Goal: Entertainment & Leisure: Browse casually

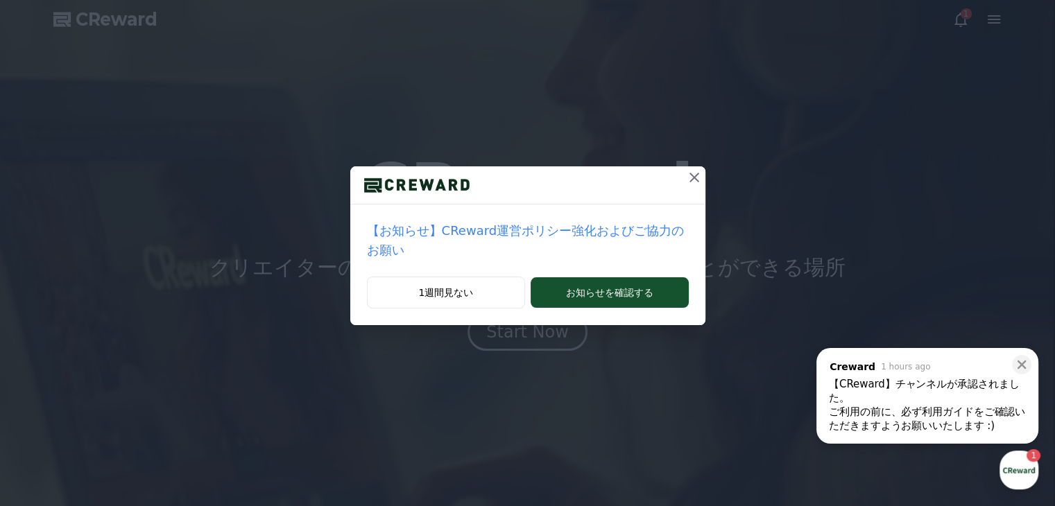
click at [689, 173] on icon at bounding box center [694, 178] width 10 height 10
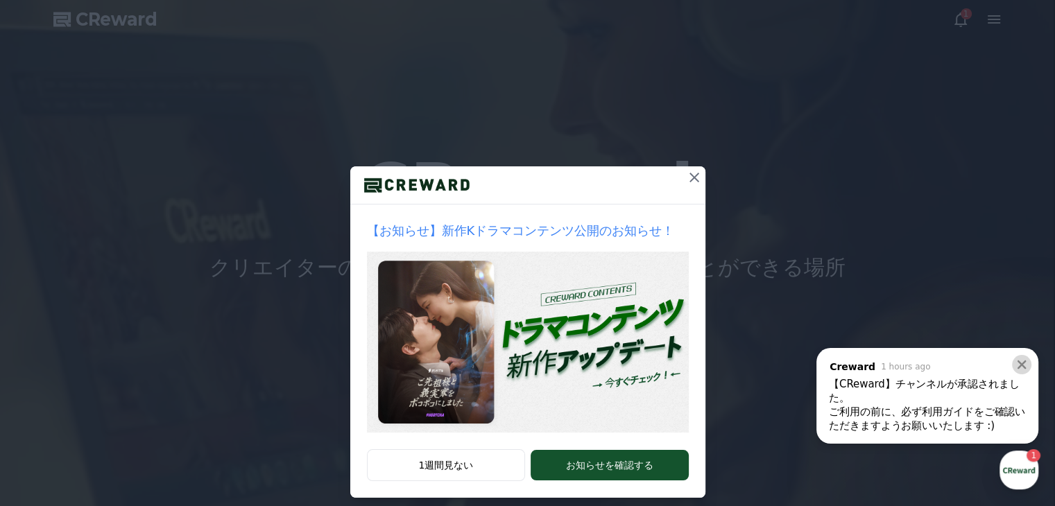
click at [1023, 363] on icon at bounding box center [1022, 365] width 9 height 9
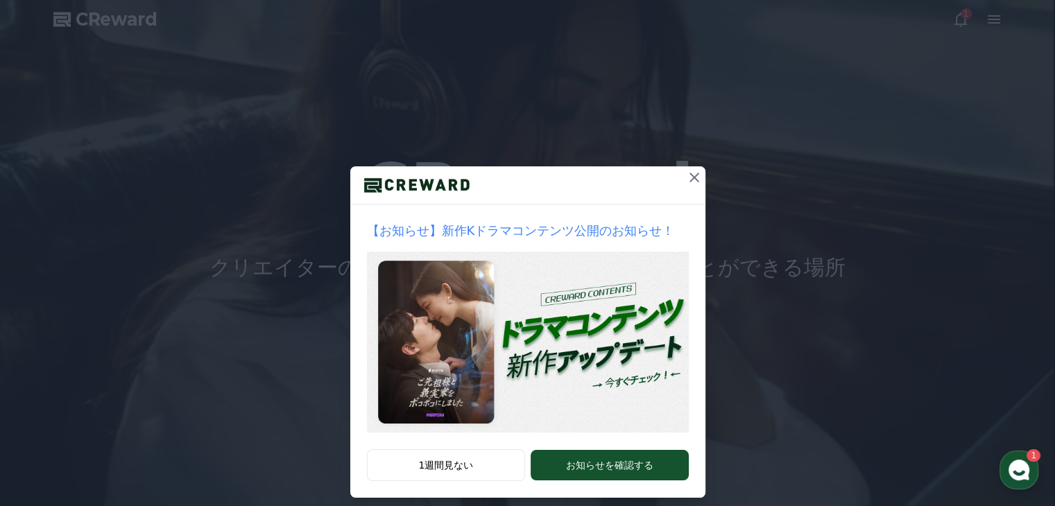
click at [691, 175] on icon at bounding box center [694, 178] width 10 height 10
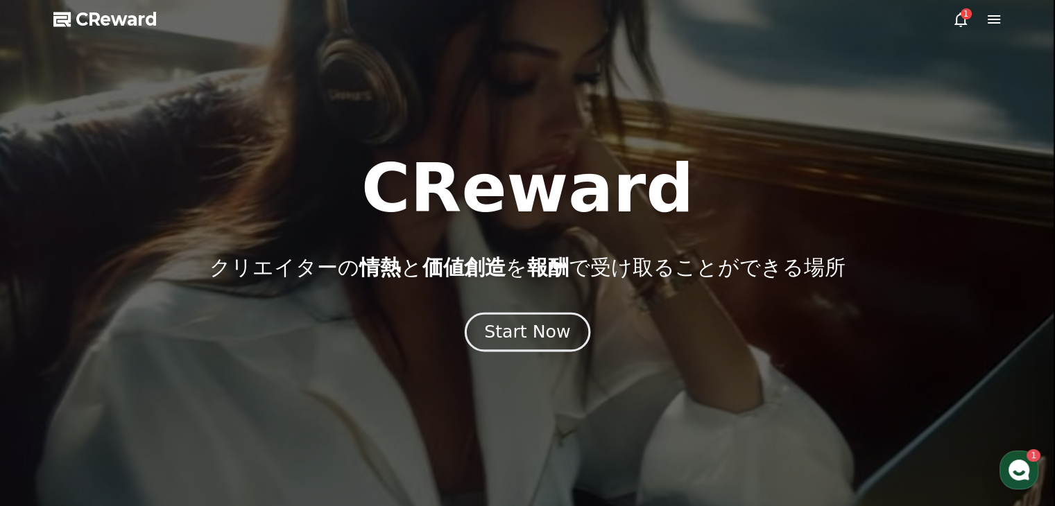
click at [549, 328] on div "Start Now" at bounding box center [527, 332] width 86 height 24
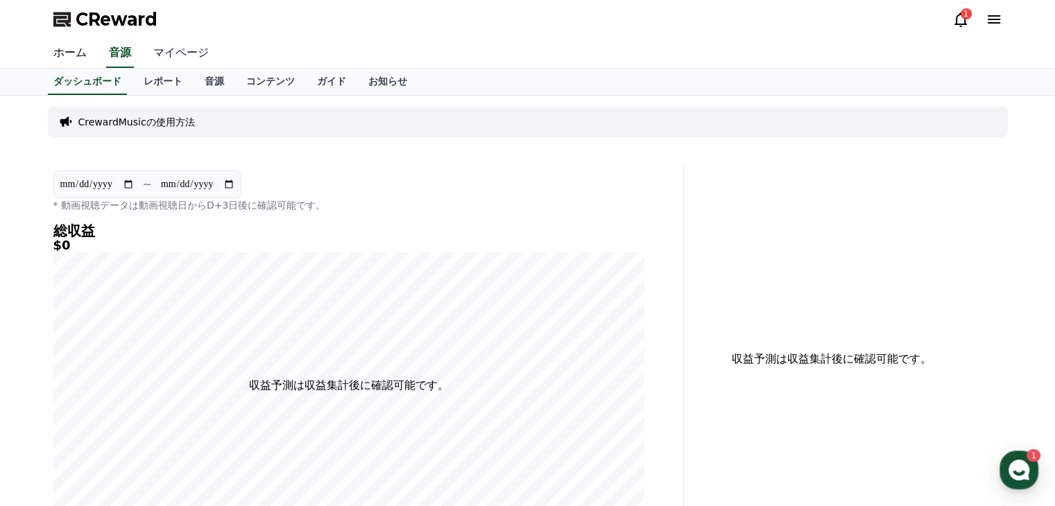
click at [164, 53] on link "マイページ" at bounding box center [181, 53] width 78 height 29
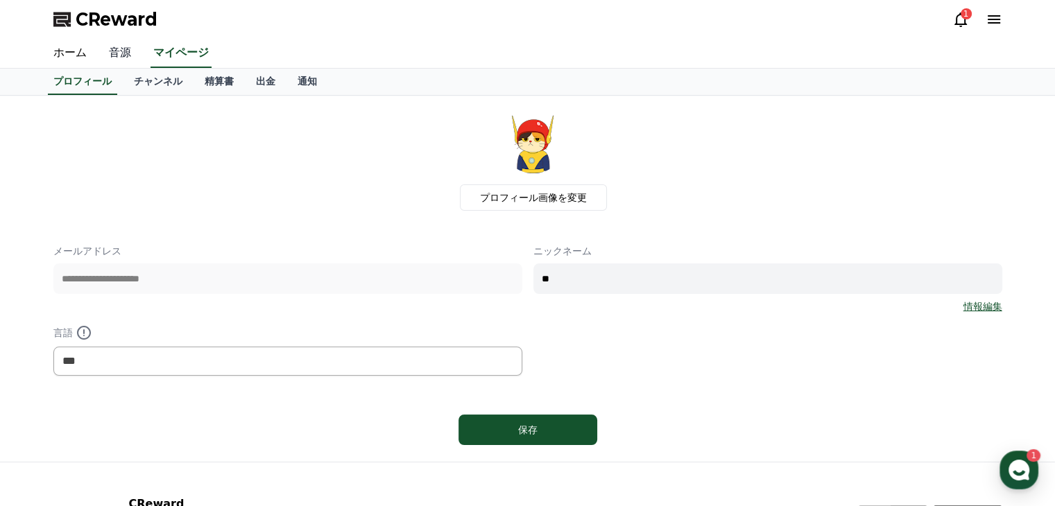
click at [105, 53] on link "音源" at bounding box center [120, 53] width 44 height 29
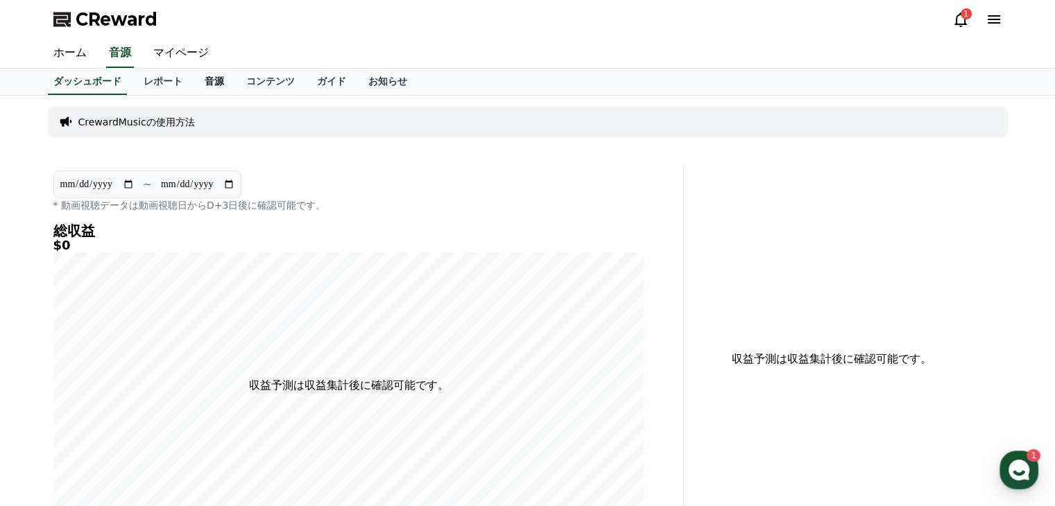
click at [194, 81] on link "音源" at bounding box center [215, 82] width 42 height 26
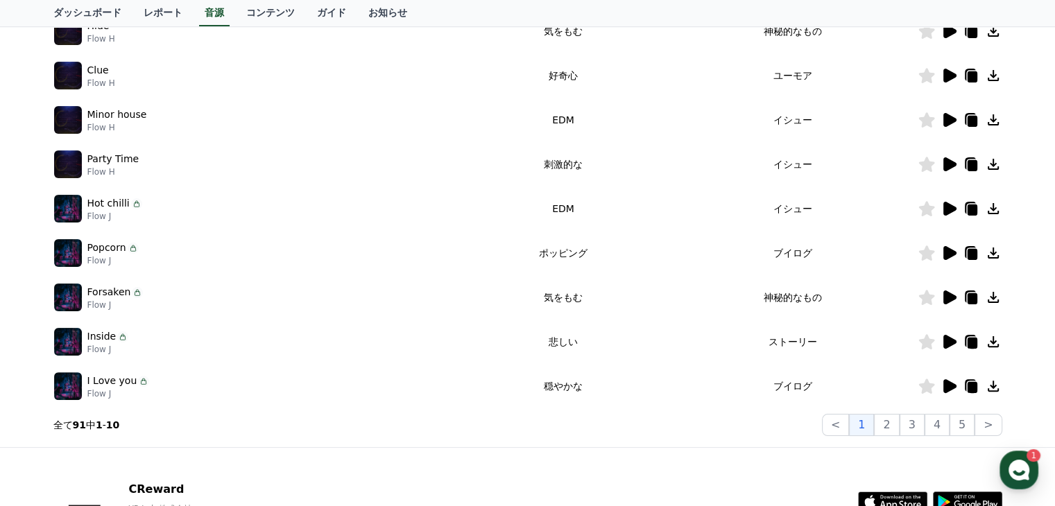
scroll to position [416, 0]
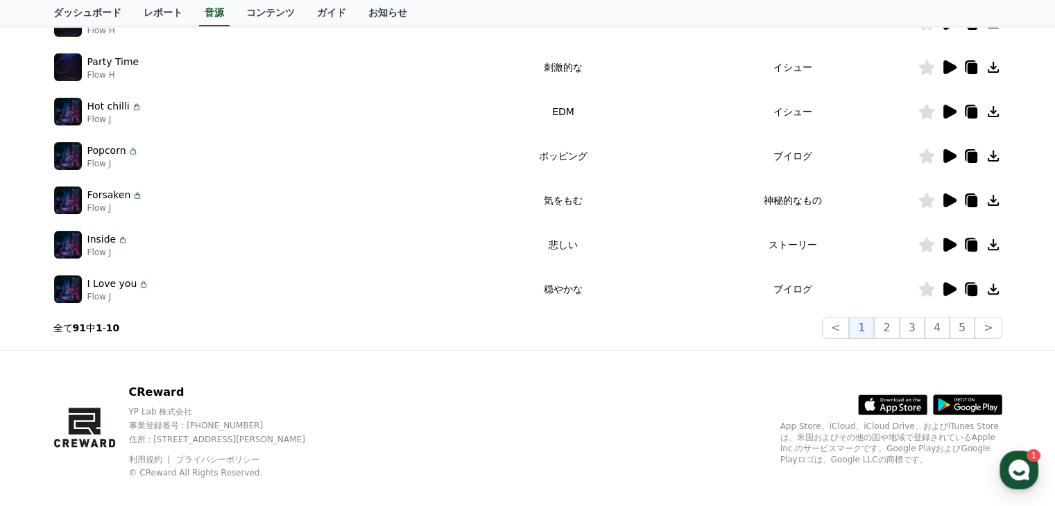
click at [952, 289] on icon at bounding box center [949, 289] width 13 height 14
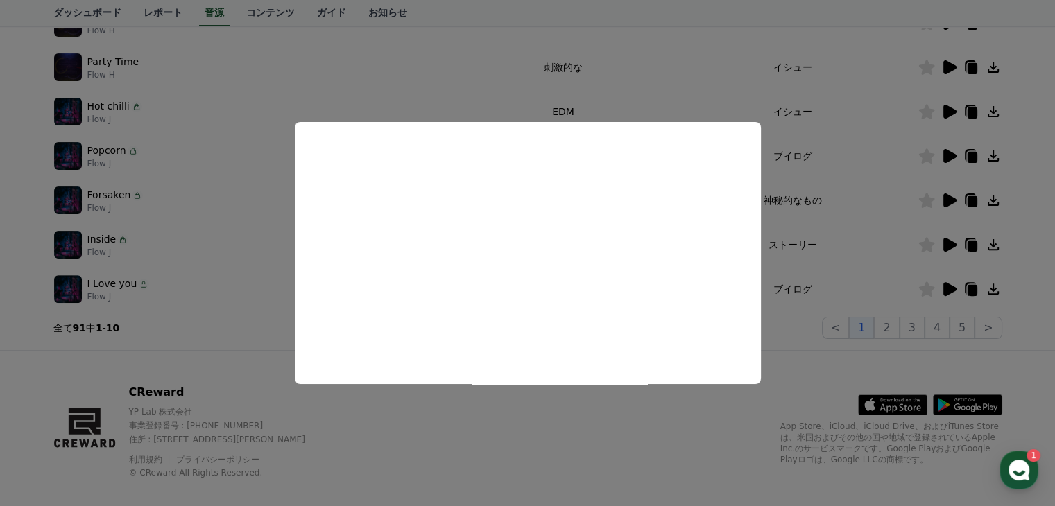
click at [807, 336] on button "close modal" at bounding box center [527, 253] width 1055 height 506
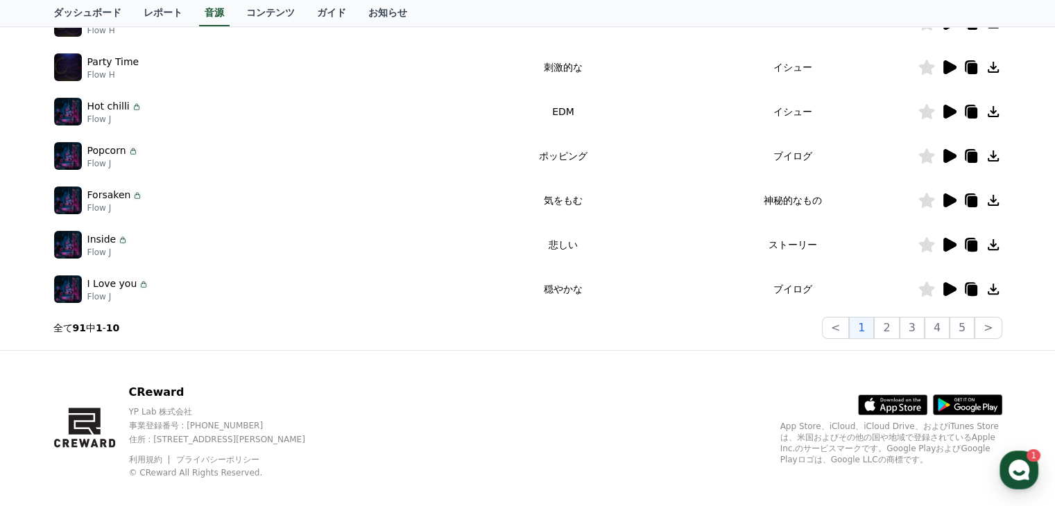
click at [951, 242] on icon at bounding box center [949, 245] width 13 height 14
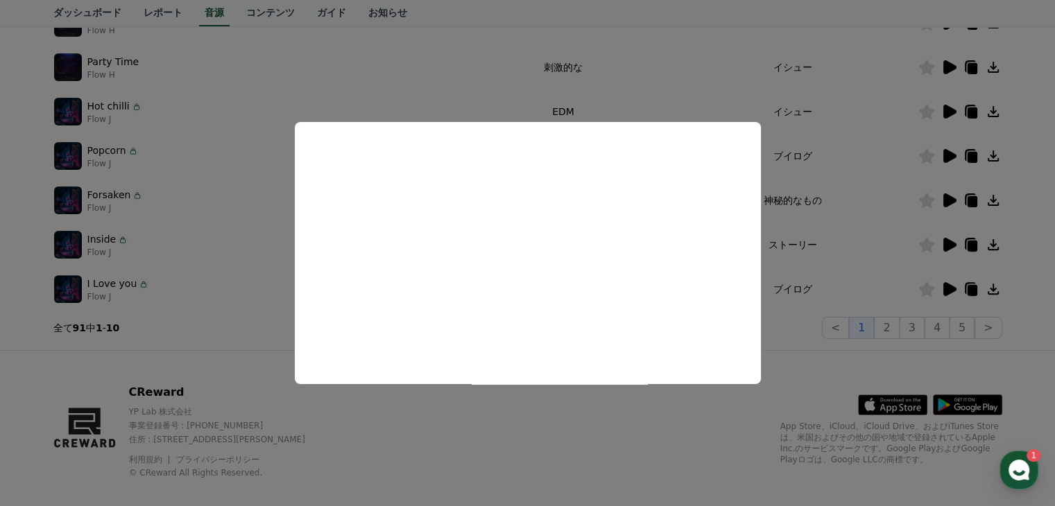
click at [794, 372] on button "close modal" at bounding box center [527, 253] width 1055 height 506
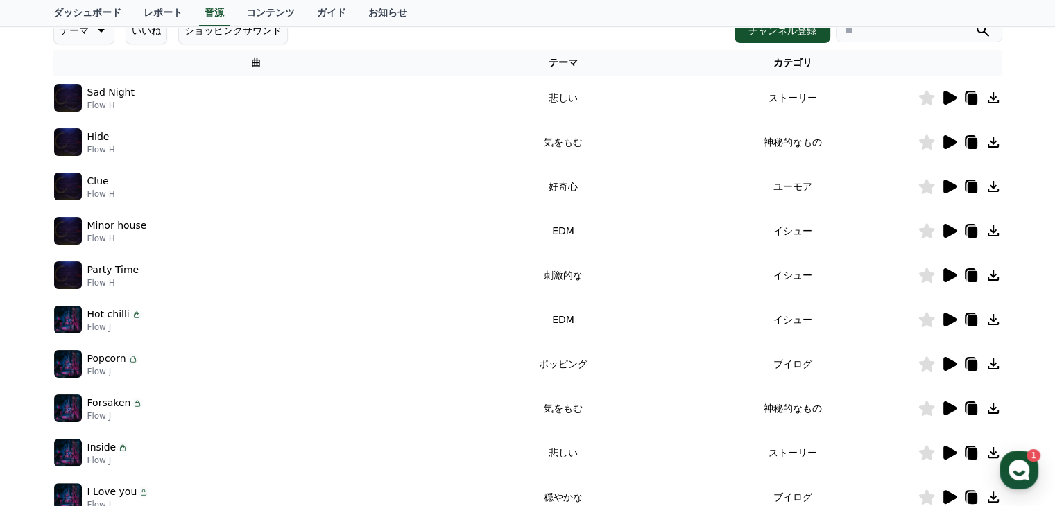
scroll to position [347, 0]
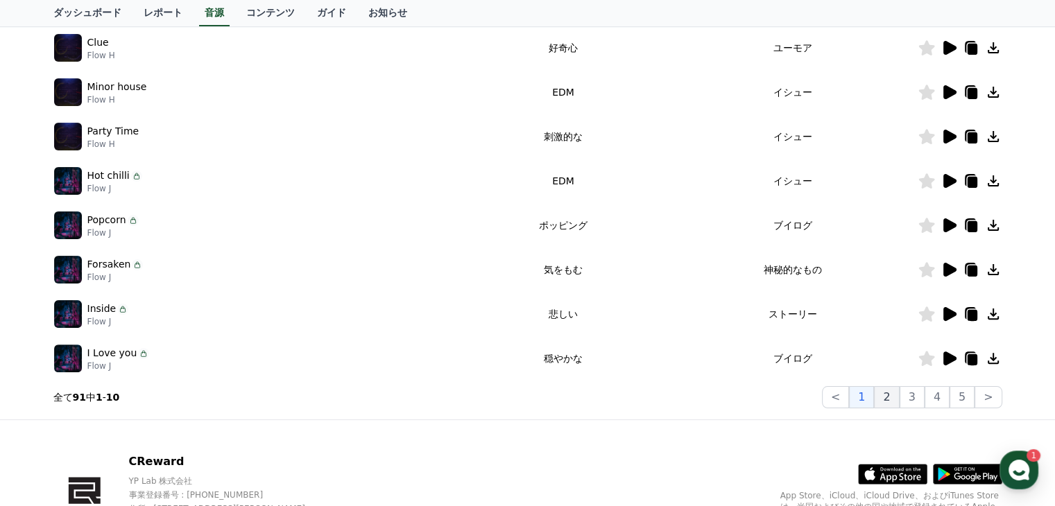
click at [893, 402] on button "2" at bounding box center [886, 397] width 25 height 22
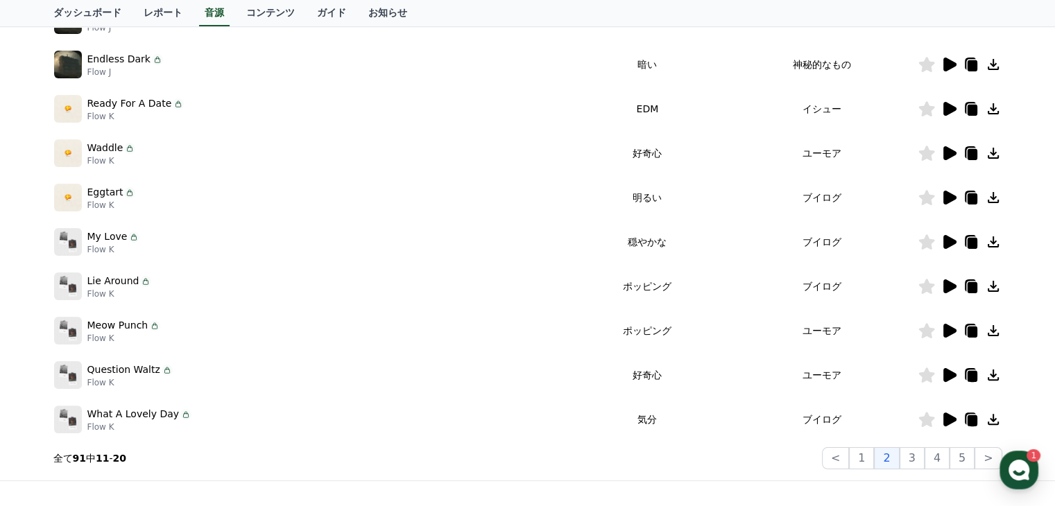
scroll to position [208, 0]
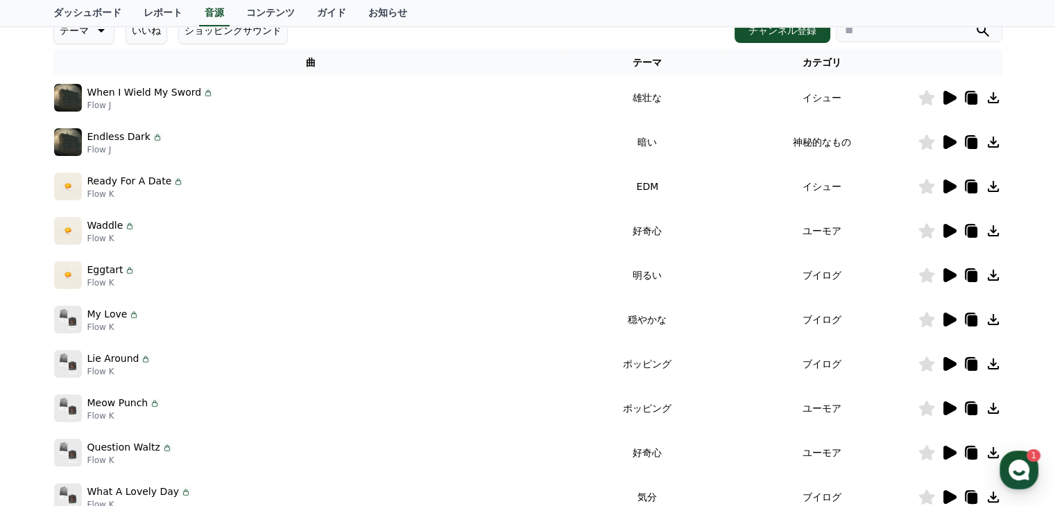
click at [947, 322] on icon at bounding box center [949, 320] width 13 height 14
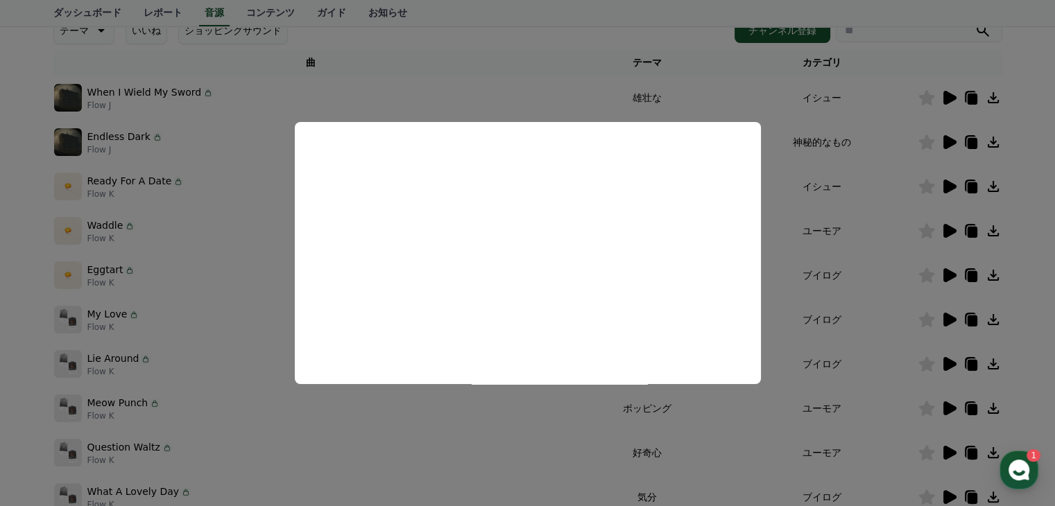
click at [517, 439] on button "close modal" at bounding box center [527, 253] width 1055 height 506
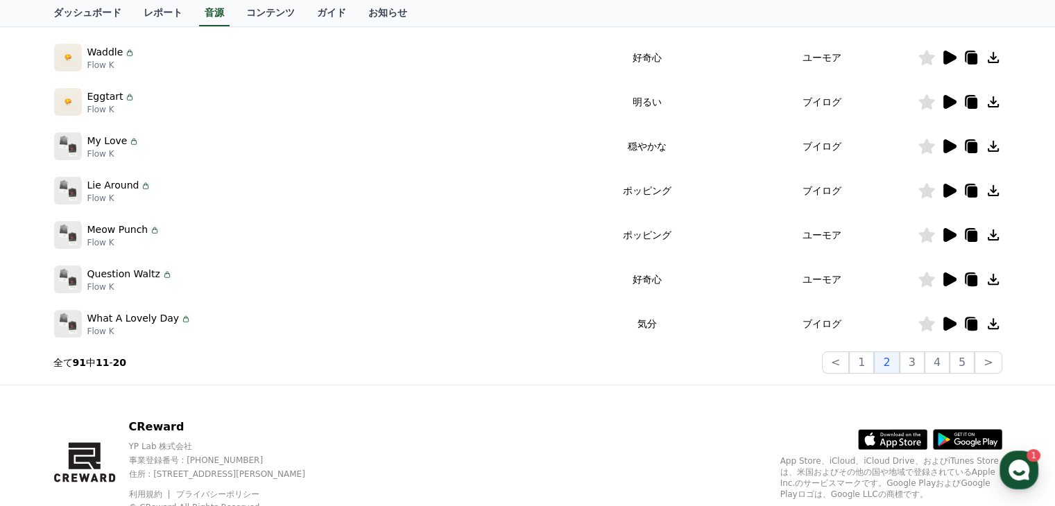
scroll to position [416, 0]
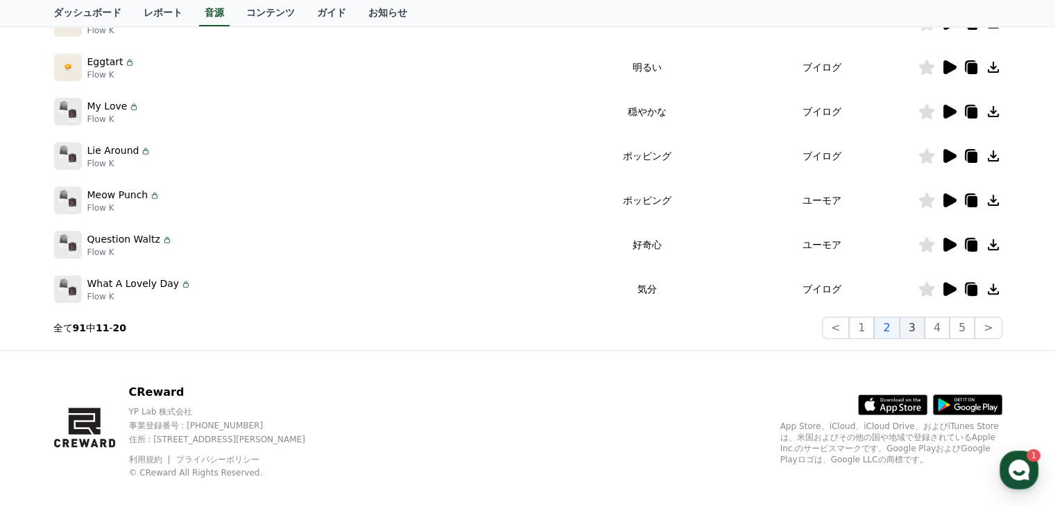
click at [913, 334] on button "3" at bounding box center [912, 328] width 25 height 22
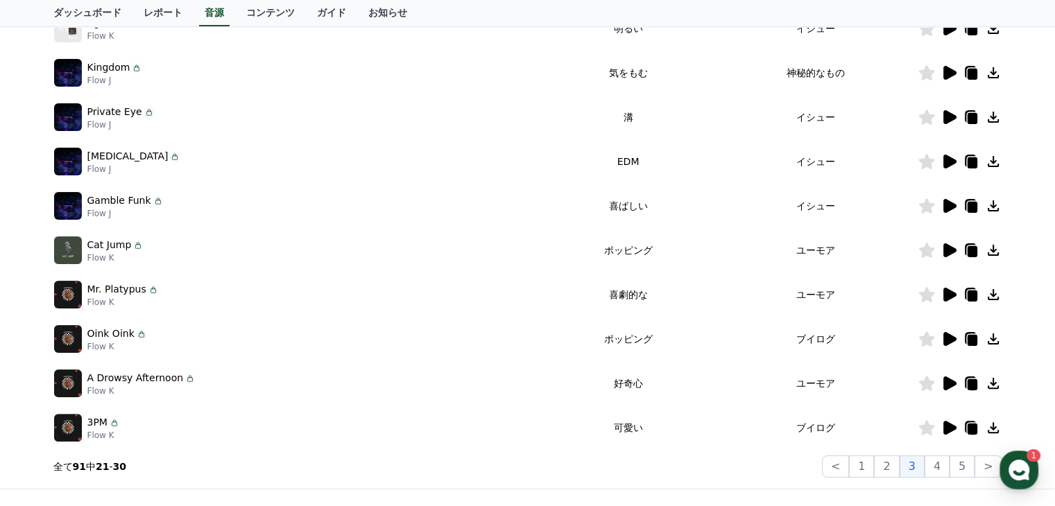
scroll to position [416, 0]
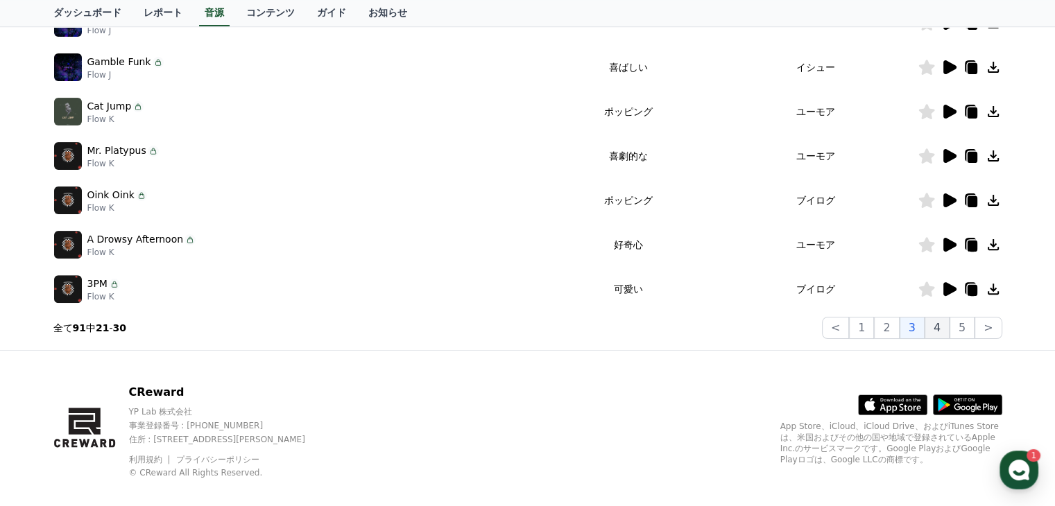
click at [940, 331] on button "4" at bounding box center [937, 328] width 25 height 22
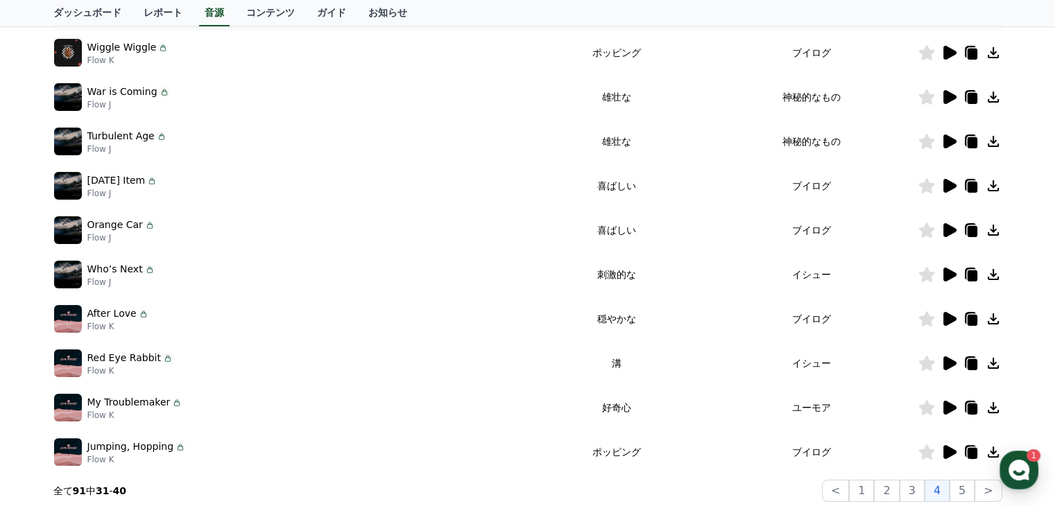
scroll to position [277, 0]
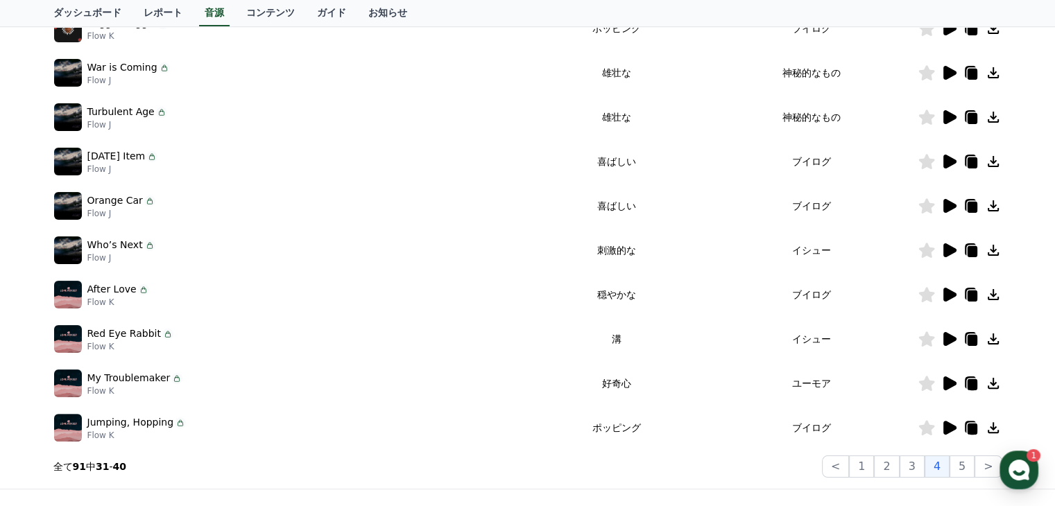
click at [946, 295] on icon at bounding box center [949, 295] width 13 height 14
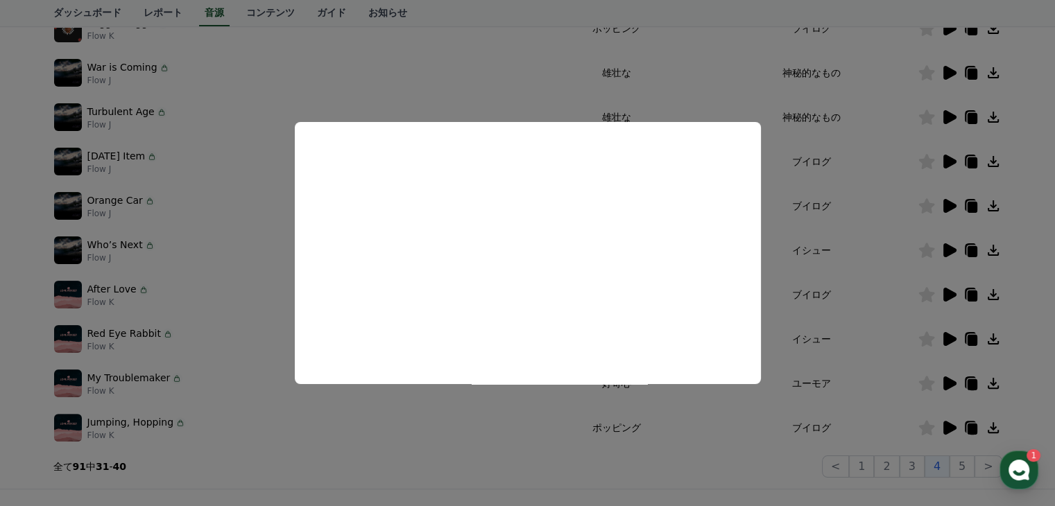
click at [861, 282] on button "close modal" at bounding box center [527, 253] width 1055 height 506
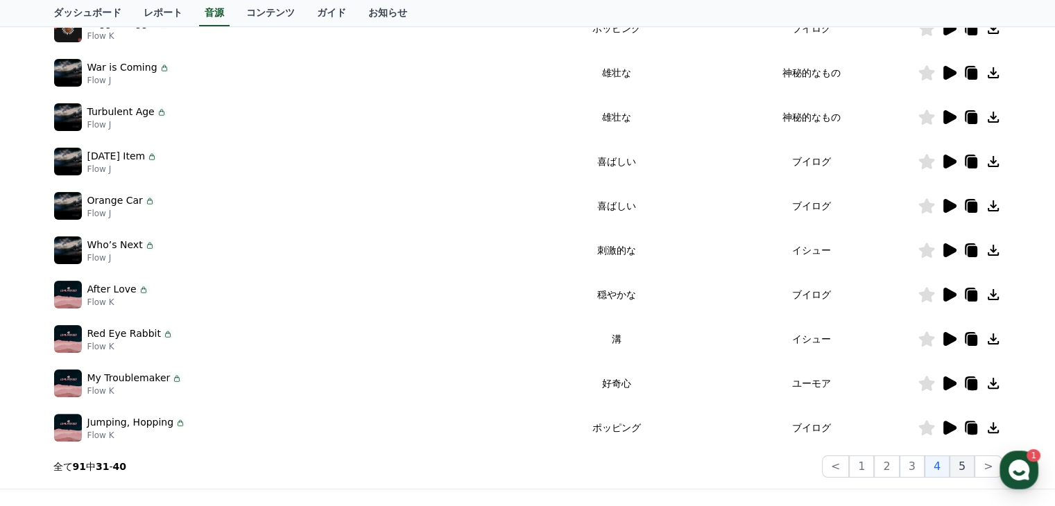
click at [965, 466] on button "5" at bounding box center [962, 467] width 25 height 22
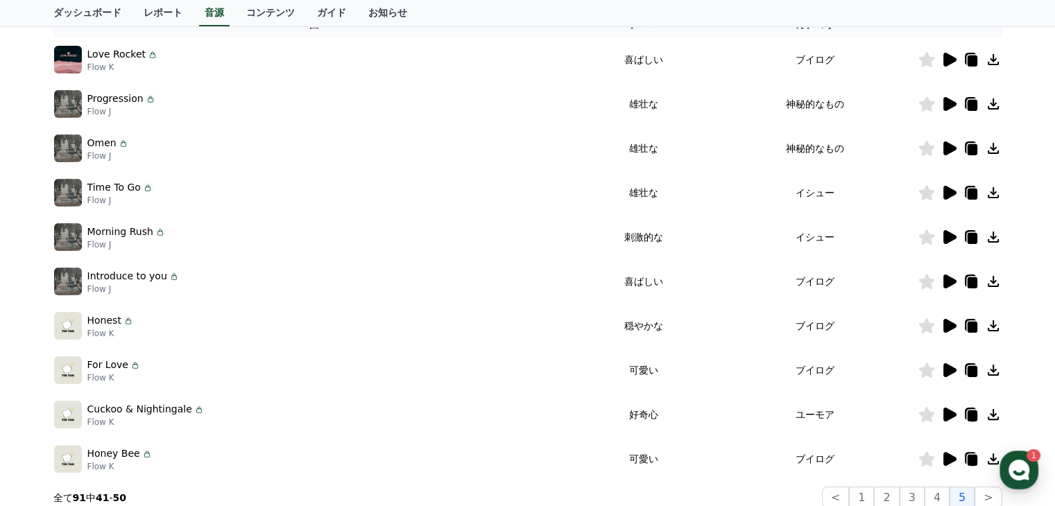
scroll to position [277, 0]
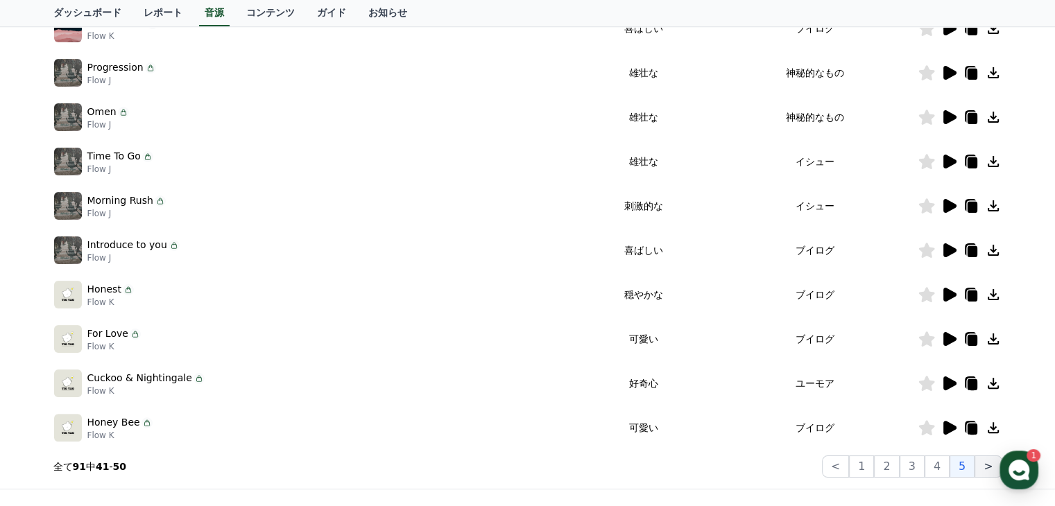
click at [988, 471] on button ">" at bounding box center [988, 467] width 27 height 22
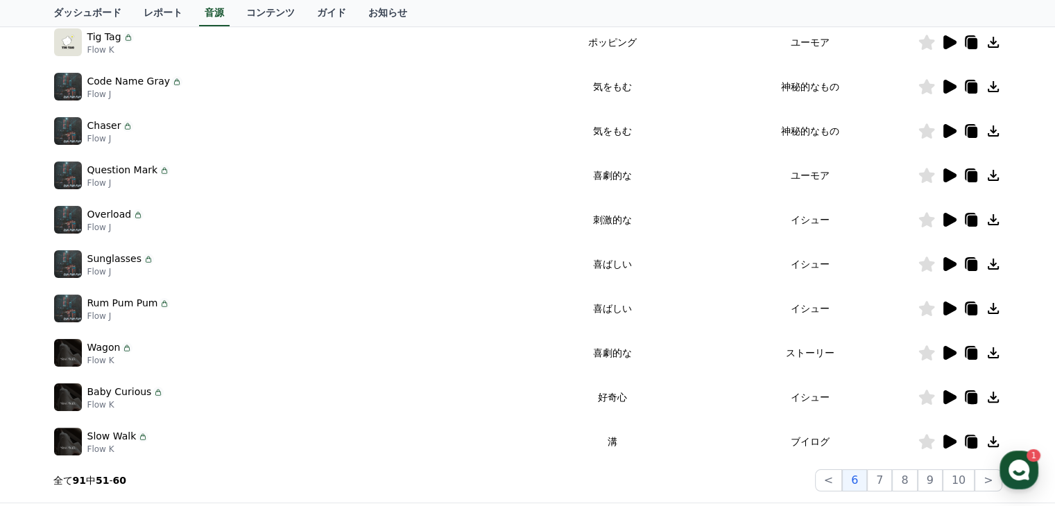
scroll to position [347, 0]
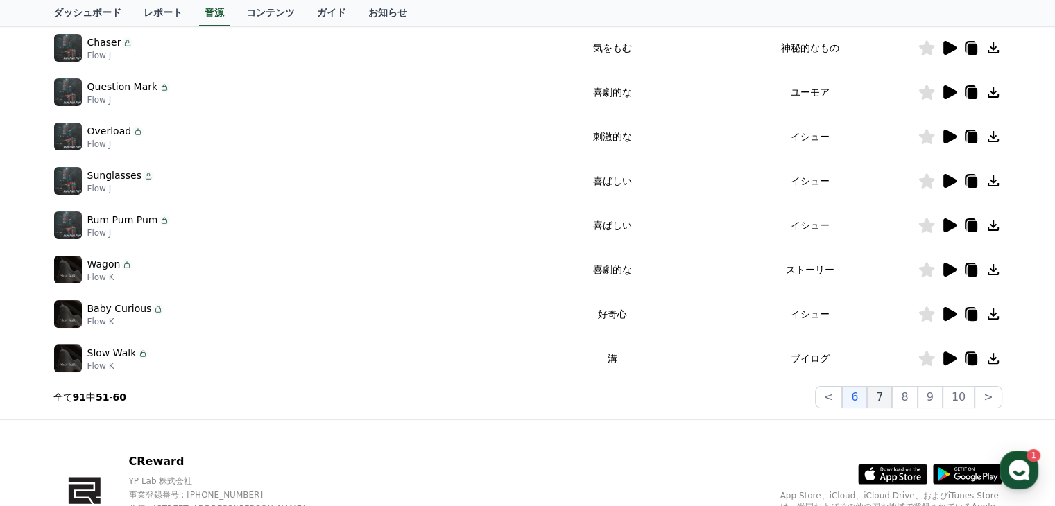
click at [891, 403] on button "7" at bounding box center [879, 397] width 25 height 22
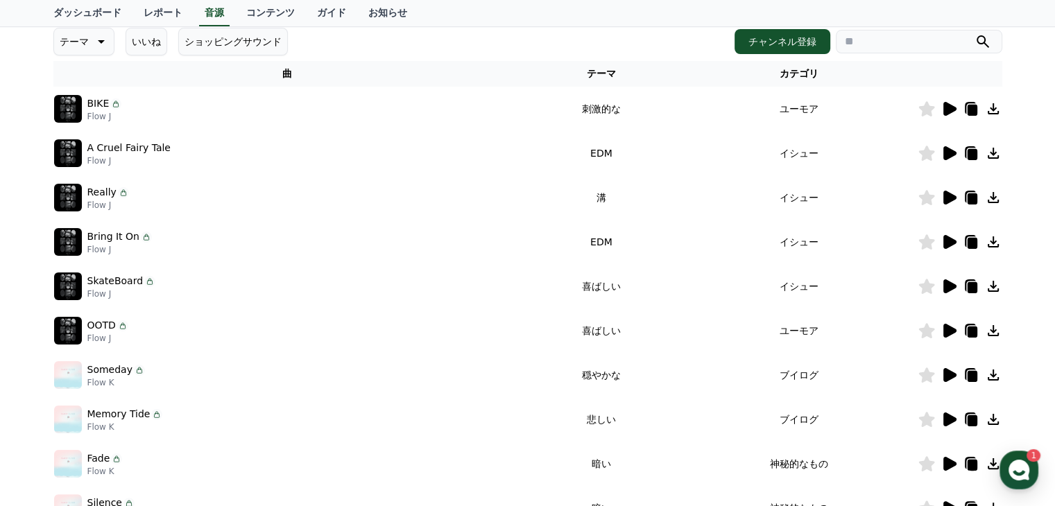
scroll to position [347, 0]
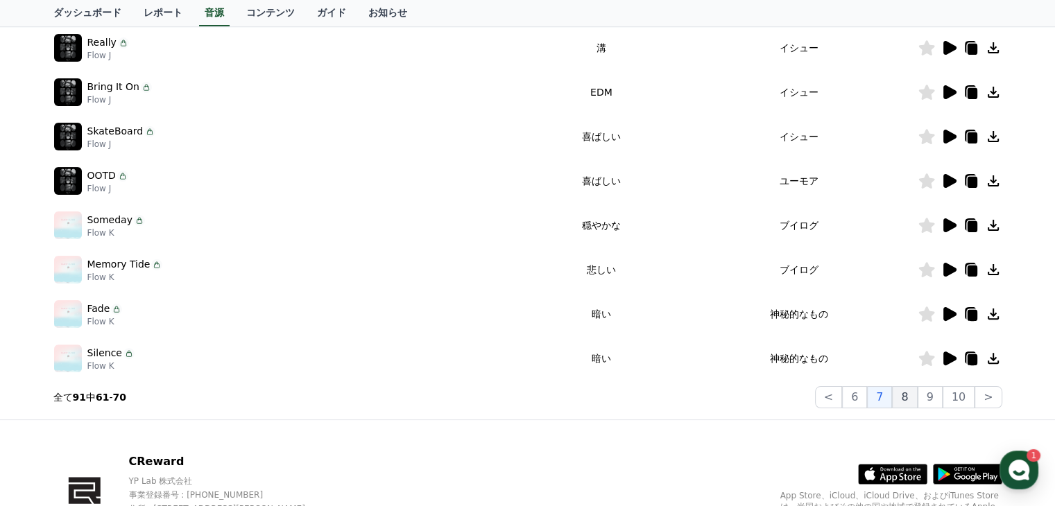
click at [912, 400] on button "8" at bounding box center [904, 397] width 25 height 22
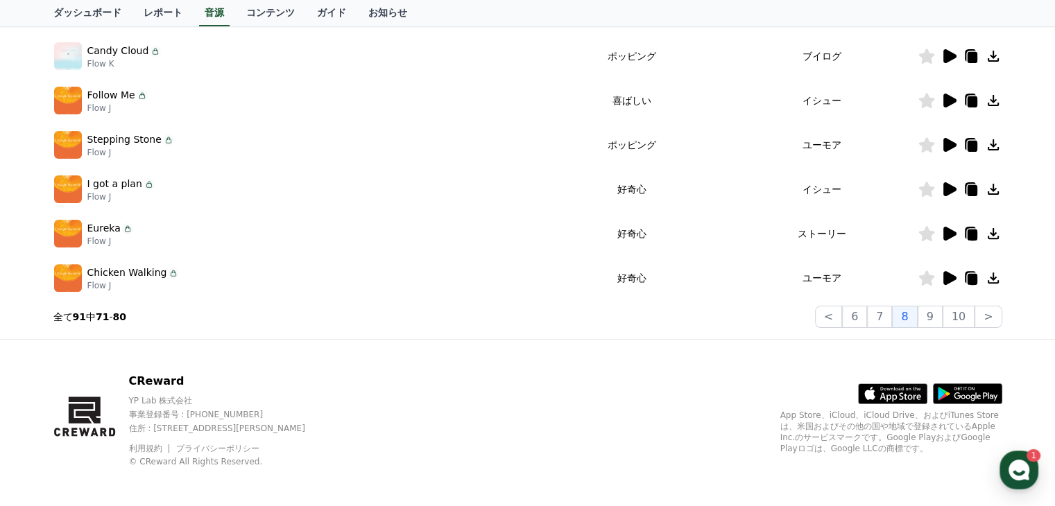
scroll to position [432, 0]
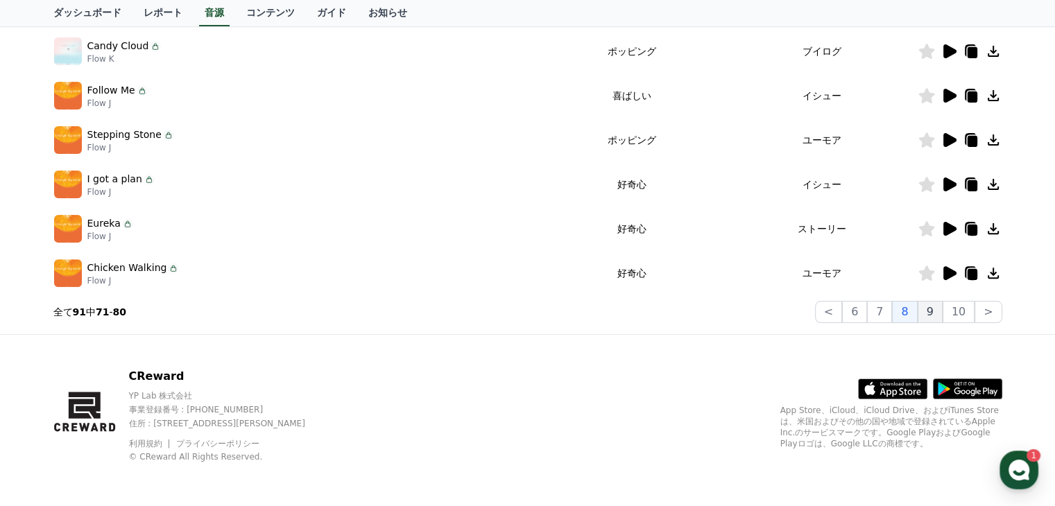
click at [936, 312] on button "9" at bounding box center [930, 312] width 25 height 22
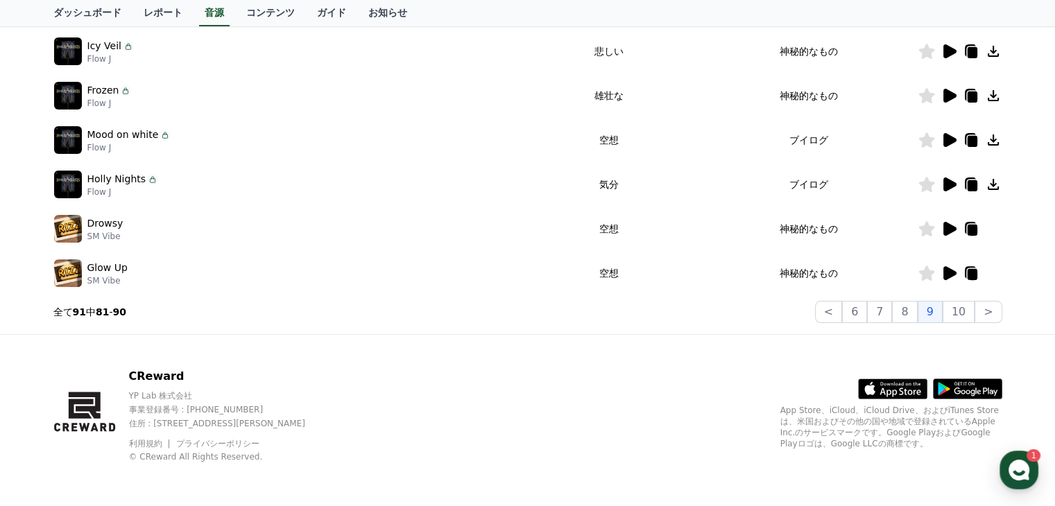
click at [950, 185] on icon at bounding box center [949, 185] width 13 height 14
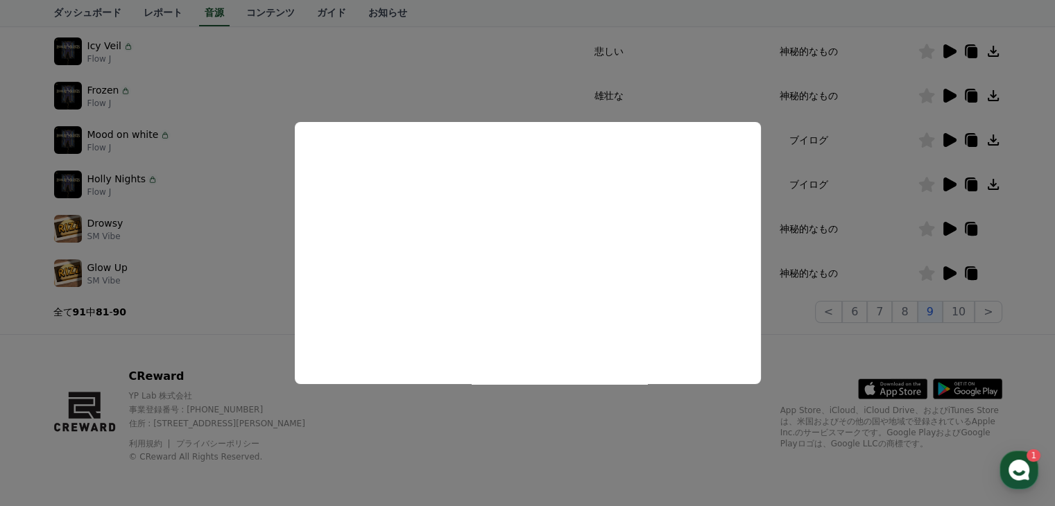
click at [493, 95] on button "close modal" at bounding box center [527, 253] width 1055 height 506
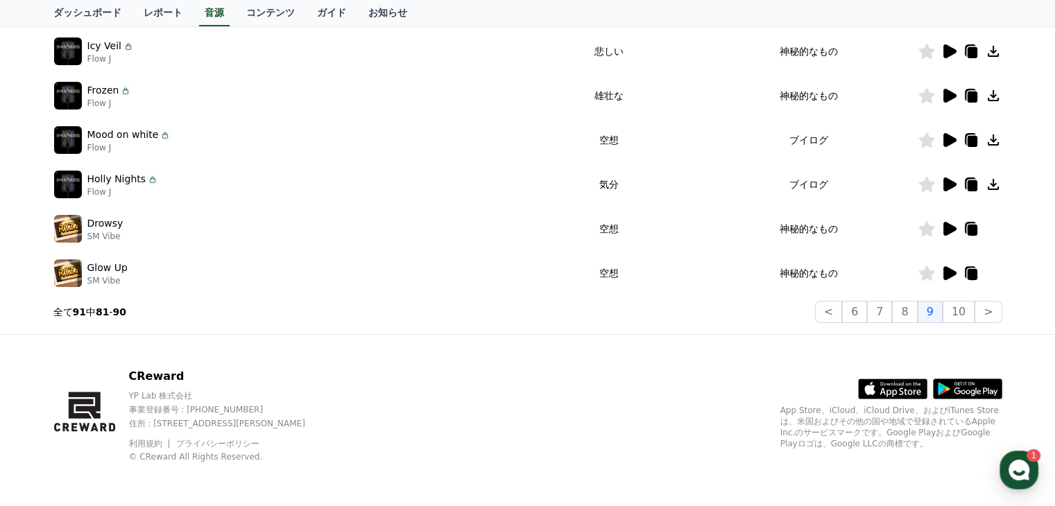
click at [947, 142] on icon at bounding box center [949, 140] width 13 height 14
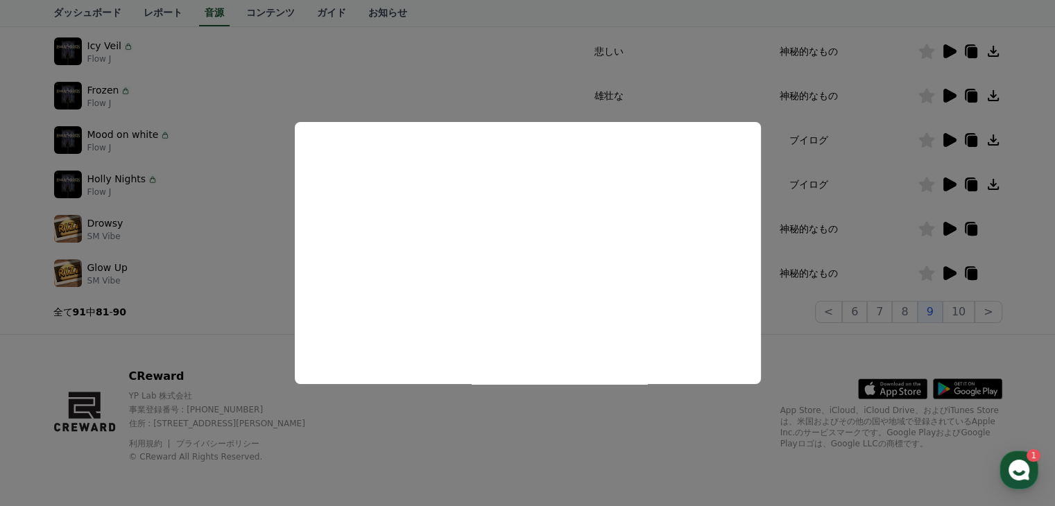
click at [488, 79] on button "close modal" at bounding box center [527, 253] width 1055 height 506
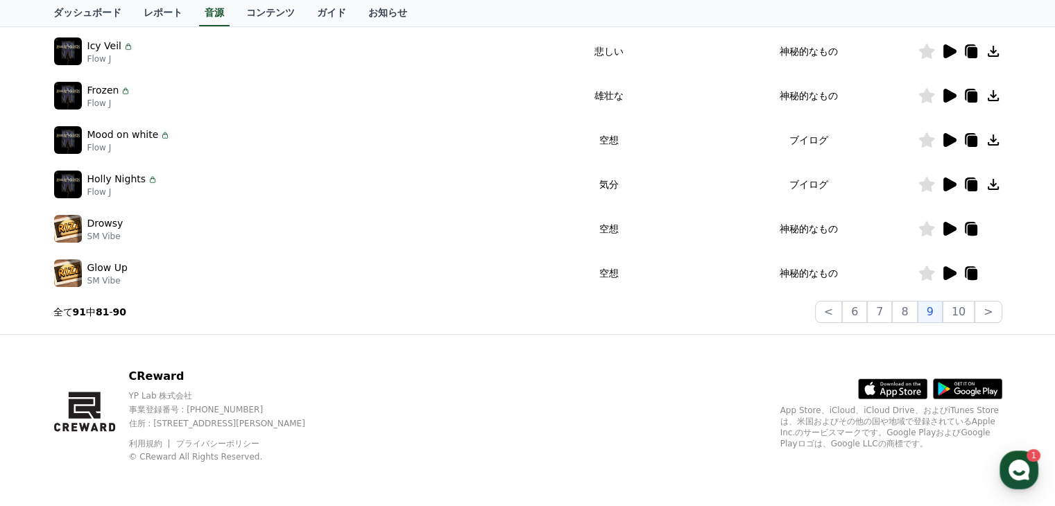
click at [947, 141] on icon at bounding box center [949, 140] width 13 height 14
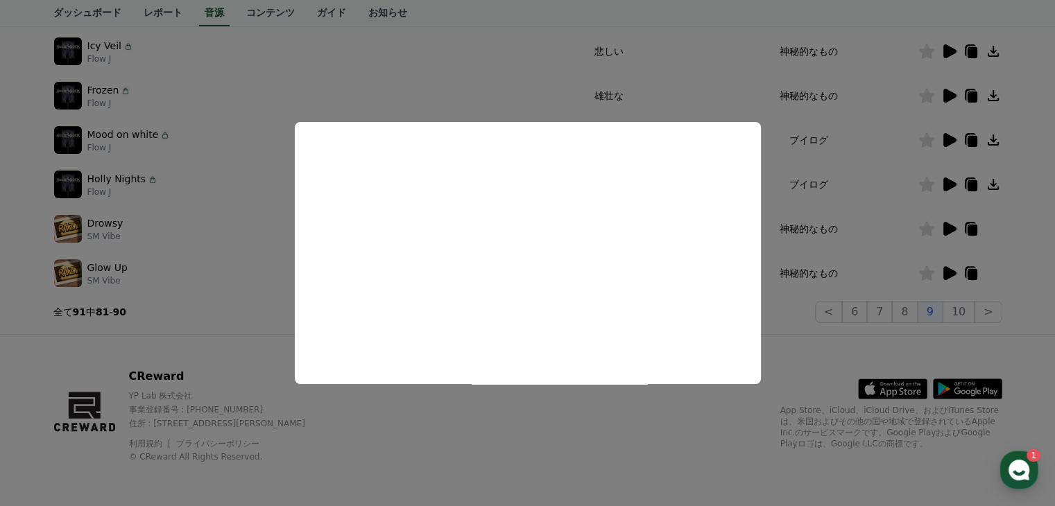
click at [519, 89] on button "close modal" at bounding box center [527, 253] width 1055 height 506
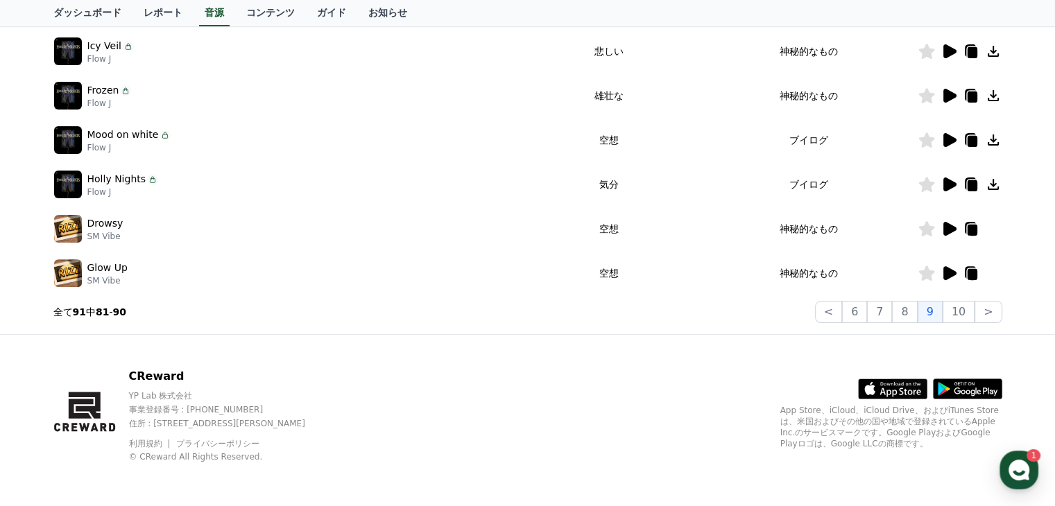
click at [946, 137] on icon at bounding box center [949, 140] width 13 height 14
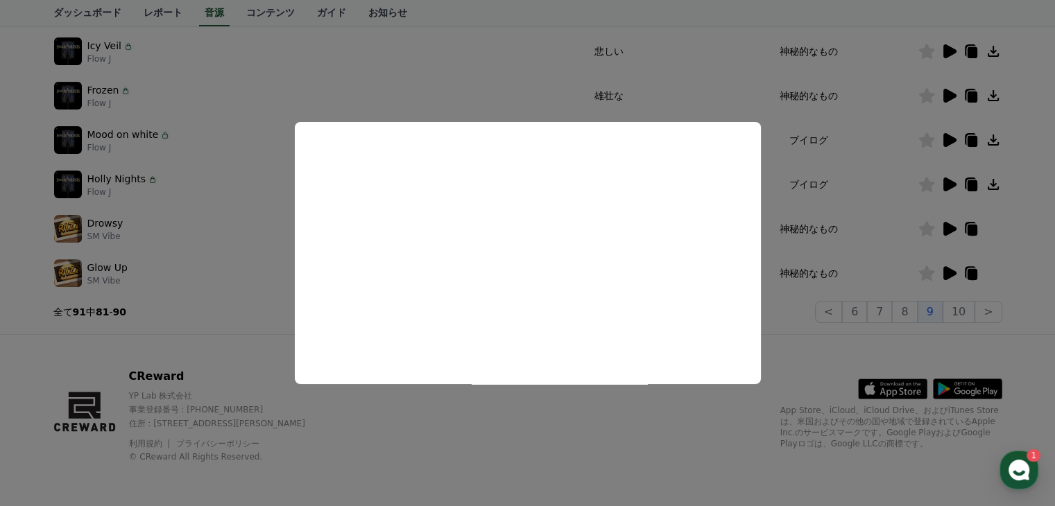
click at [522, 92] on button "close modal" at bounding box center [527, 253] width 1055 height 506
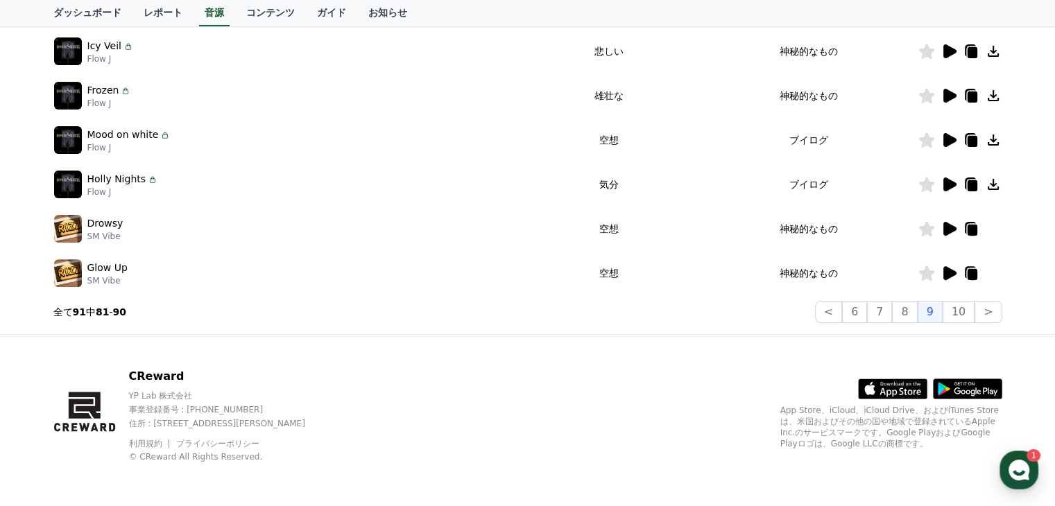
click at [945, 184] on icon at bounding box center [949, 185] width 13 height 14
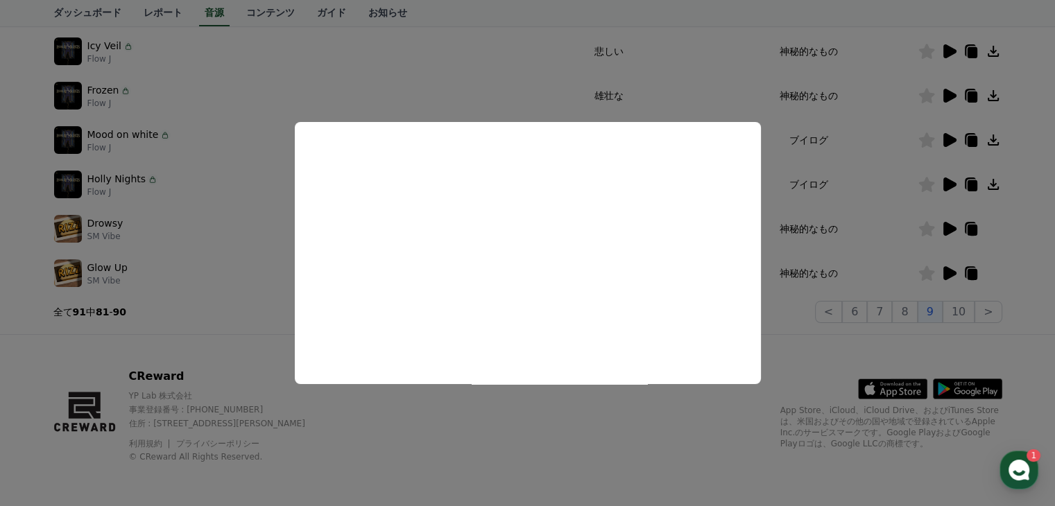
click at [493, 71] on button "close modal" at bounding box center [527, 253] width 1055 height 506
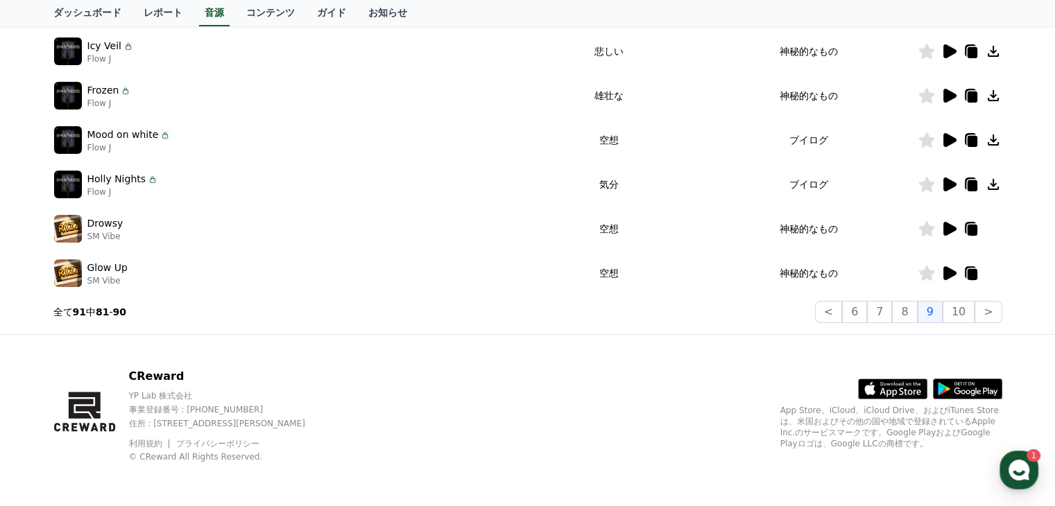
click at [946, 142] on icon at bounding box center [949, 140] width 13 height 14
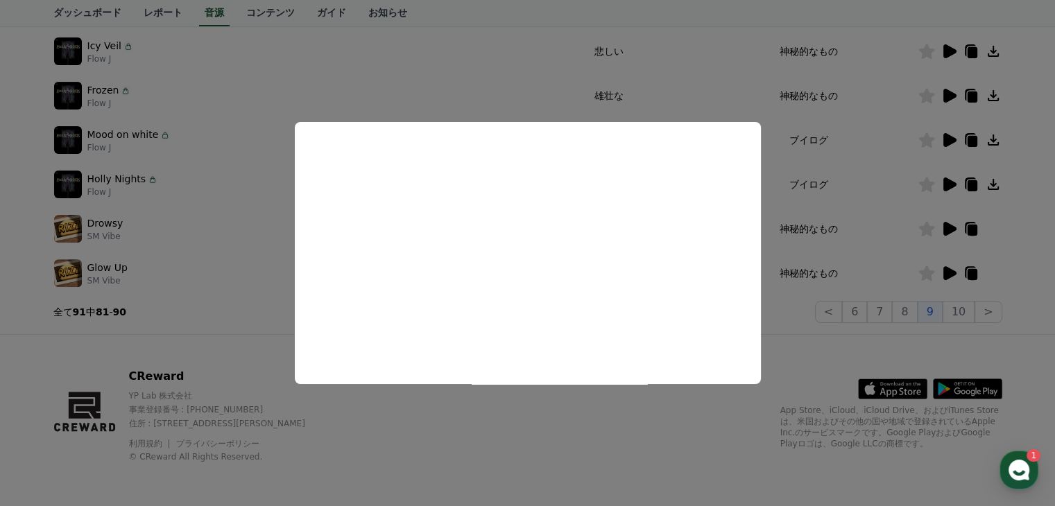
click at [538, 70] on button "close modal" at bounding box center [527, 253] width 1055 height 506
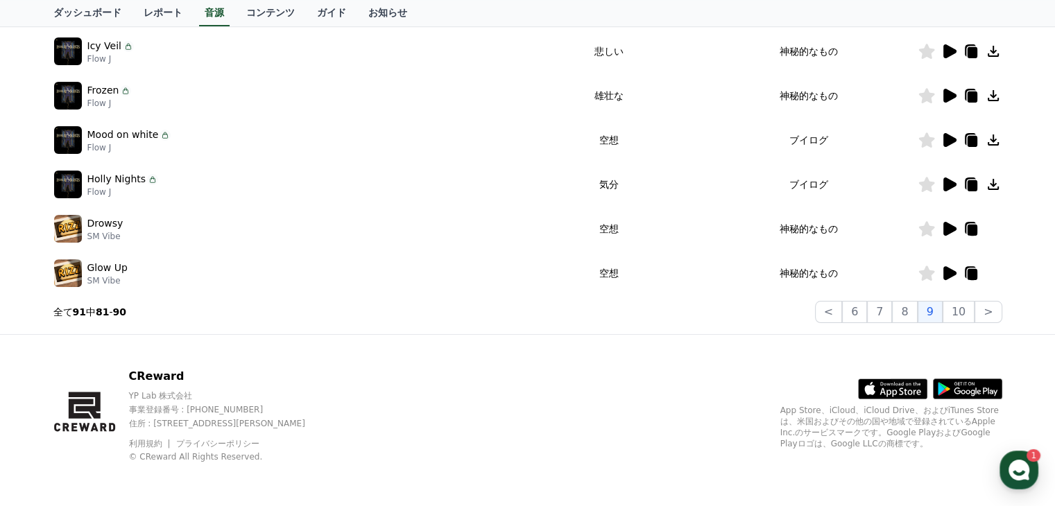
click at [952, 186] on icon at bounding box center [949, 185] width 13 height 14
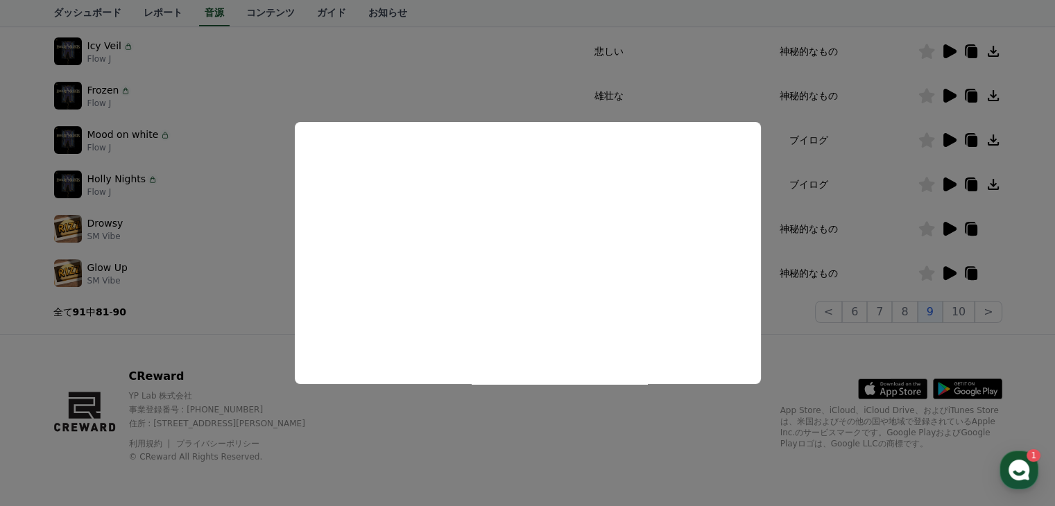
click at [513, 67] on button "close modal" at bounding box center [527, 253] width 1055 height 506
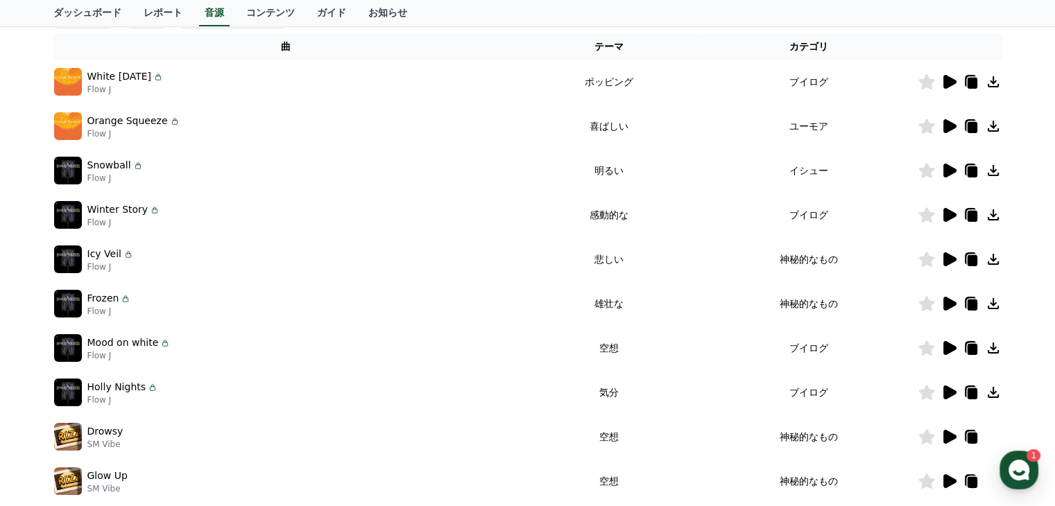
scroll to position [432, 0]
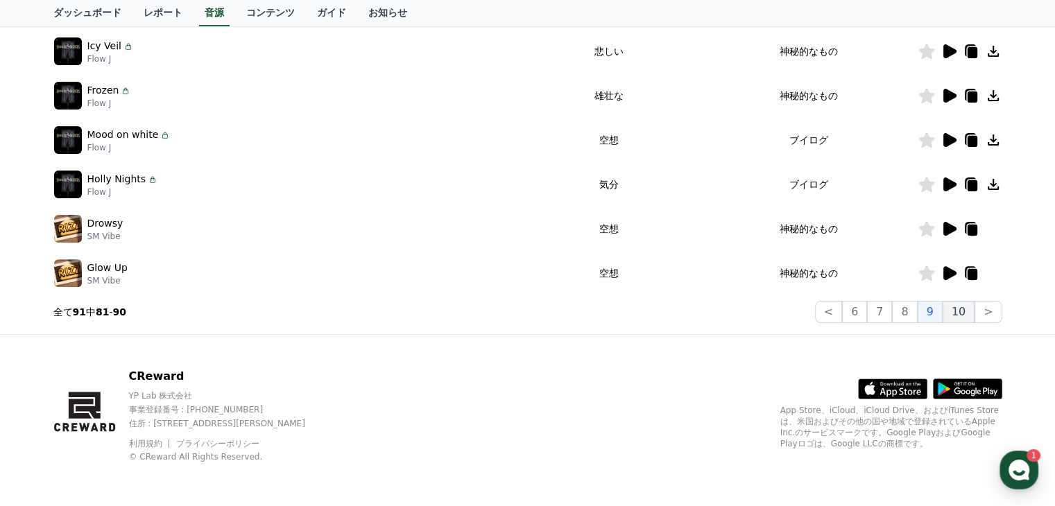
click at [963, 312] on button "10" at bounding box center [959, 312] width 32 height 22
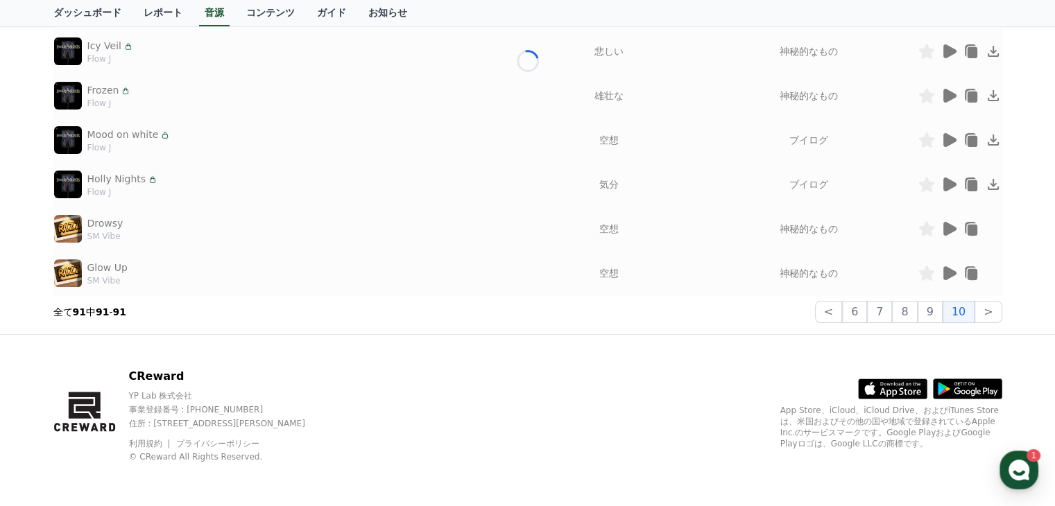
scroll to position [33, 0]
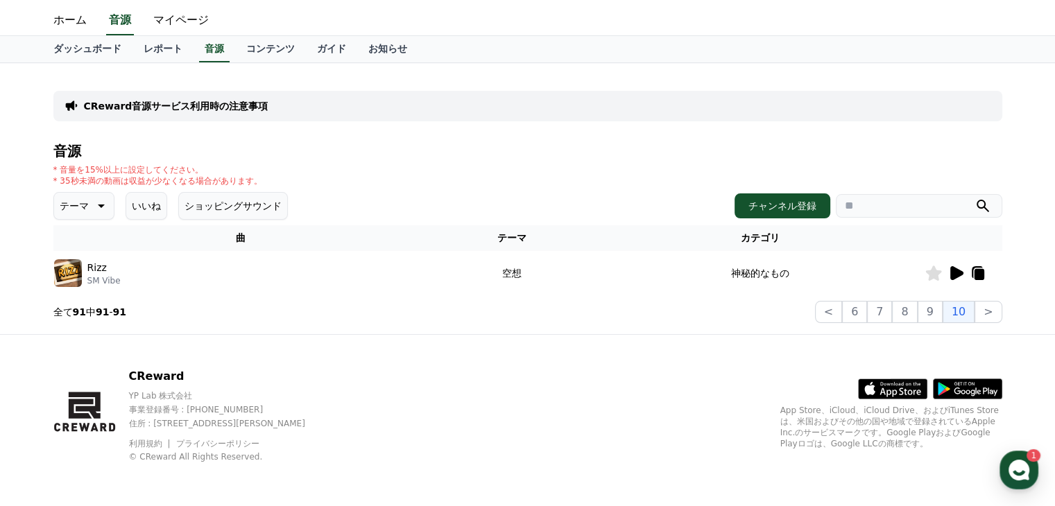
click at [954, 271] on icon at bounding box center [956, 273] width 13 height 14
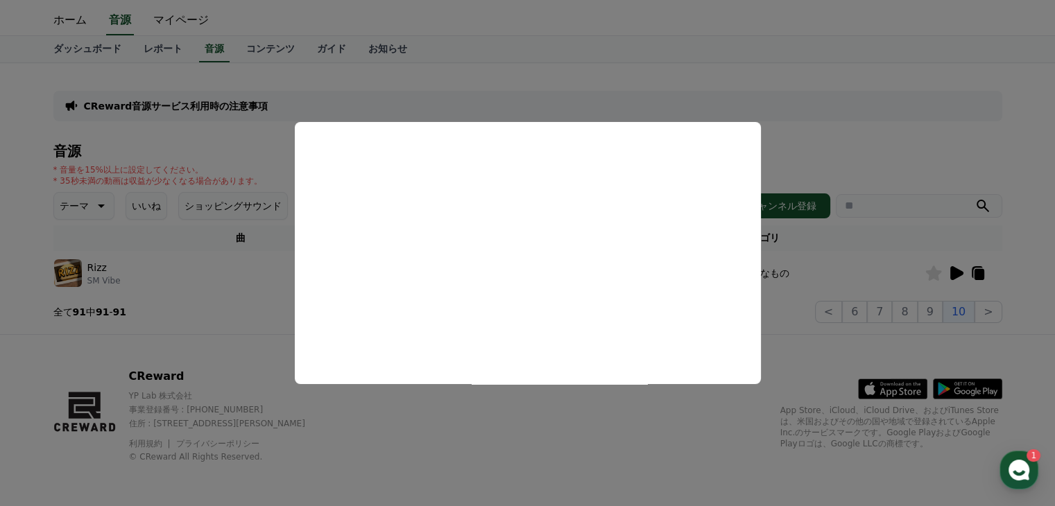
click at [823, 350] on button "close modal" at bounding box center [527, 253] width 1055 height 506
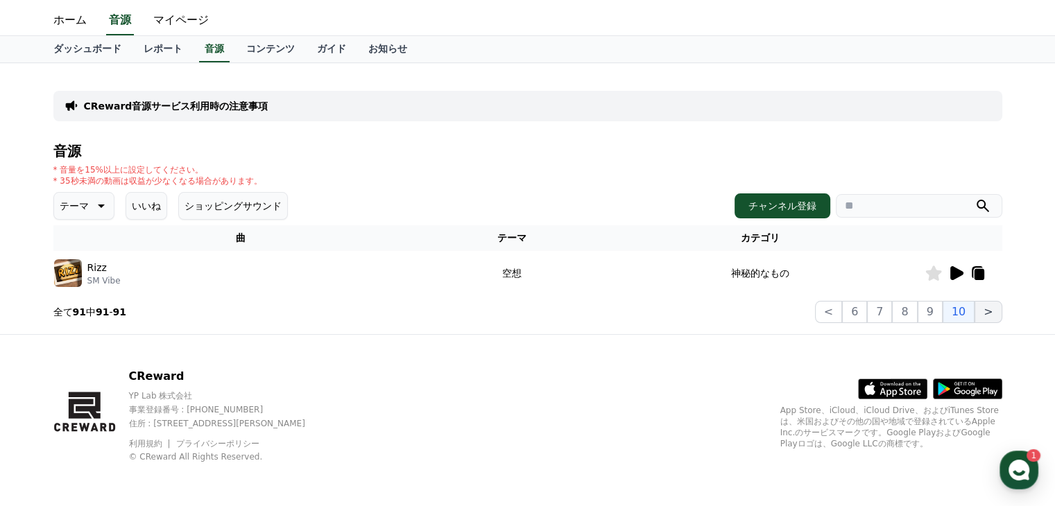
click at [990, 309] on button ">" at bounding box center [988, 312] width 27 height 22
click at [841, 313] on button "<" at bounding box center [828, 312] width 27 height 22
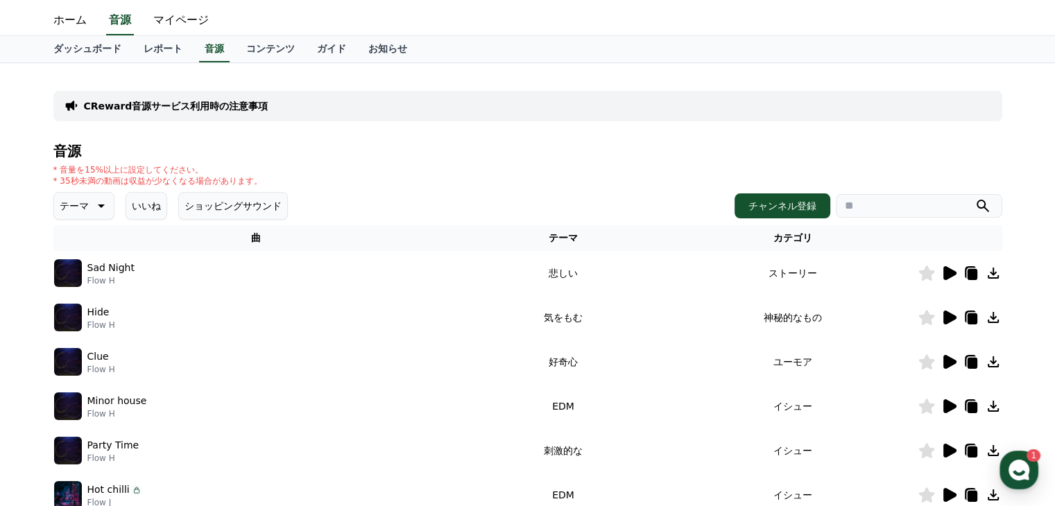
click at [950, 271] on icon at bounding box center [949, 273] width 13 height 14
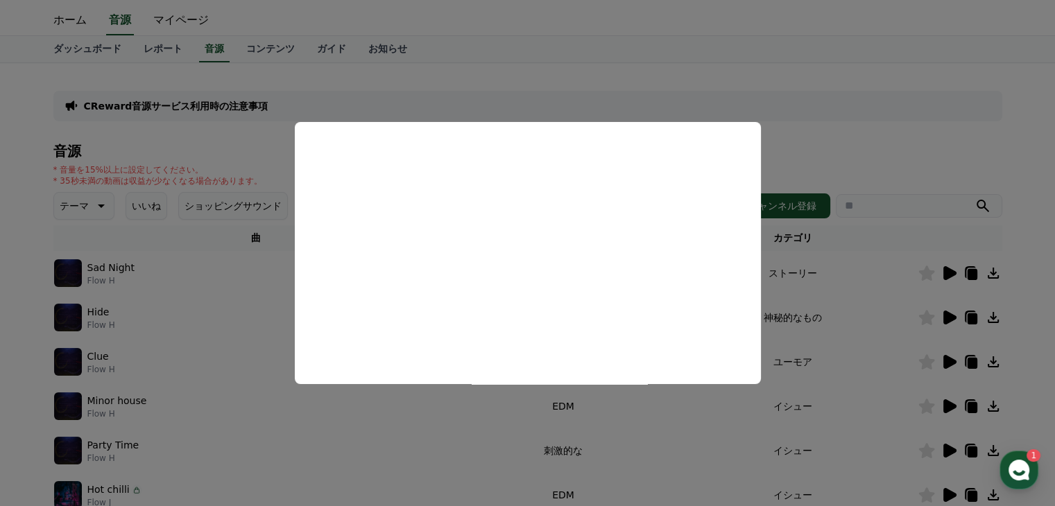
click at [183, 336] on button "close modal" at bounding box center [527, 253] width 1055 height 506
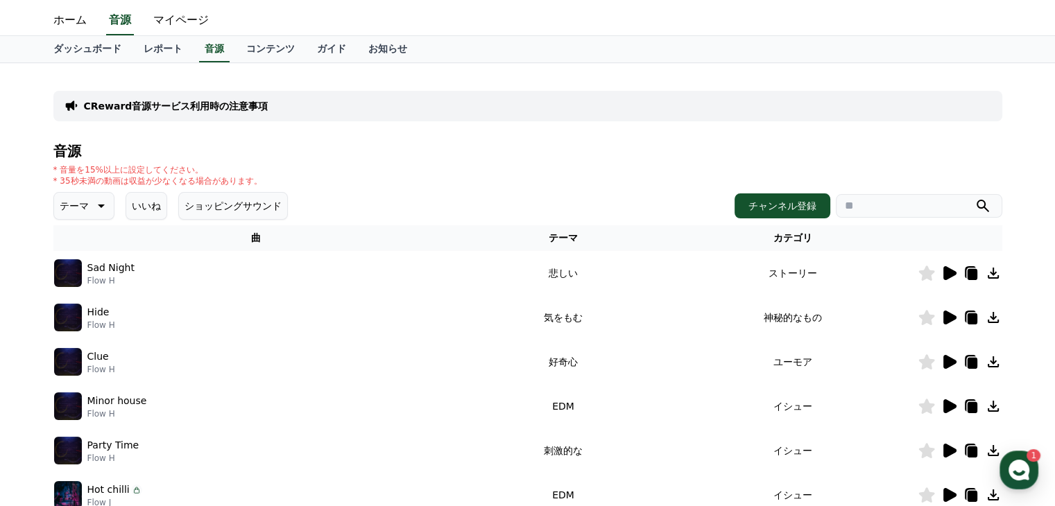
click at [946, 316] on icon at bounding box center [949, 318] width 13 height 14
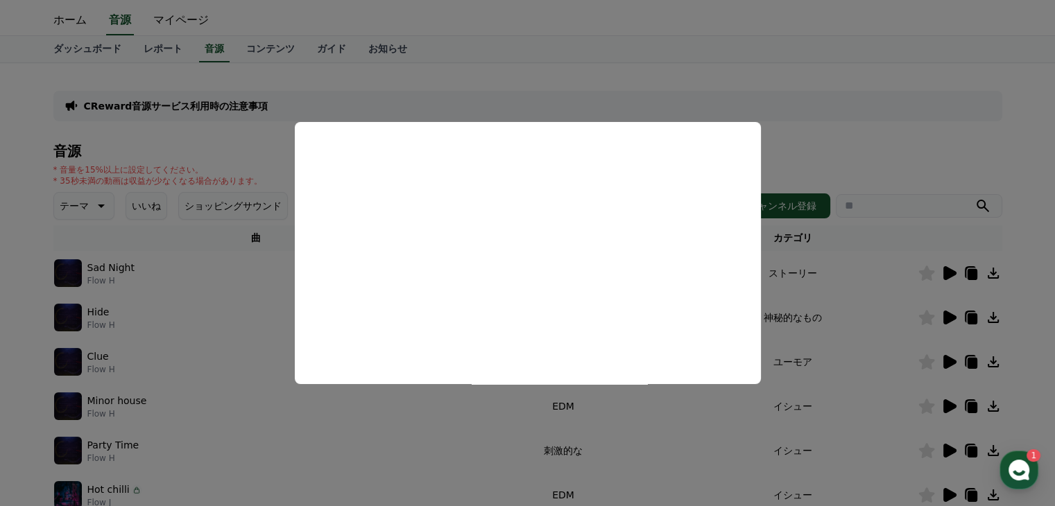
click at [852, 317] on button "close modal" at bounding box center [527, 253] width 1055 height 506
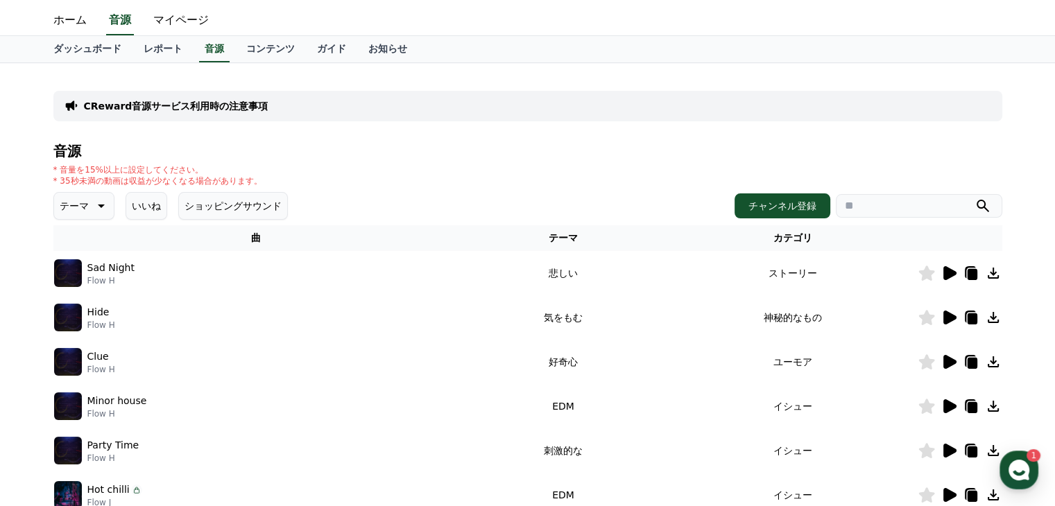
click at [948, 359] on icon at bounding box center [949, 362] width 13 height 14
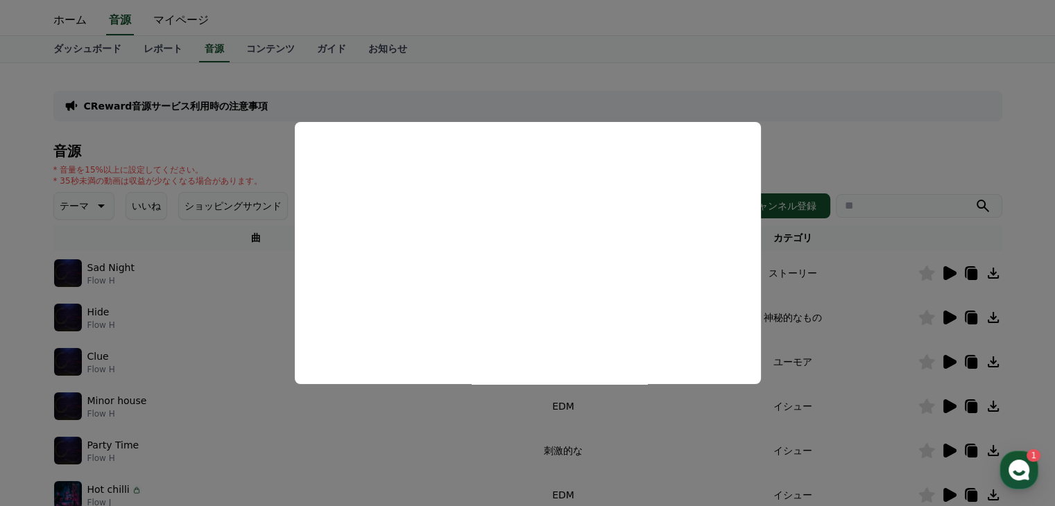
click at [877, 345] on button "close modal" at bounding box center [527, 253] width 1055 height 506
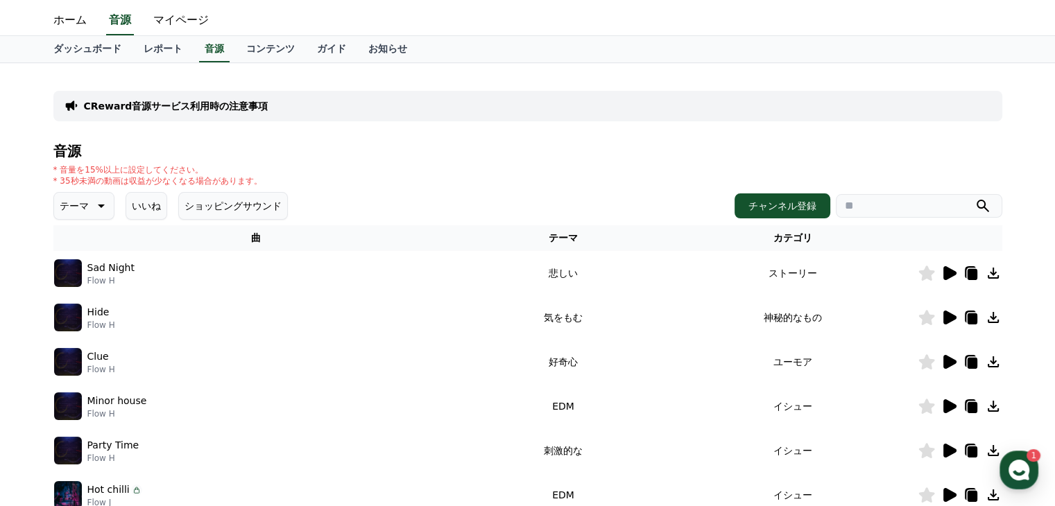
click at [946, 403] on icon at bounding box center [949, 407] width 13 height 14
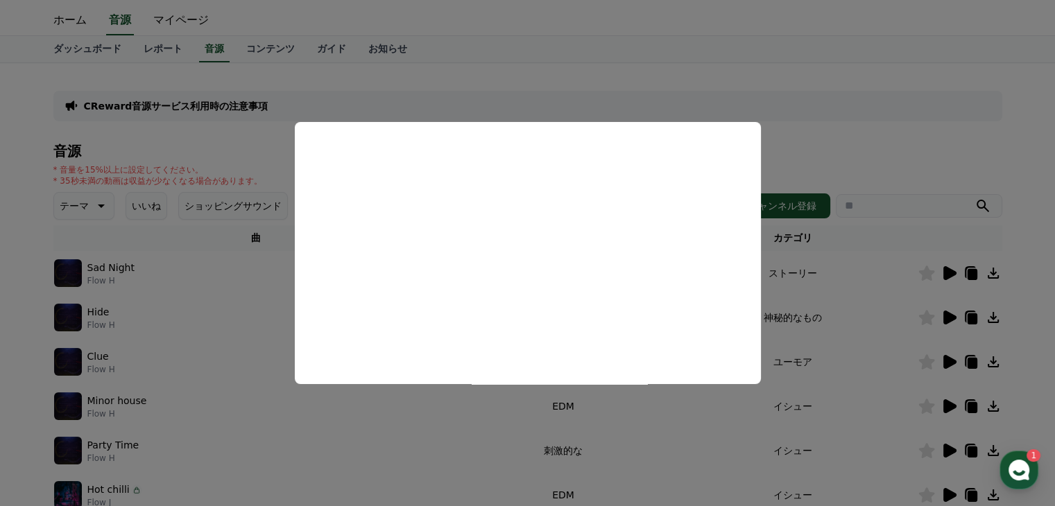
click at [891, 381] on button "close modal" at bounding box center [527, 253] width 1055 height 506
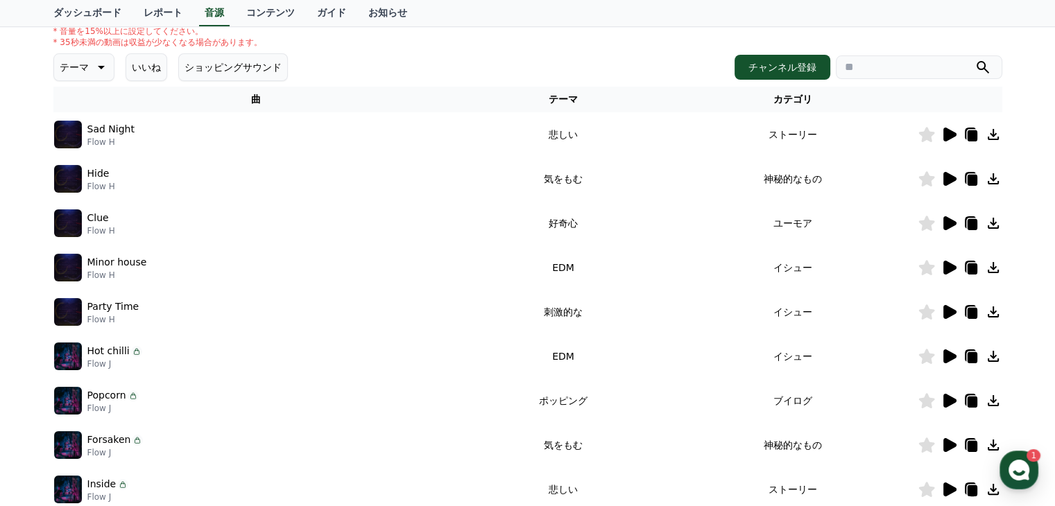
scroll to position [241, 0]
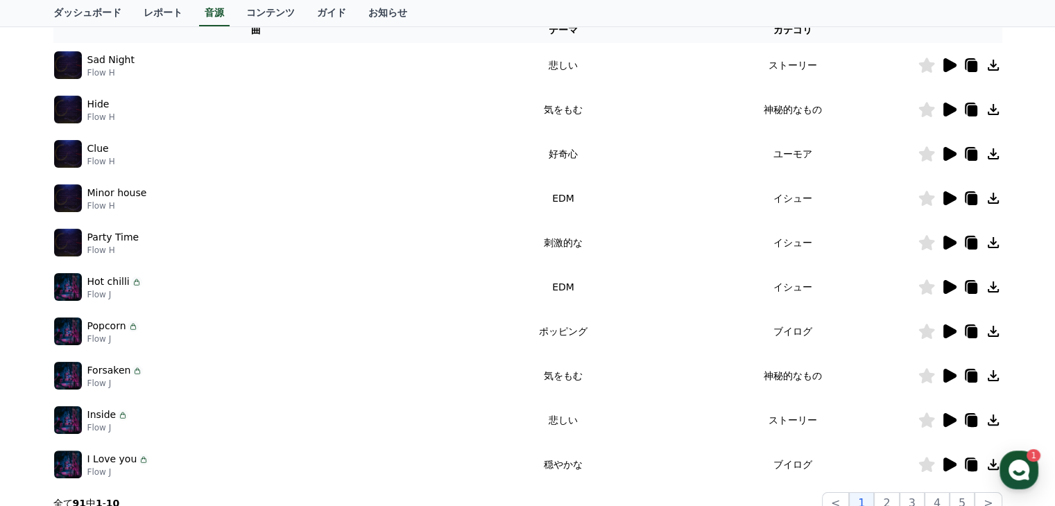
click at [945, 376] on icon at bounding box center [949, 376] width 13 height 14
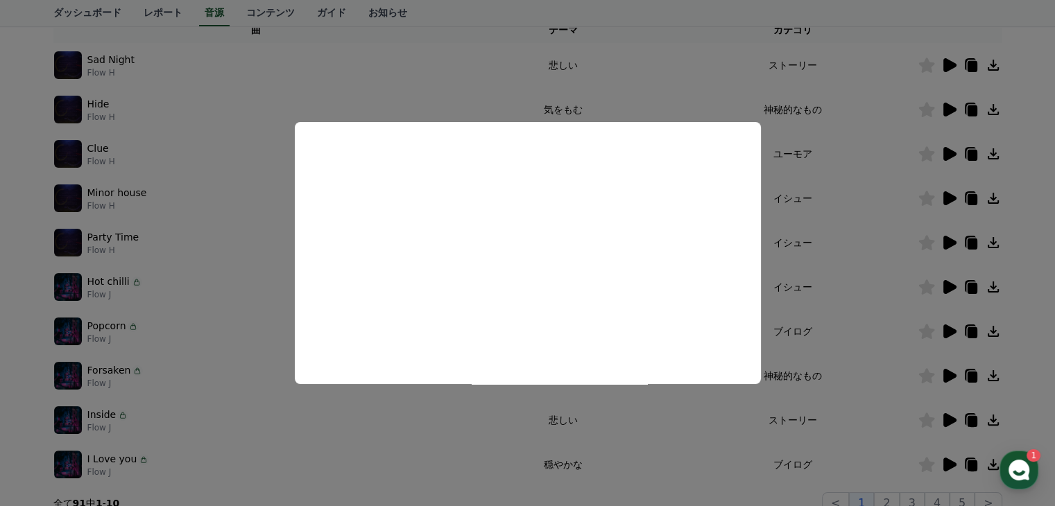
click at [860, 367] on button "close modal" at bounding box center [527, 253] width 1055 height 506
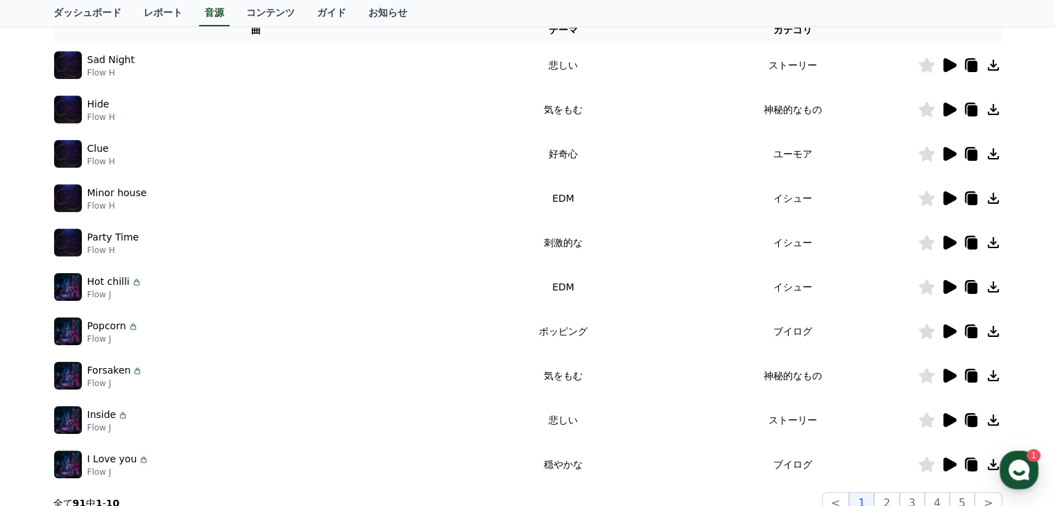
click at [949, 420] on icon at bounding box center [949, 420] width 13 height 14
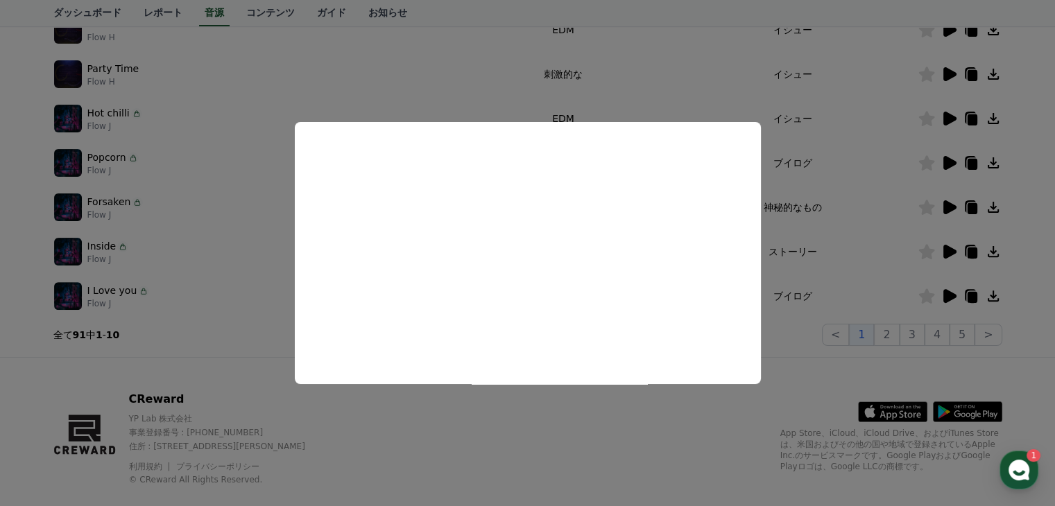
scroll to position [432, 0]
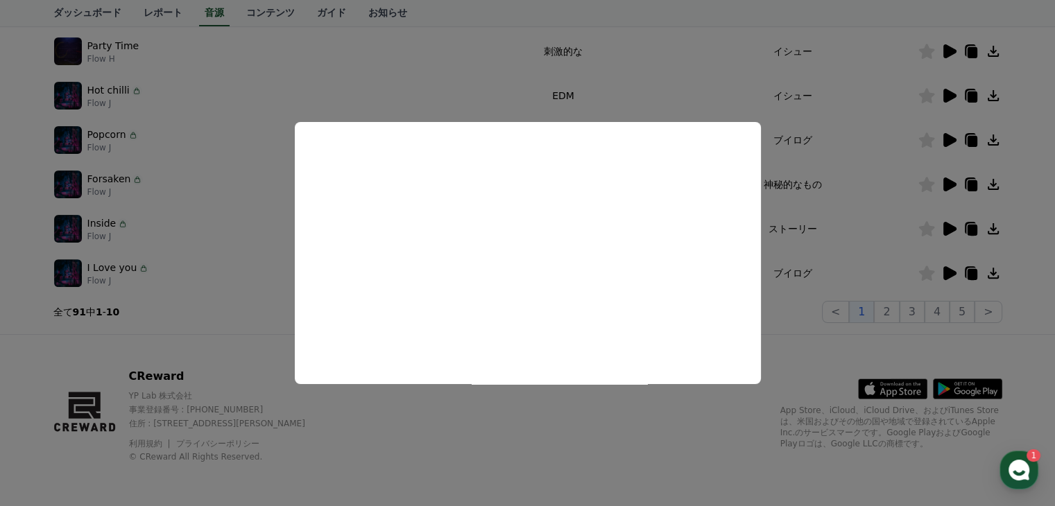
click at [864, 231] on button "close modal" at bounding box center [527, 253] width 1055 height 506
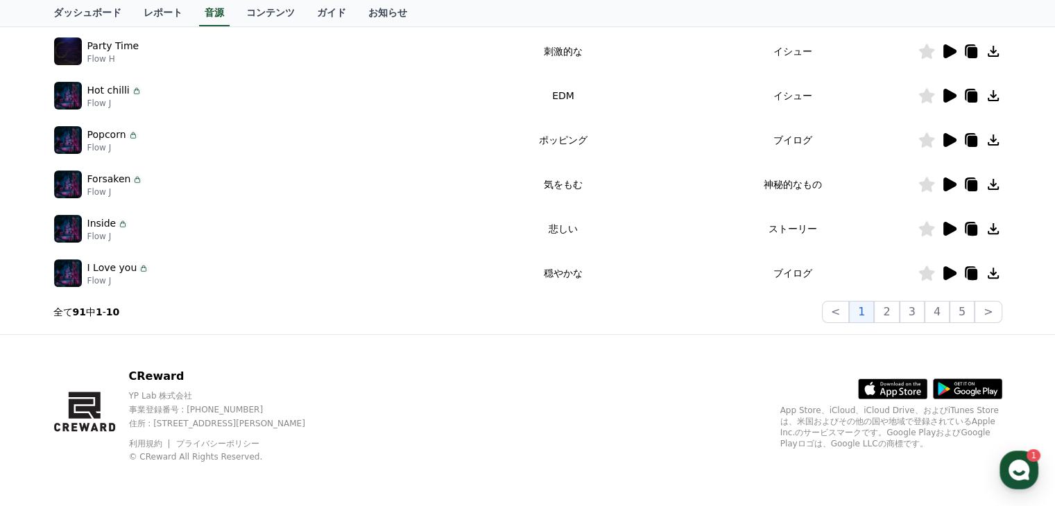
click at [948, 273] on icon at bounding box center [949, 273] width 13 height 14
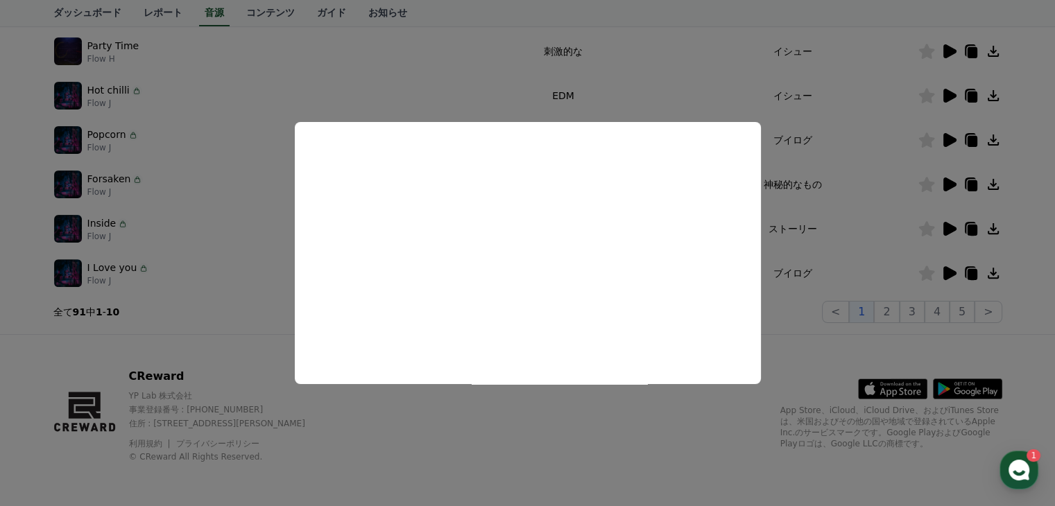
click at [896, 311] on button "close modal" at bounding box center [527, 253] width 1055 height 506
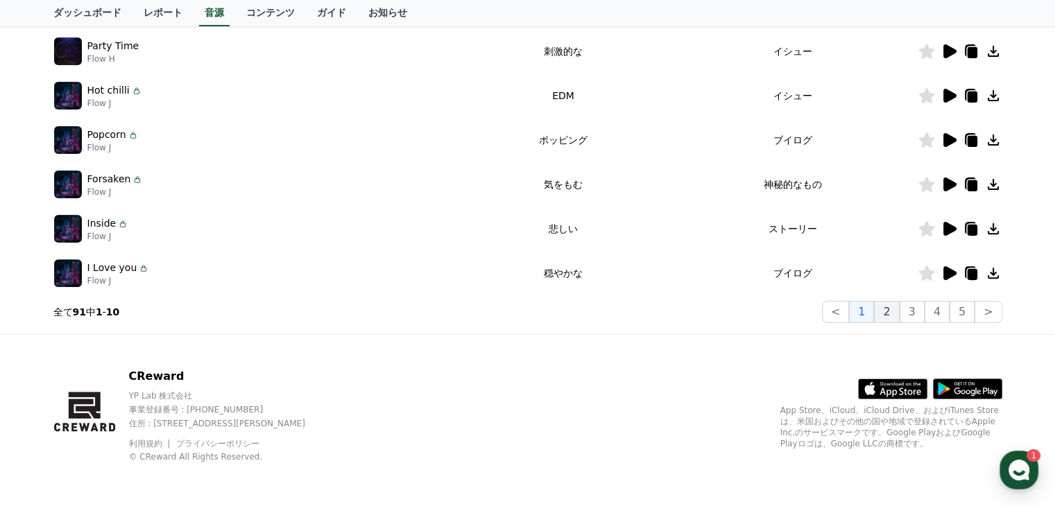
click at [893, 311] on button "2" at bounding box center [886, 312] width 25 height 22
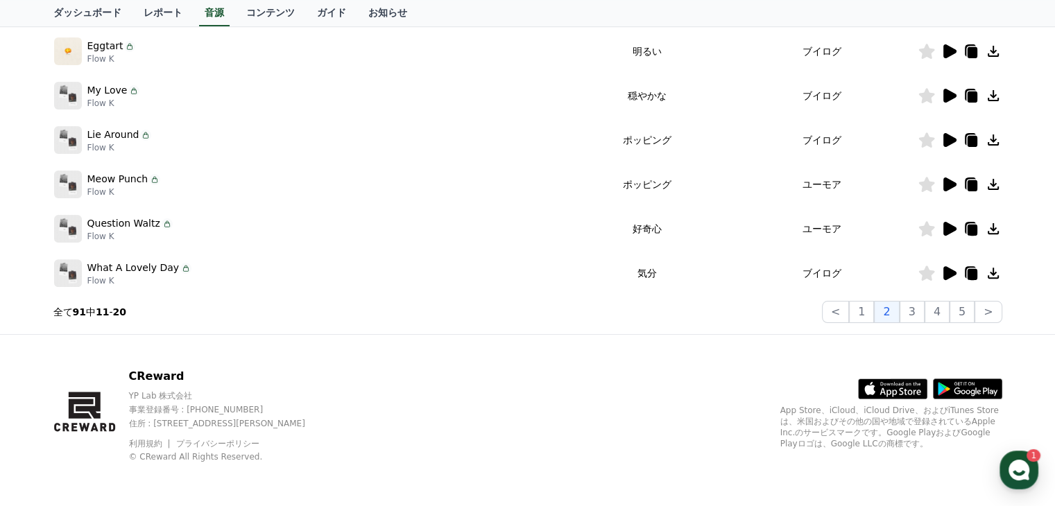
scroll to position [155, 0]
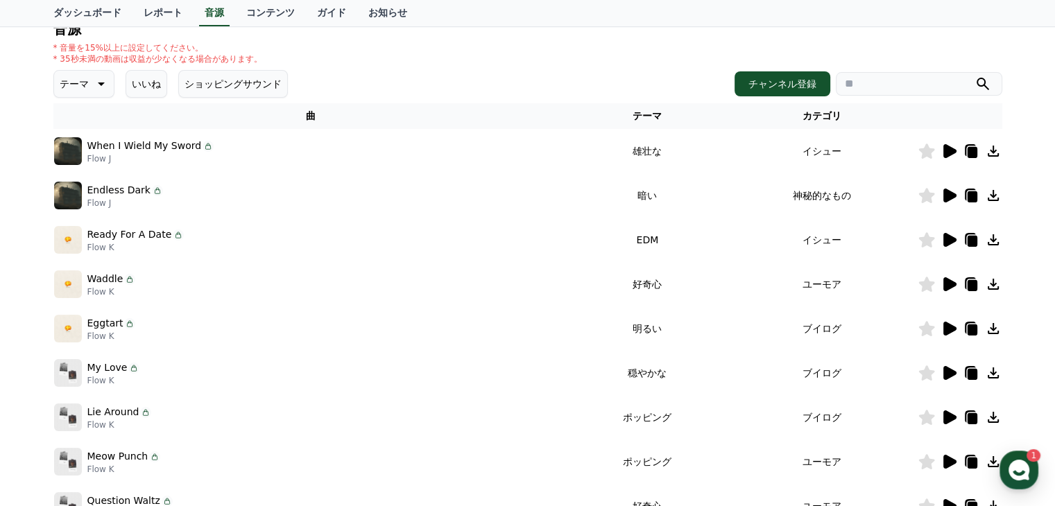
click at [947, 151] on icon at bounding box center [949, 151] width 13 height 14
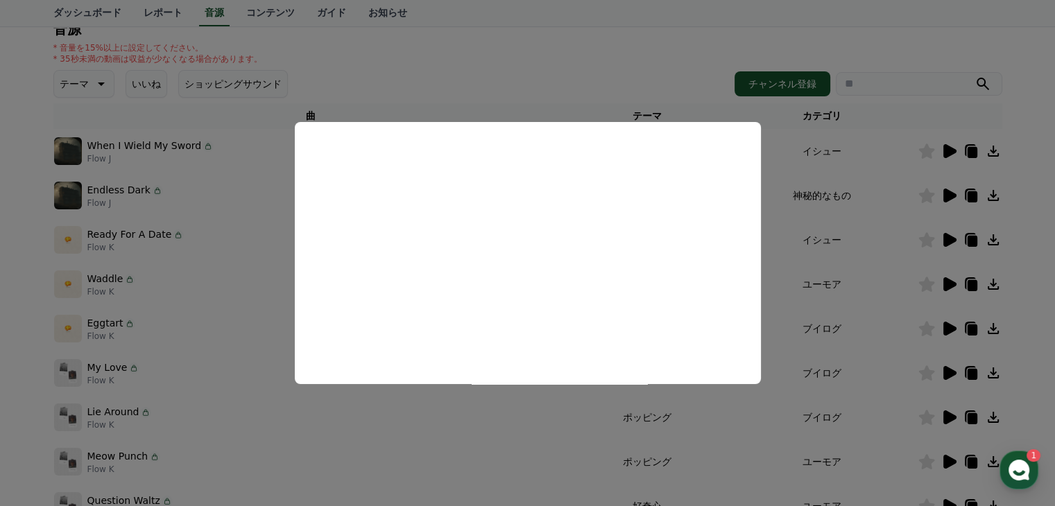
click at [888, 214] on button "close modal" at bounding box center [527, 253] width 1055 height 506
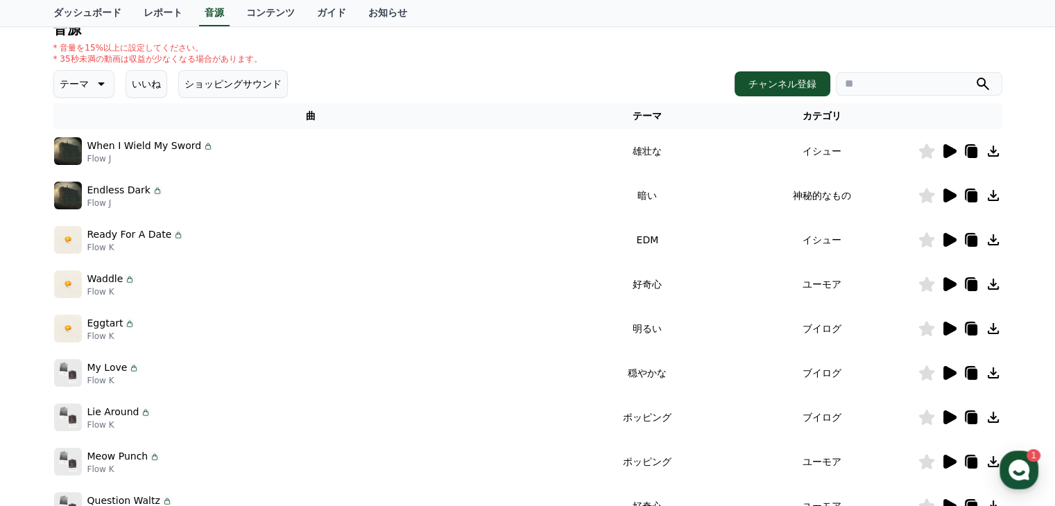
click at [951, 194] on icon at bounding box center [949, 196] width 13 height 14
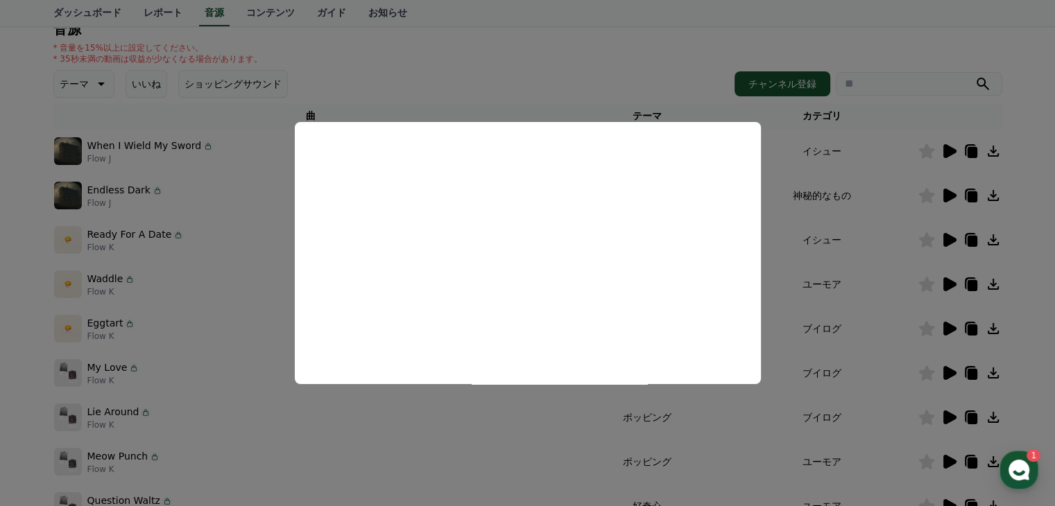
click at [880, 271] on button "close modal" at bounding box center [527, 253] width 1055 height 506
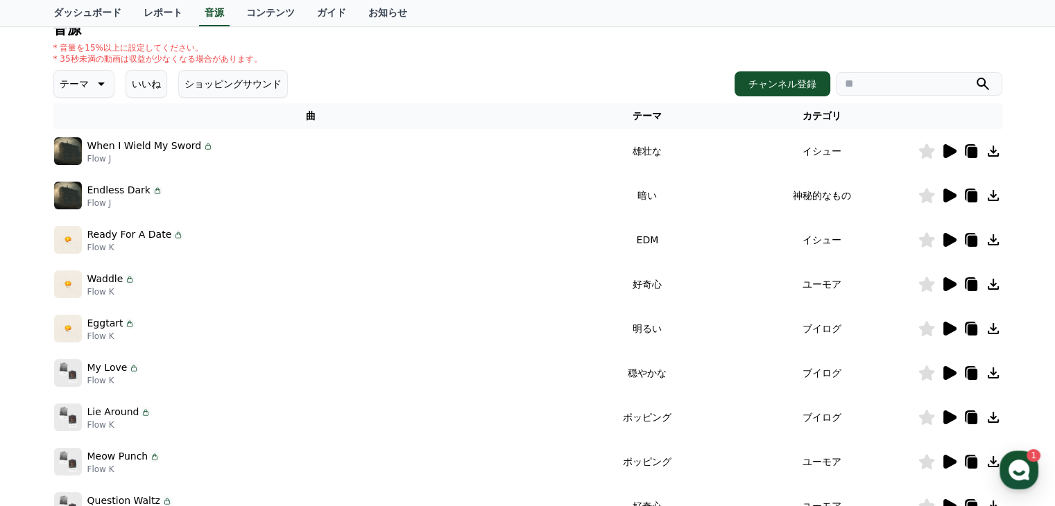
click at [951, 237] on icon at bounding box center [949, 240] width 13 height 14
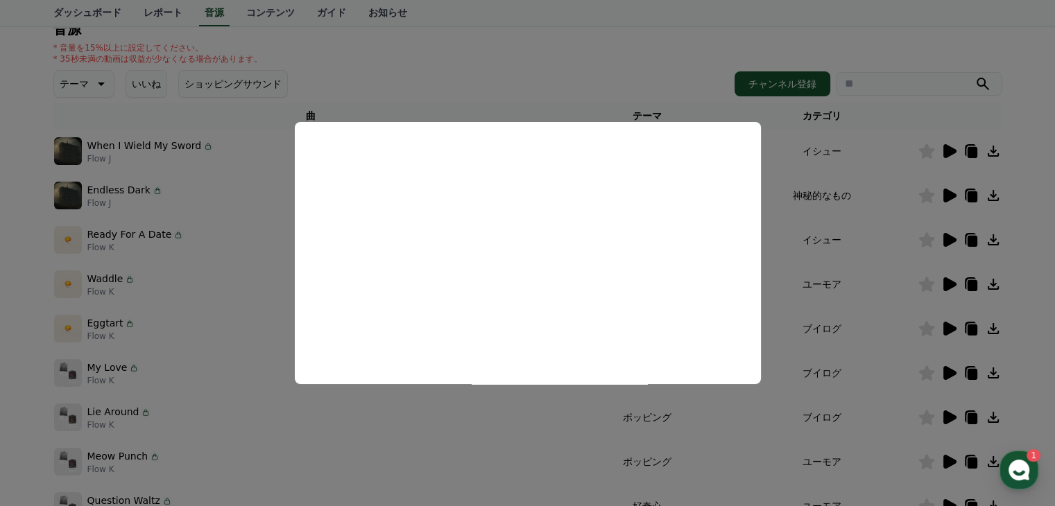
click at [864, 253] on button "close modal" at bounding box center [527, 253] width 1055 height 506
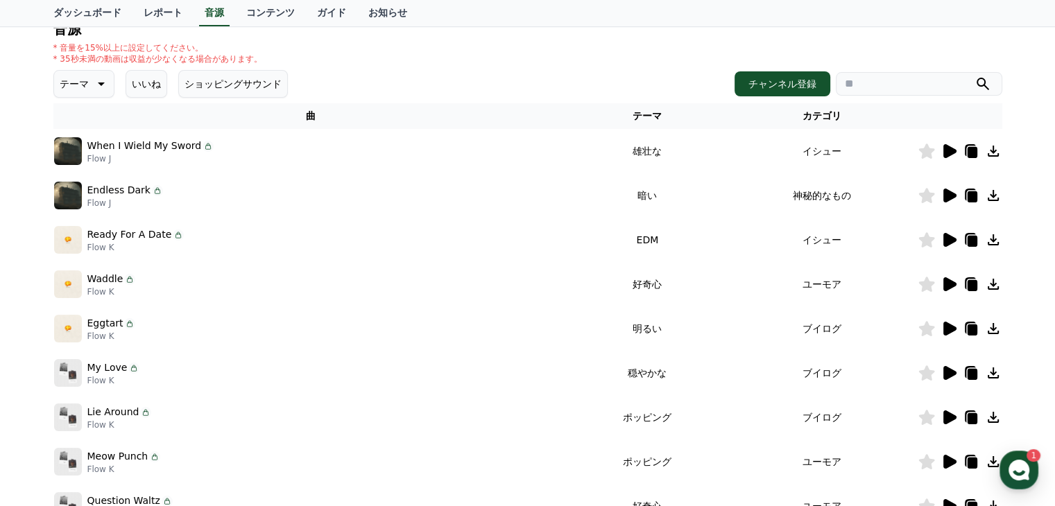
click at [950, 286] on icon at bounding box center [949, 284] width 13 height 14
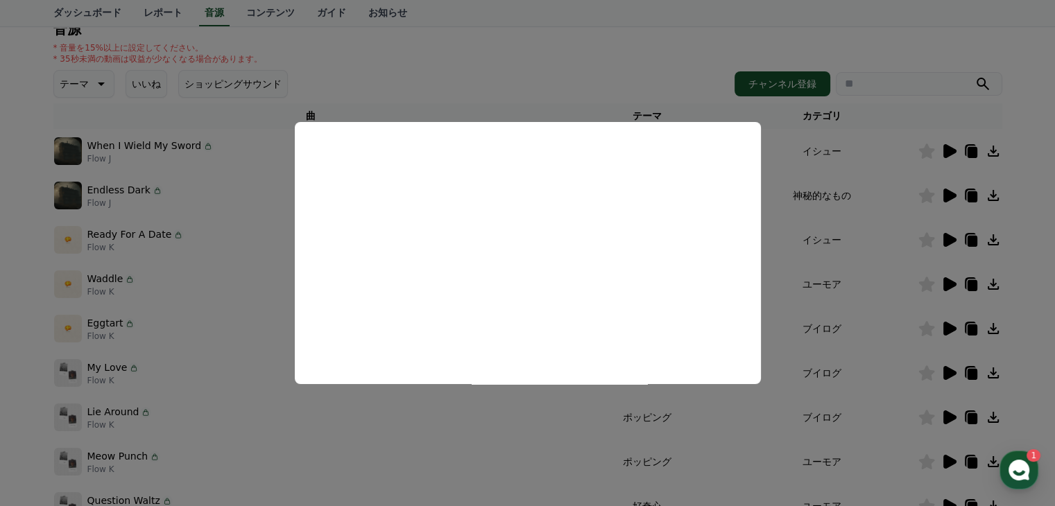
click at [876, 289] on button "close modal" at bounding box center [527, 253] width 1055 height 506
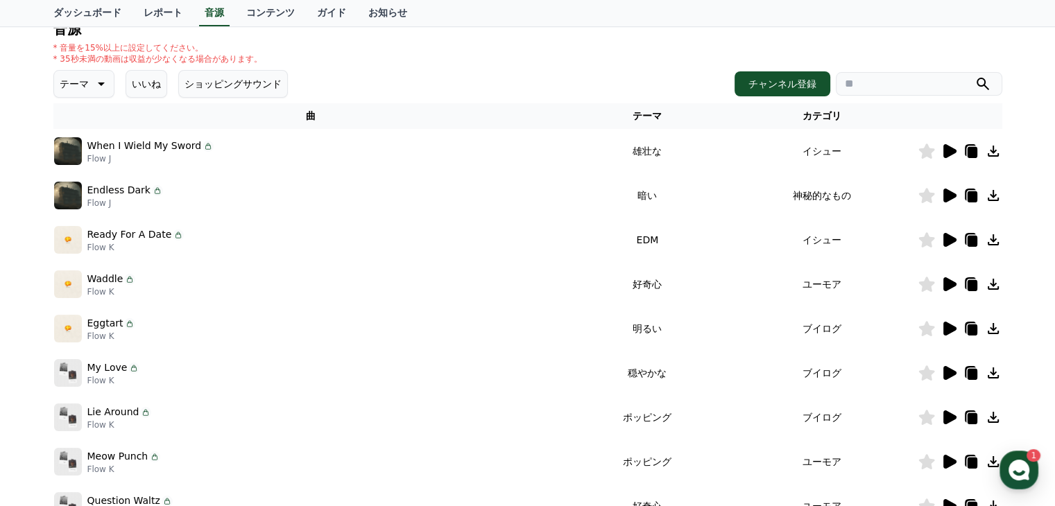
click at [951, 329] on icon at bounding box center [949, 329] width 13 height 14
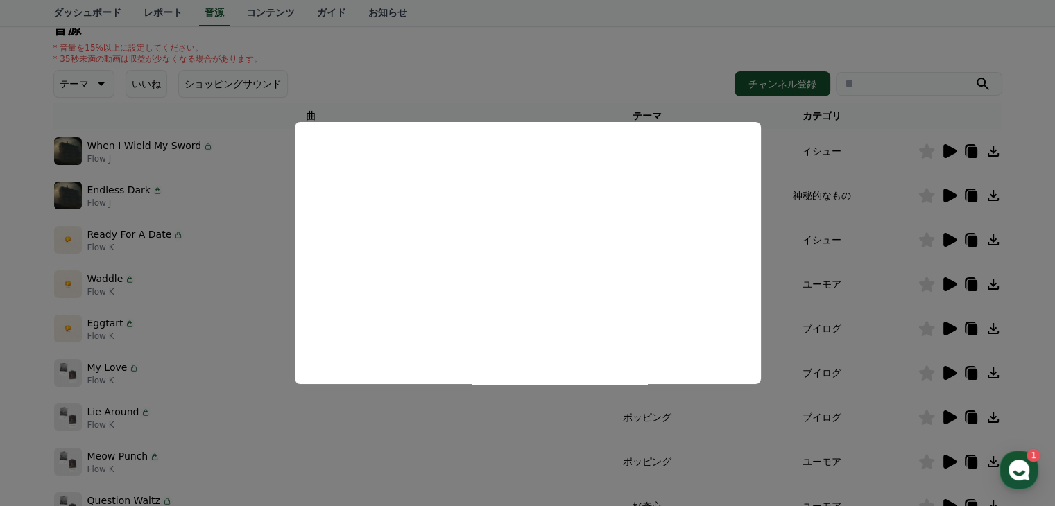
click at [886, 317] on button "close modal" at bounding box center [527, 253] width 1055 height 506
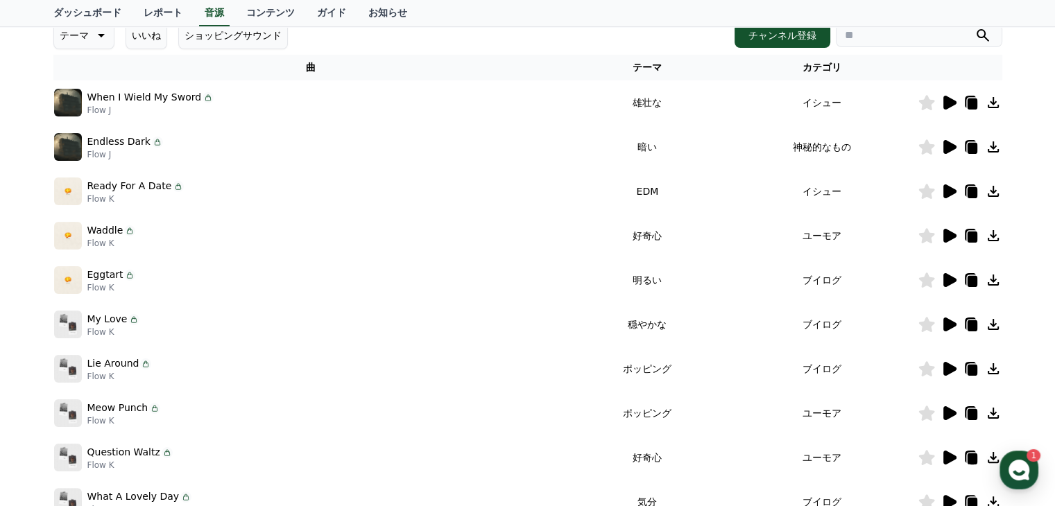
scroll to position [224, 0]
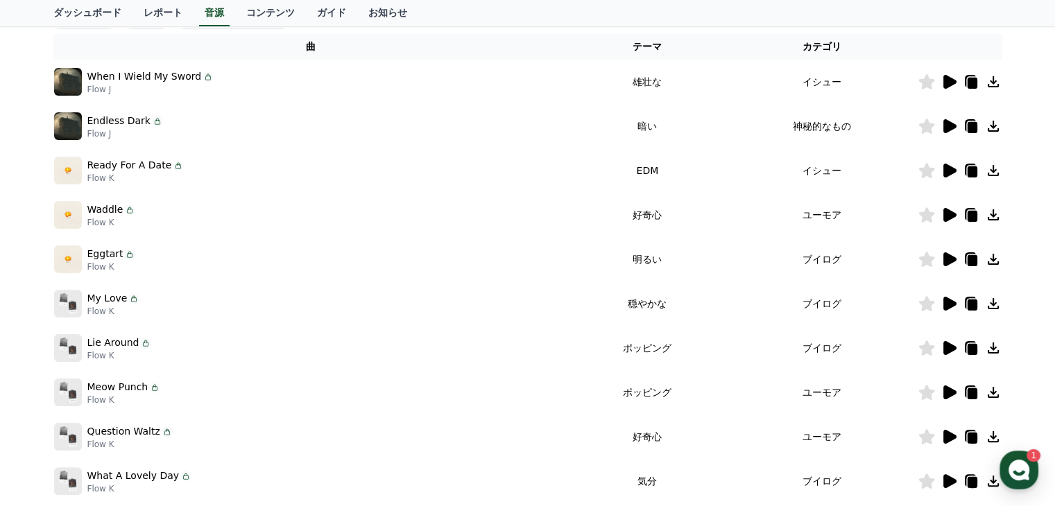
click at [947, 298] on icon at bounding box center [949, 304] width 13 height 14
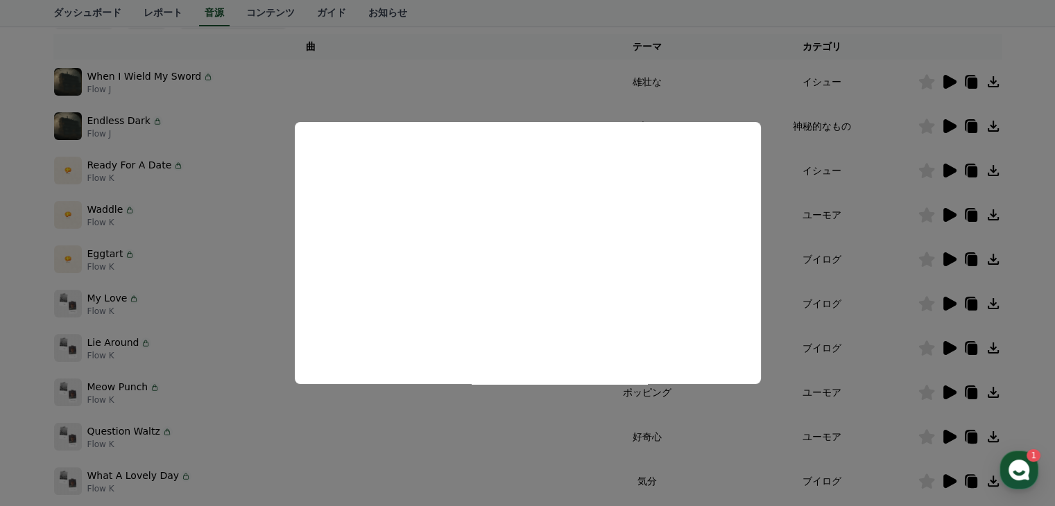
click at [888, 287] on button "close modal" at bounding box center [527, 253] width 1055 height 506
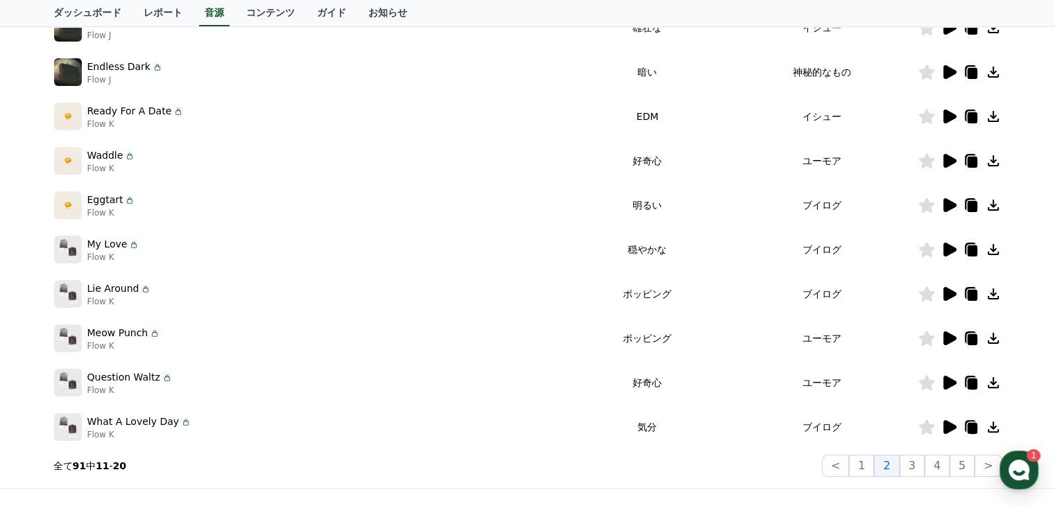
scroll to position [363, 0]
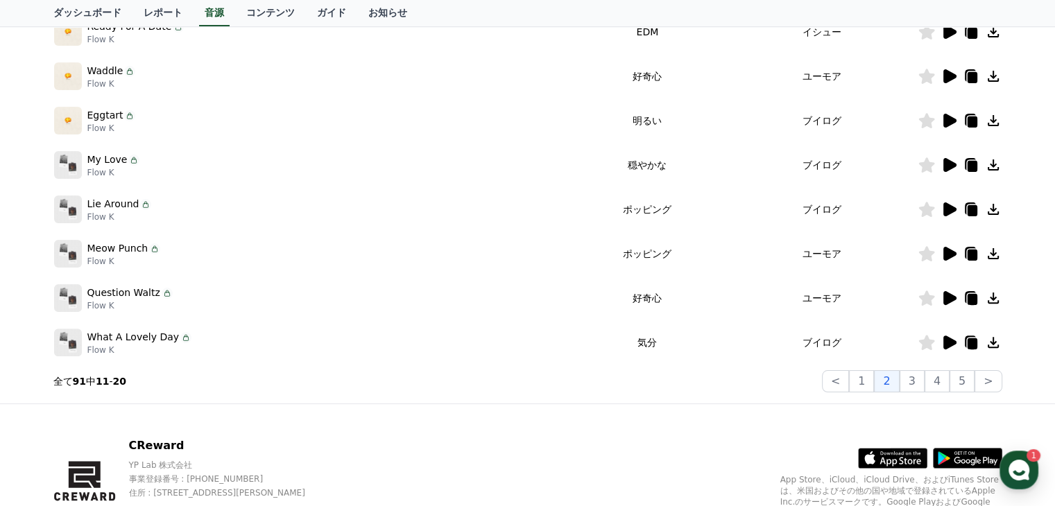
click at [945, 209] on icon at bounding box center [949, 210] width 13 height 14
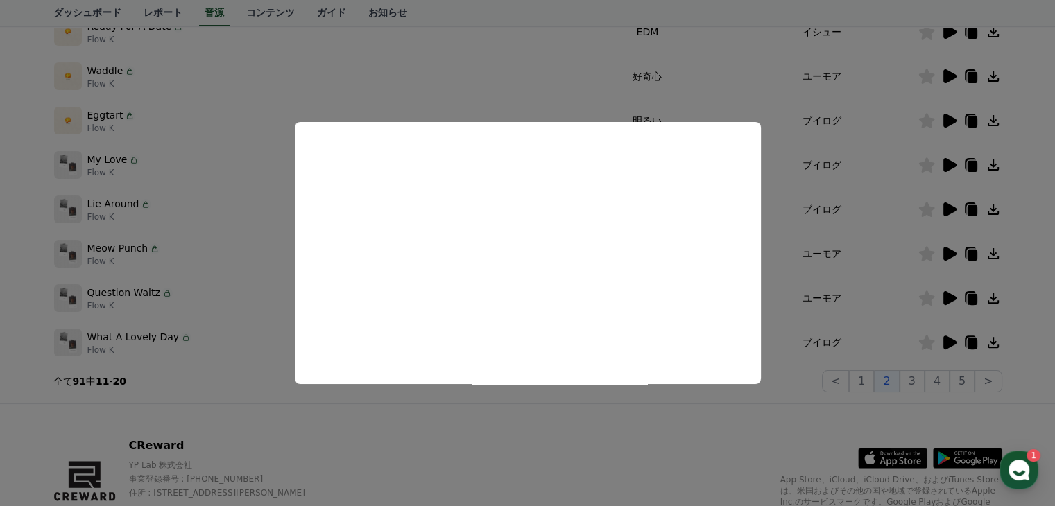
click at [880, 264] on button "close modal" at bounding box center [527, 253] width 1055 height 506
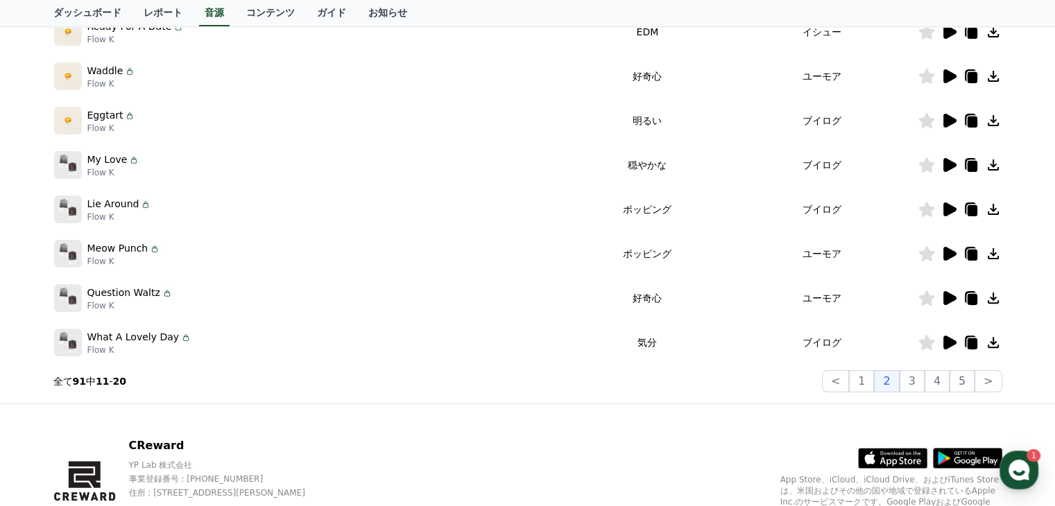
click at [949, 253] on icon at bounding box center [949, 254] width 13 height 14
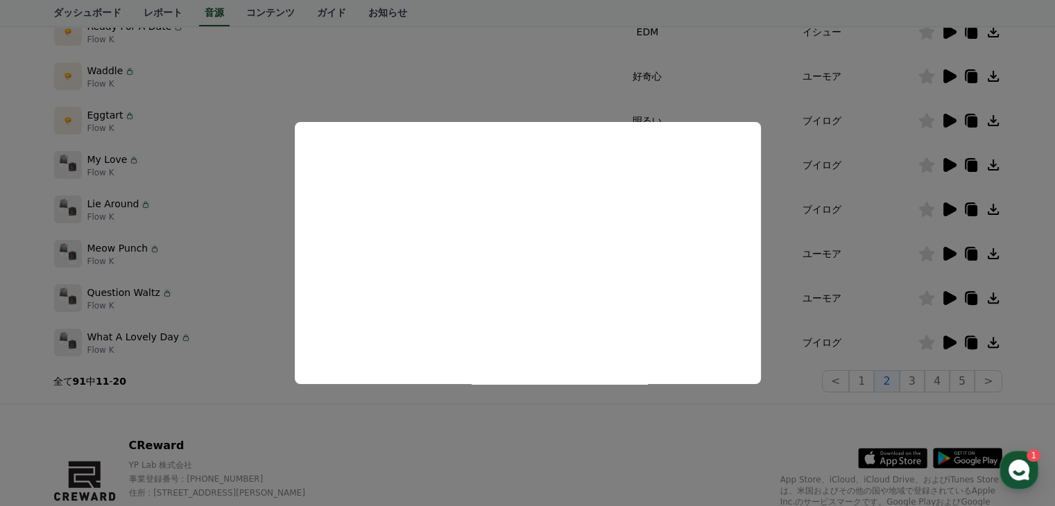
click at [868, 275] on button "close modal" at bounding box center [527, 253] width 1055 height 506
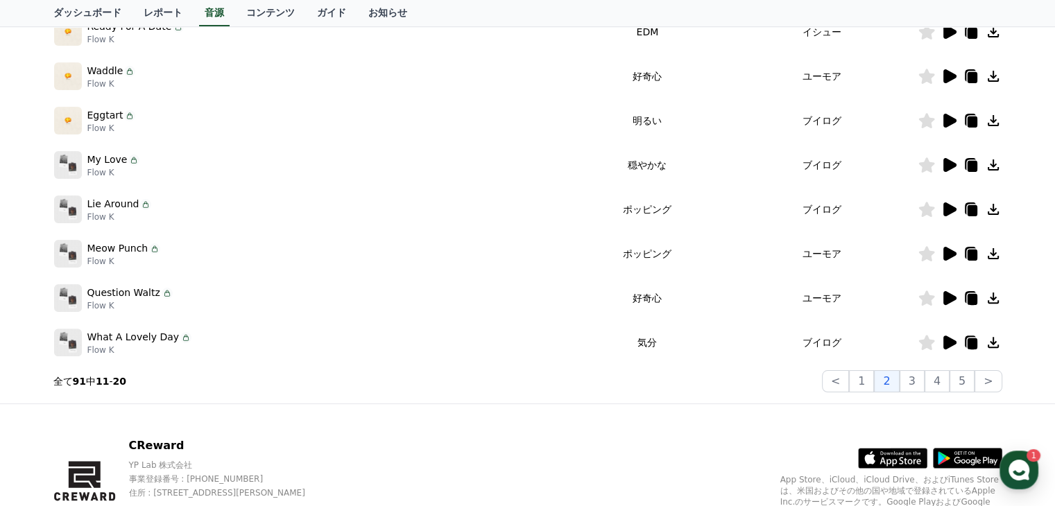
click at [953, 298] on icon at bounding box center [949, 298] width 13 height 14
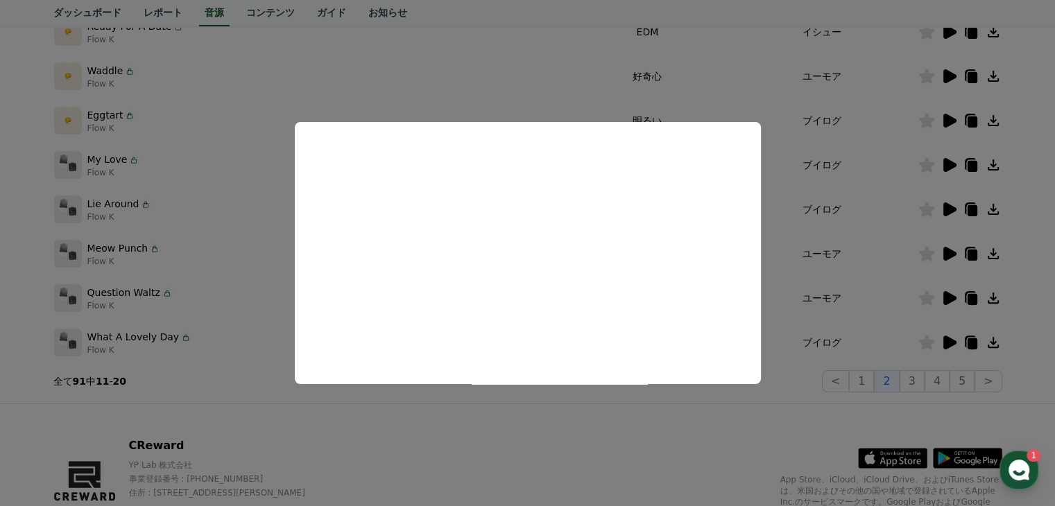
click at [888, 311] on button "close modal" at bounding box center [527, 253] width 1055 height 506
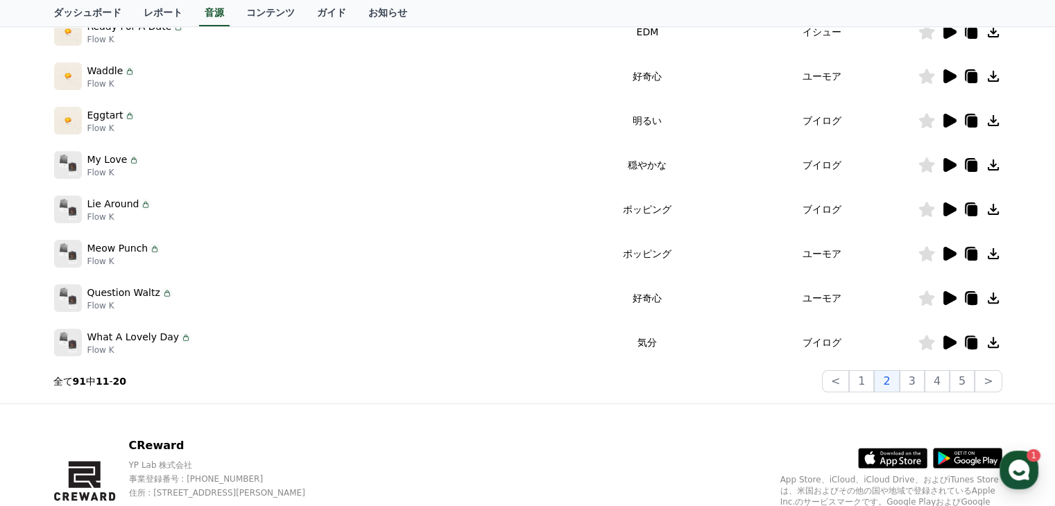
click at [952, 341] on icon at bounding box center [949, 343] width 13 height 14
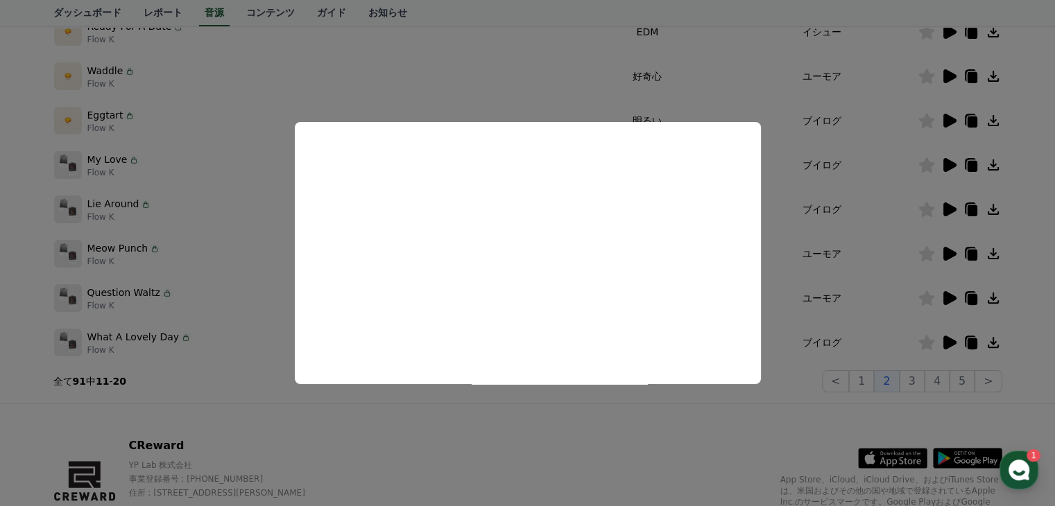
click at [865, 276] on button "close modal" at bounding box center [527, 253] width 1055 height 506
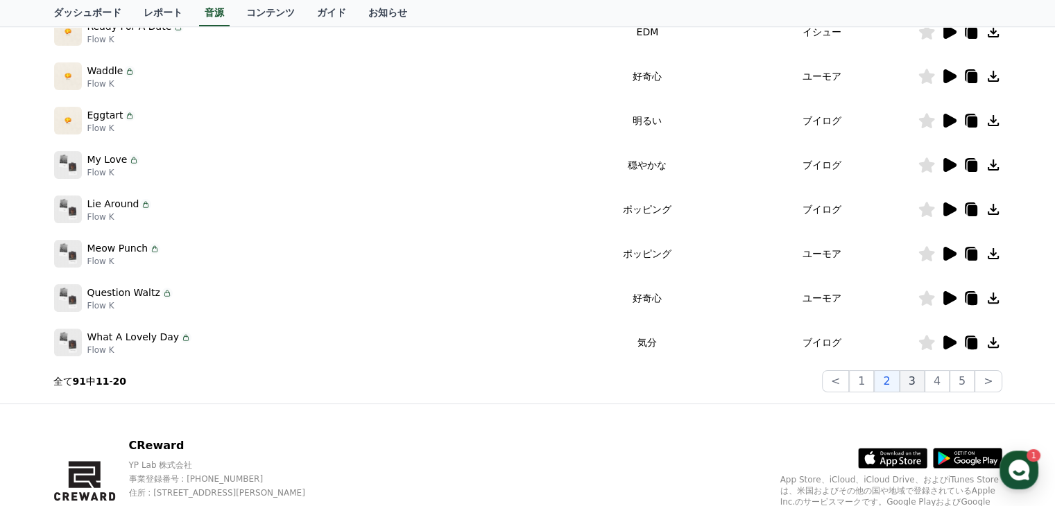
click at [916, 380] on button "3" at bounding box center [912, 381] width 25 height 22
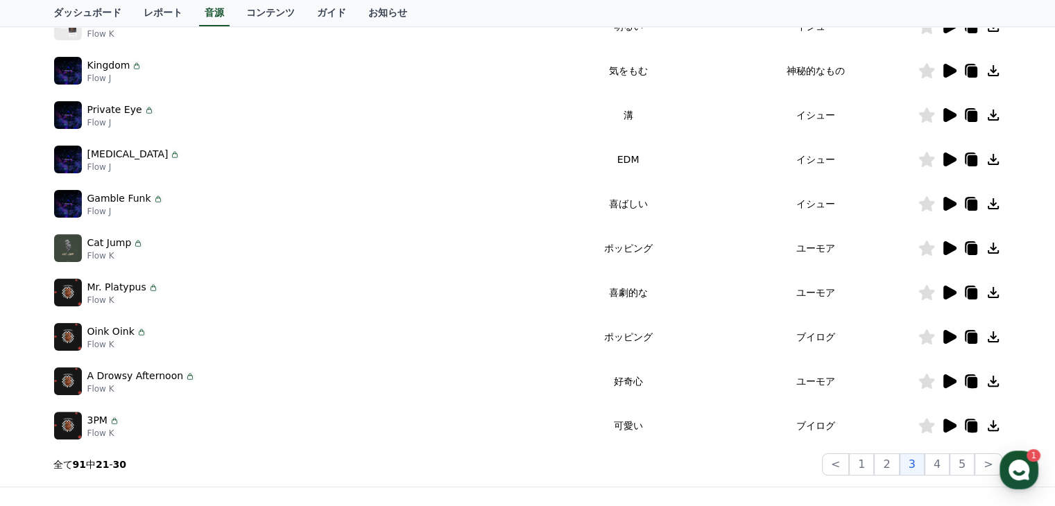
scroll to position [155, 0]
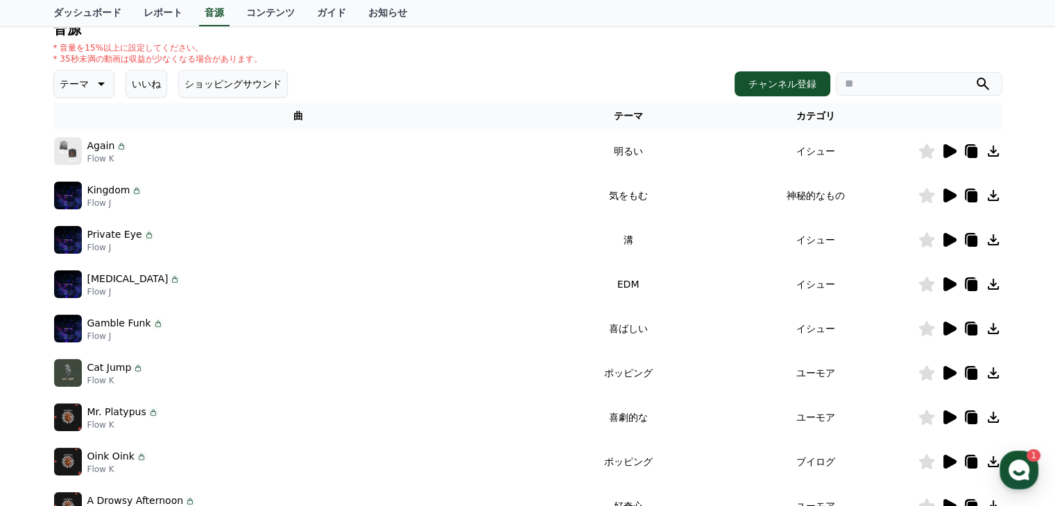
click at [951, 148] on icon at bounding box center [949, 151] width 13 height 14
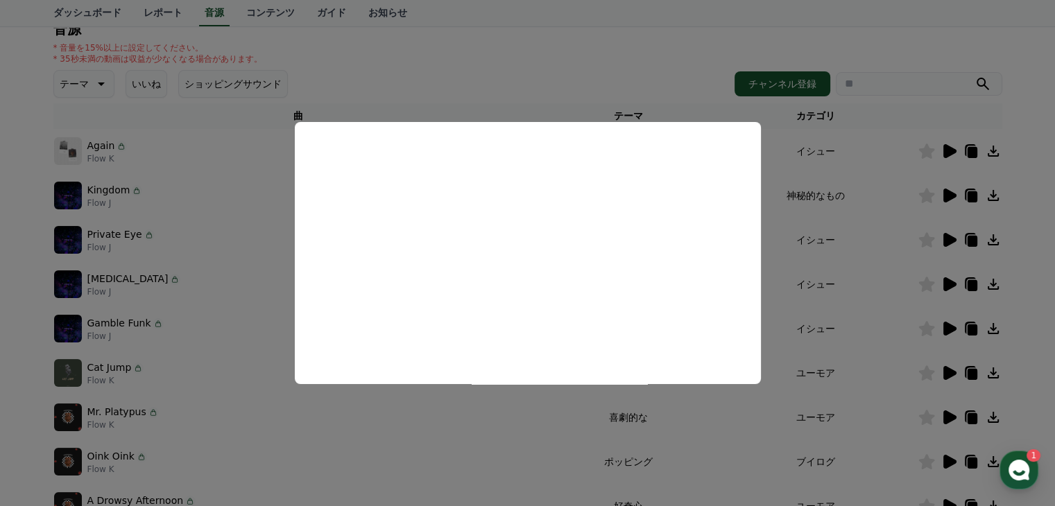
click at [946, 193] on button "close modal" at bounding box center [527, 253] width 1055 height 506
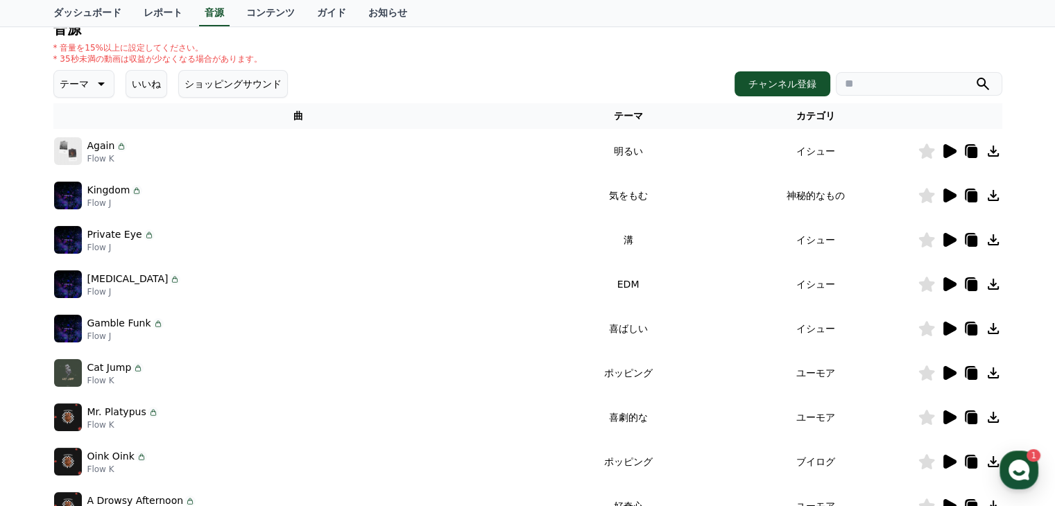
click at [946, 193] on icon at bounding box center [949, 196] width 13 height 14
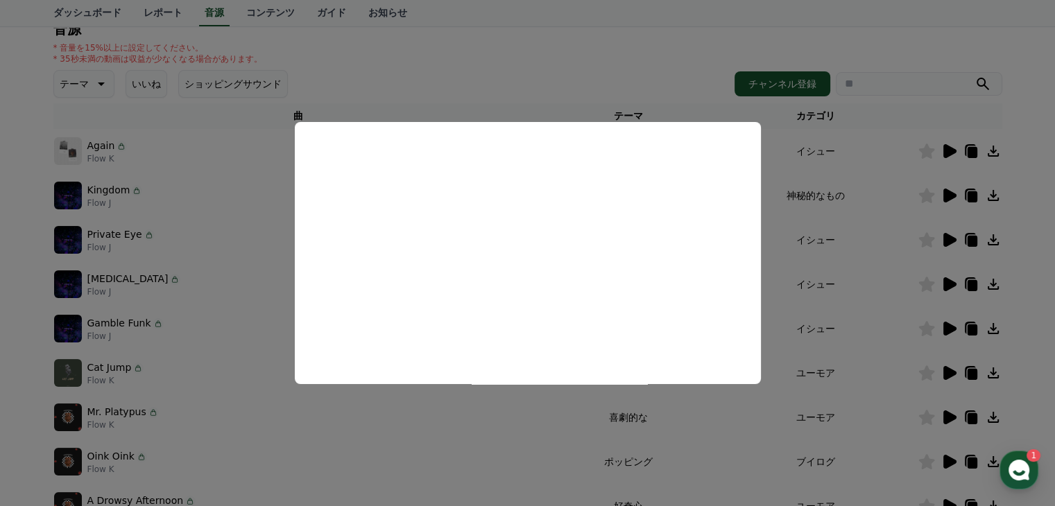
click at [875, 261] on button "close modal" at bounding box center [527, 253] width 1055 height 506
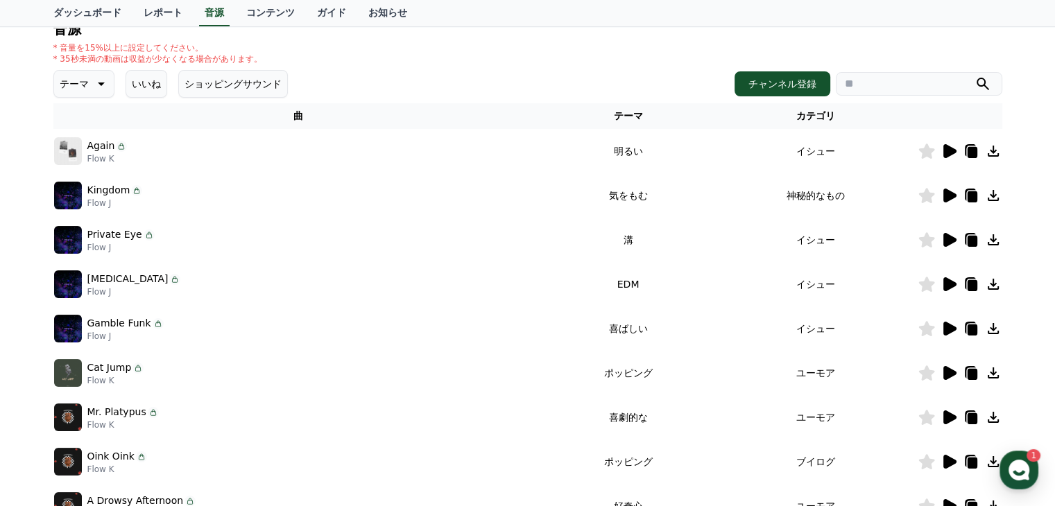
click at [950, 239] on icon at bounding box center [949, 240] width 13 height 14
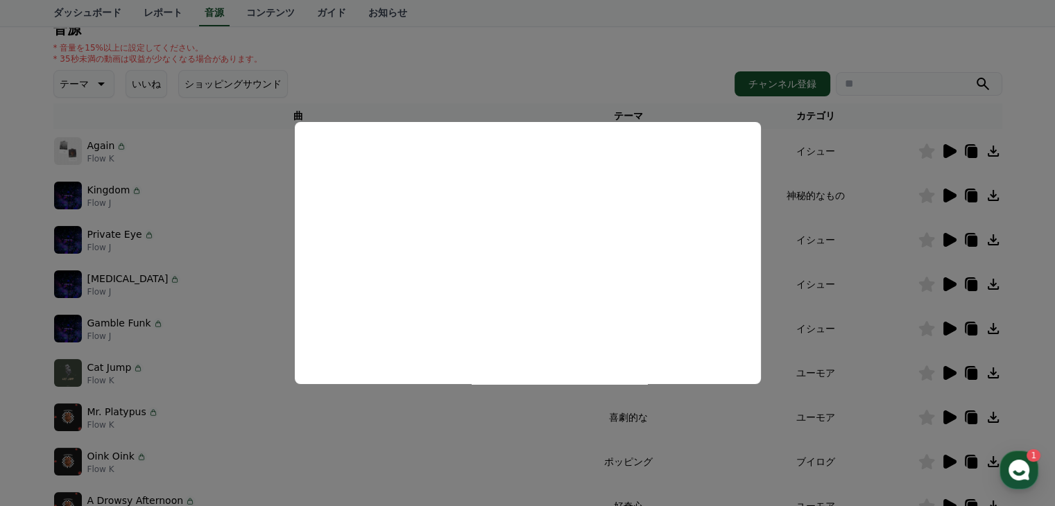
click at [870, 302] on button "close modal" at bounding box center [527, 253] width 1055 height 506
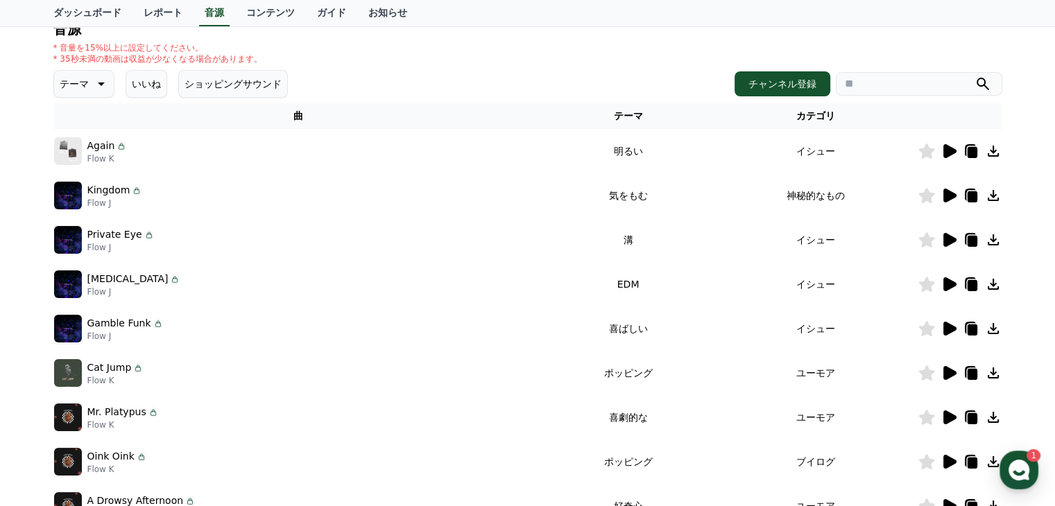
click at [945, 284] on icon at bounding box center [949, 284] width 13 height 14
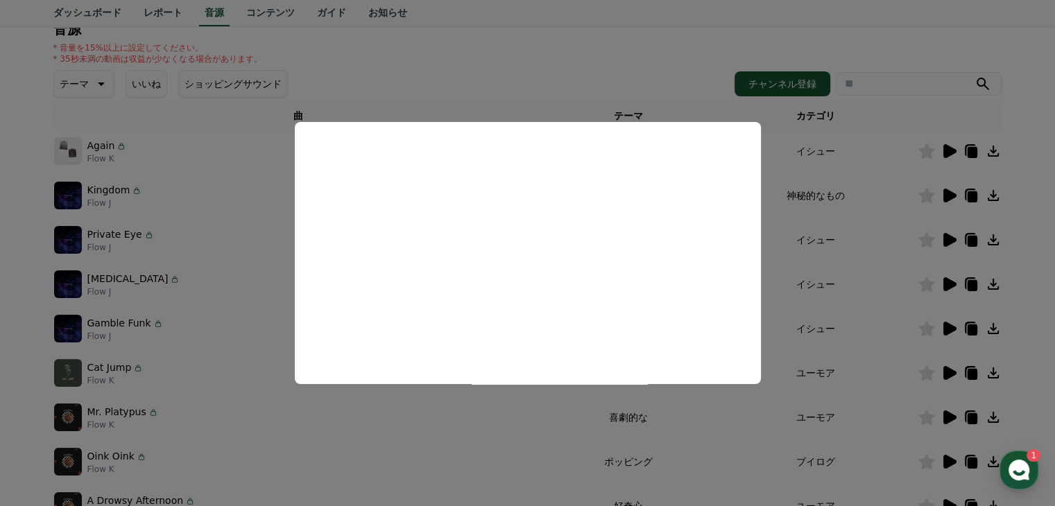
click at [875, 343] on button "close modal" at bounding box center [527, 253] width 1055 height 506
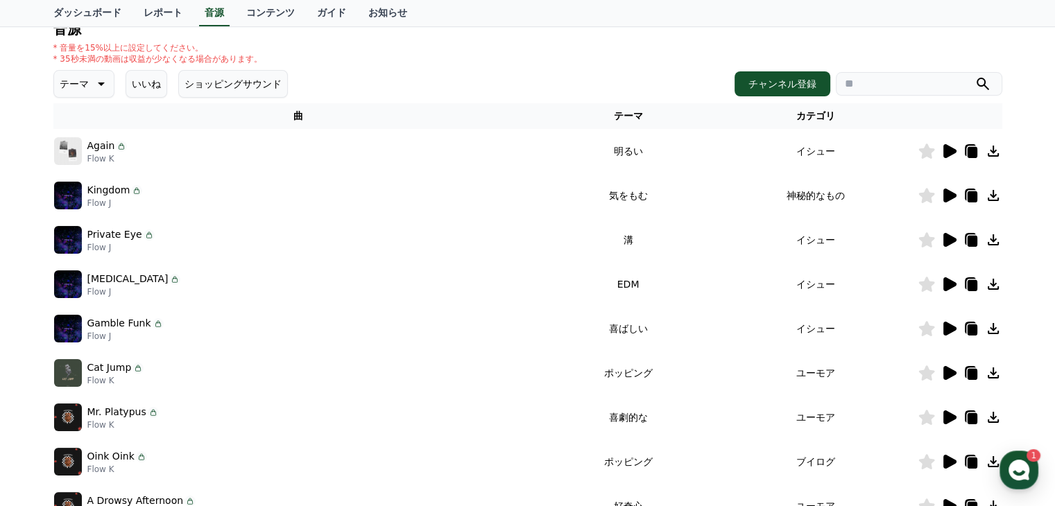
click at [948, 326] on icon at bounding box center [949, 329] width 13 height 14
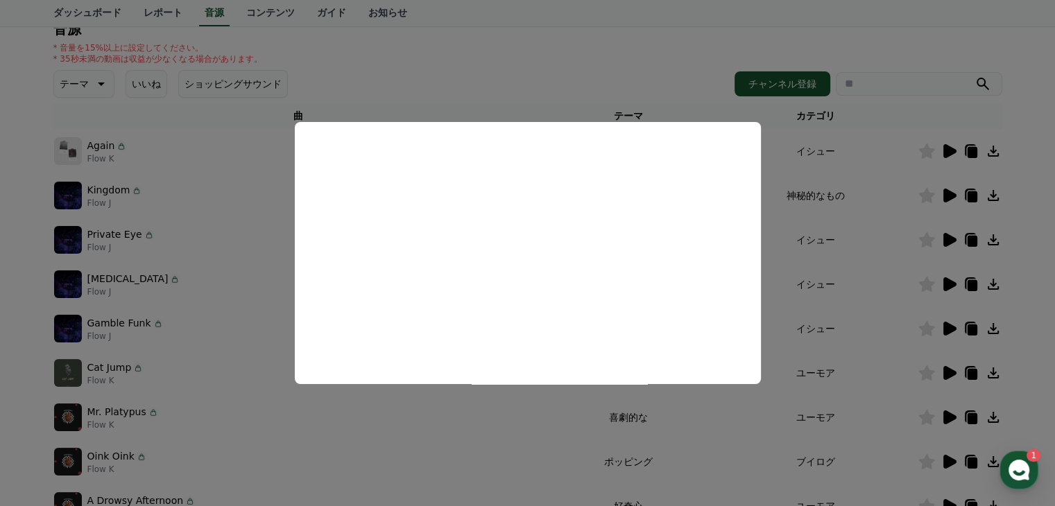
click at [868, 352] on button "close modal" at bounding box center [527, 253] width 1055 height 506
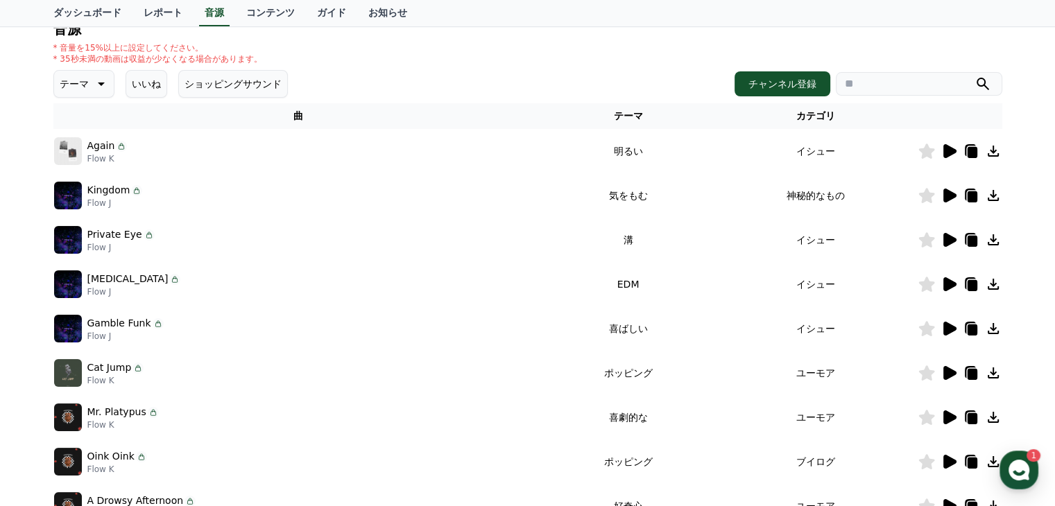
click at [949, 372] on icon at bounding box center [949, 373] width 13 height 14
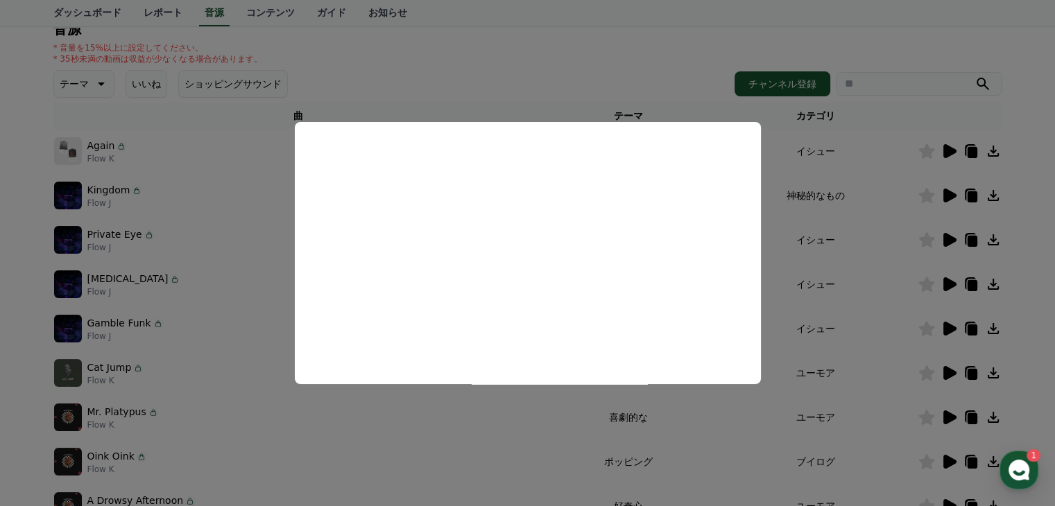
click at [871, 394] on button "close modal" at bounding box center [527, 253] width 1055 height 506
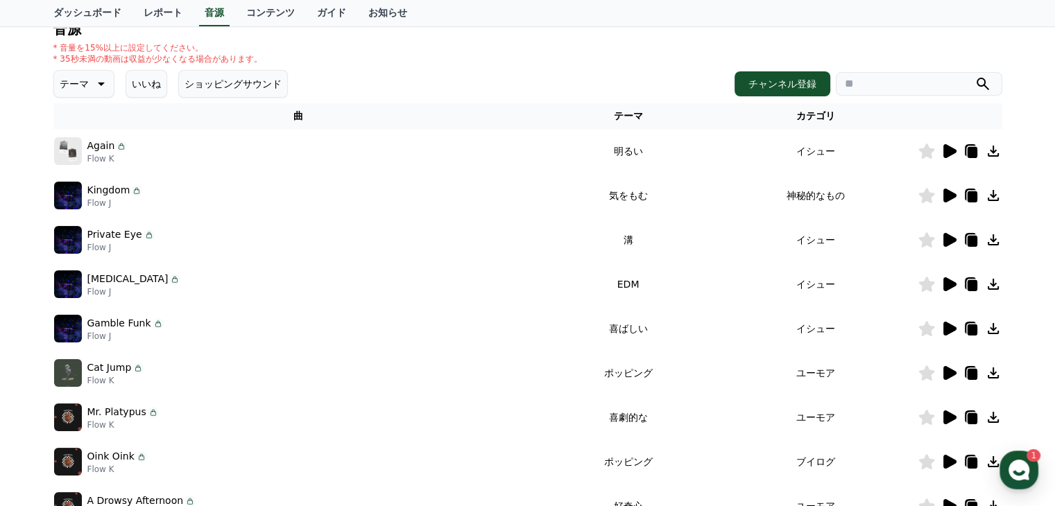
click at [947, 415] on icon at bounding box center [949, 418] width 13 height 14
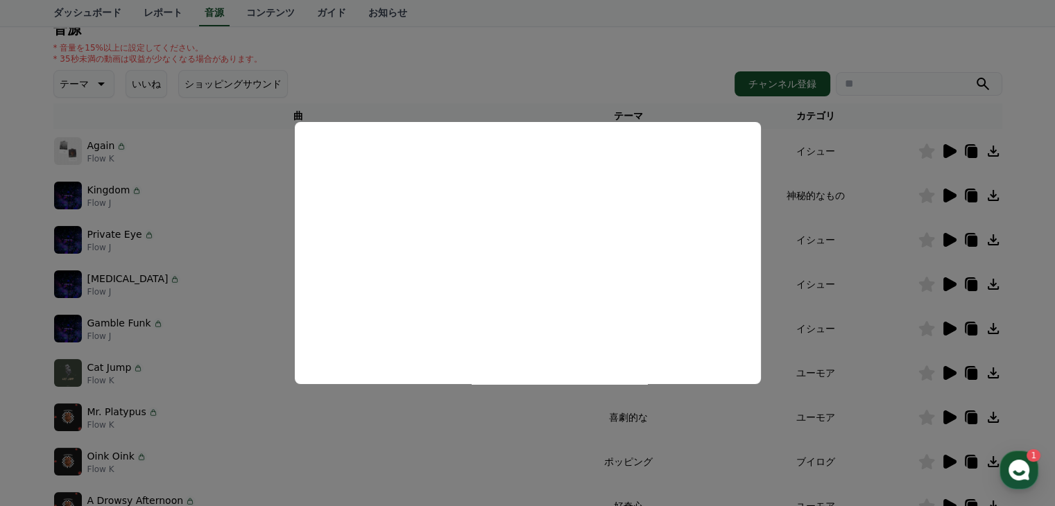
click at [947, 461] on button "close modal" at bounding box center [527, 253] width 1055 height 506
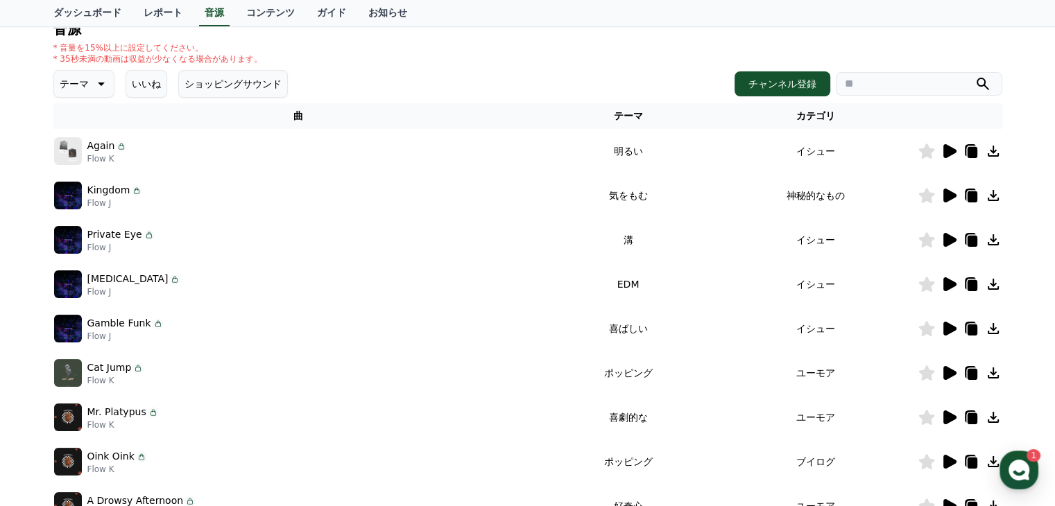
click at [950, 461] on icon at bounding box center [949, 462] width 13 height 14
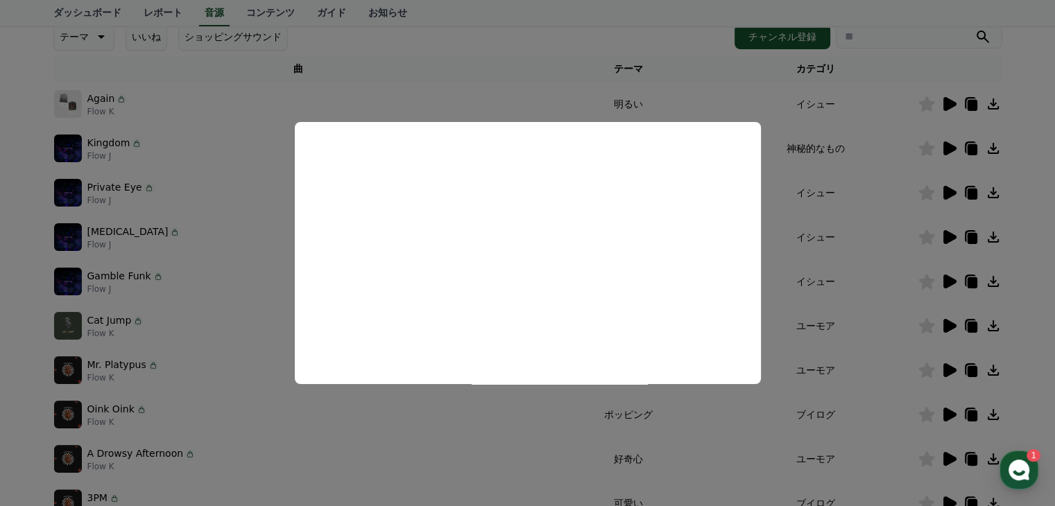
scroll to position [224, 0]
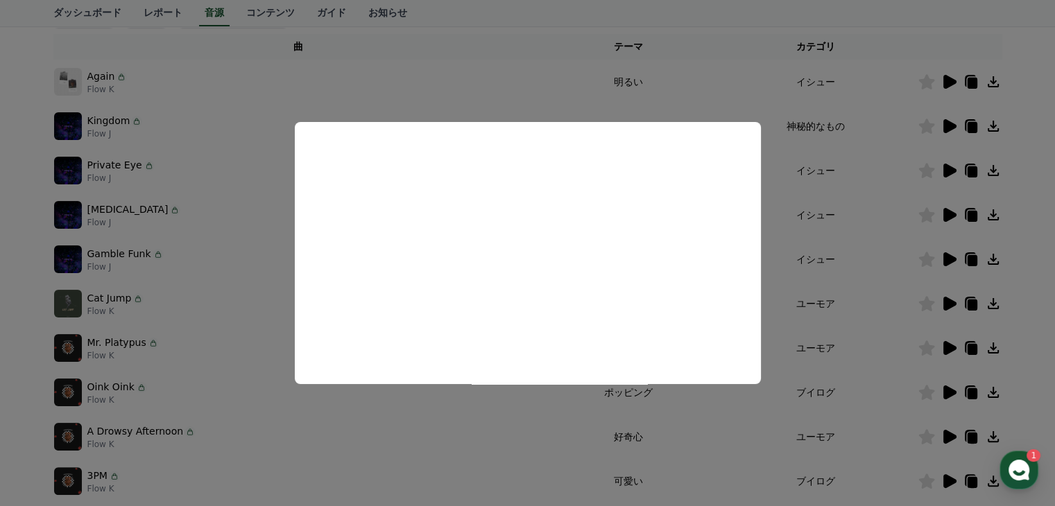
click at [954, 436] on button "close modal" at bounding box center [527, 253] width 1055 height 506
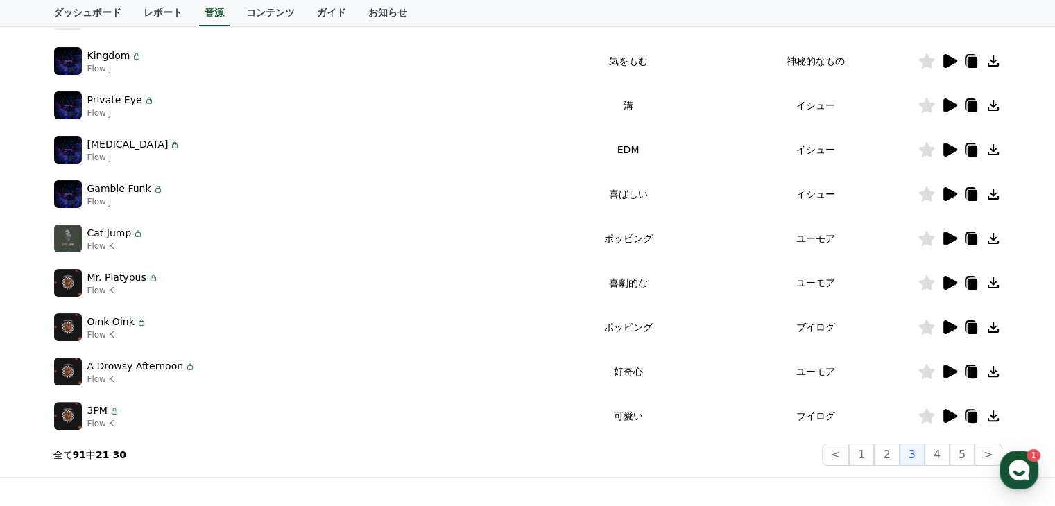
scroll to position [432, 0]
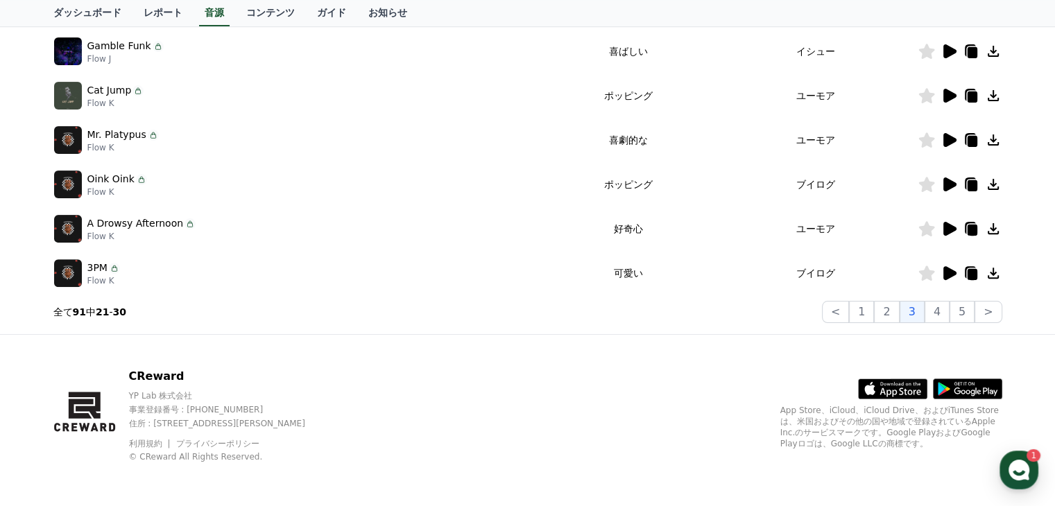
click at [946, 226] on icon at bounding box center [949, 229] width 13 height 14
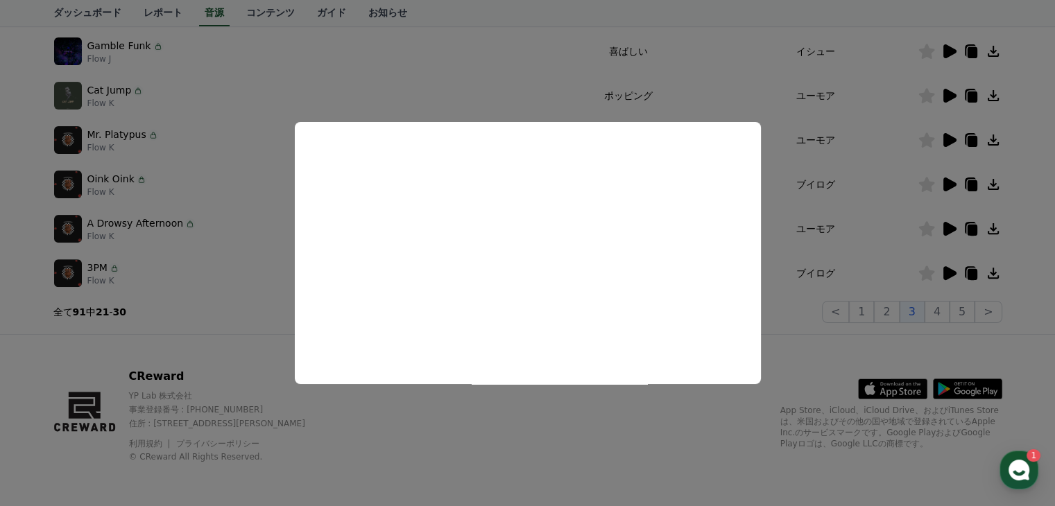
click at [952, 272] on button "close modal" at bounding box center [527, 253] width 1055 height 506
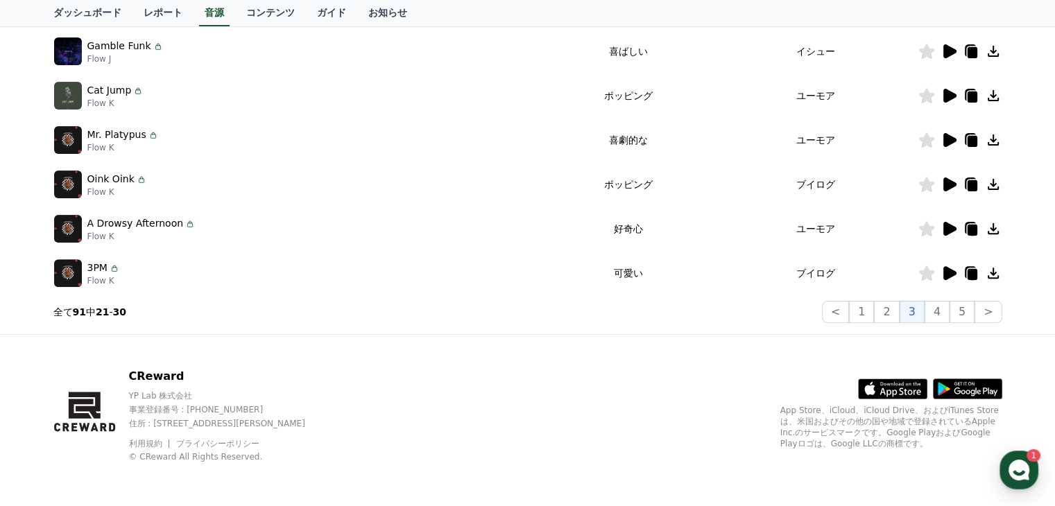
click at [952, 272] on icon at bounding box center [949, 273] width 13 height 14
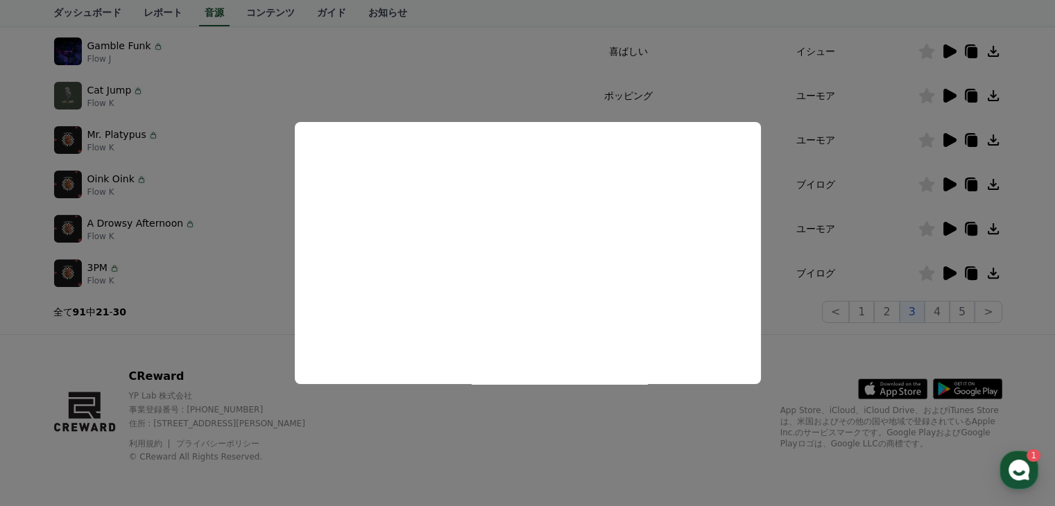
click at [941, 311] on button "close modal" at bounding box center [527, 253] width 1055 height 506
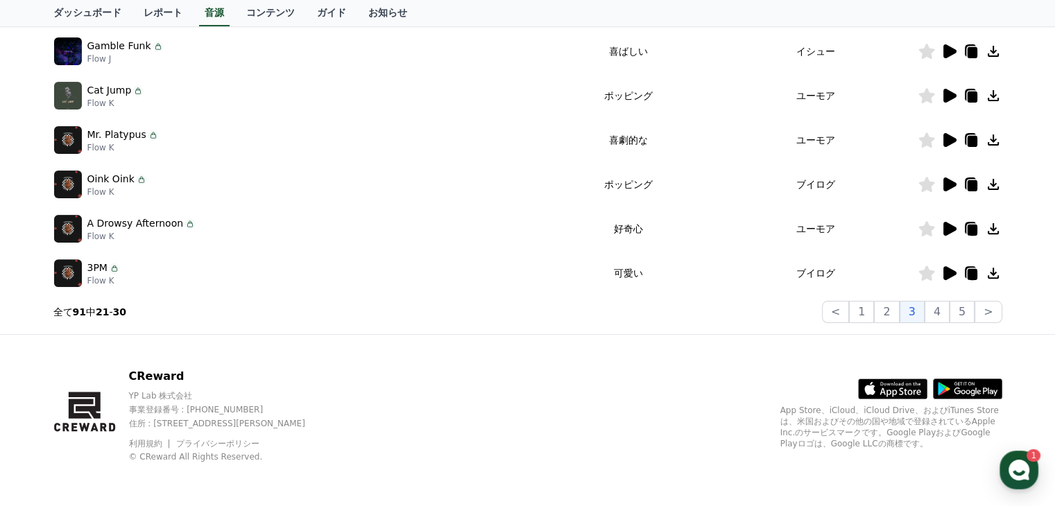
click at [941, 311] on button "4" at bounding box center [937, 312] width 25 height 22
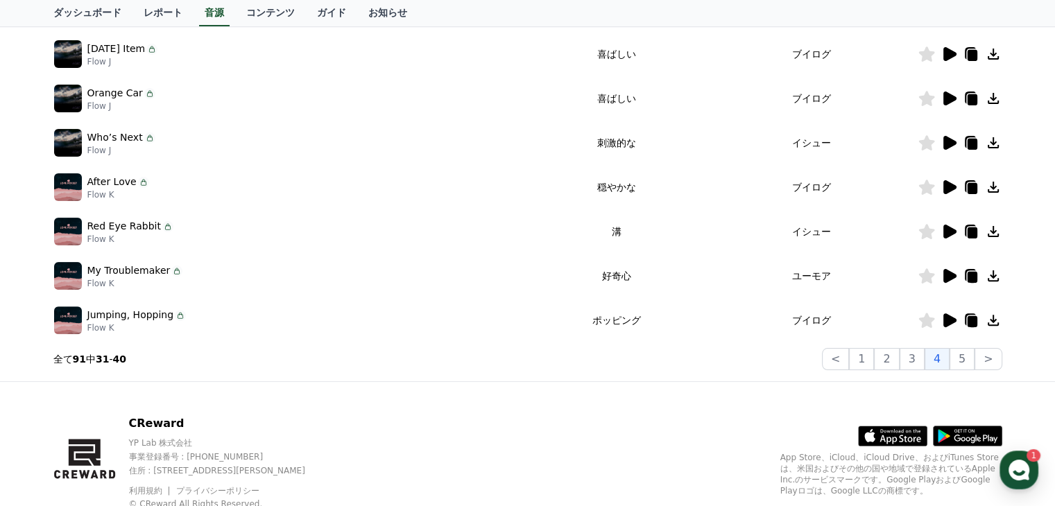
scroll to position [224, 0]
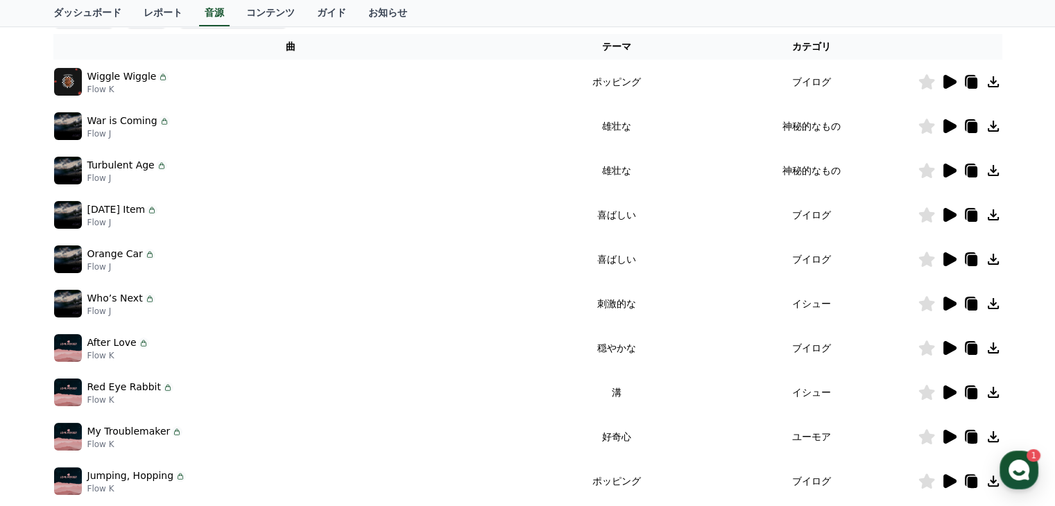
click at [943, 126] on icon at bounding box center [949, 126] width 17 height 17
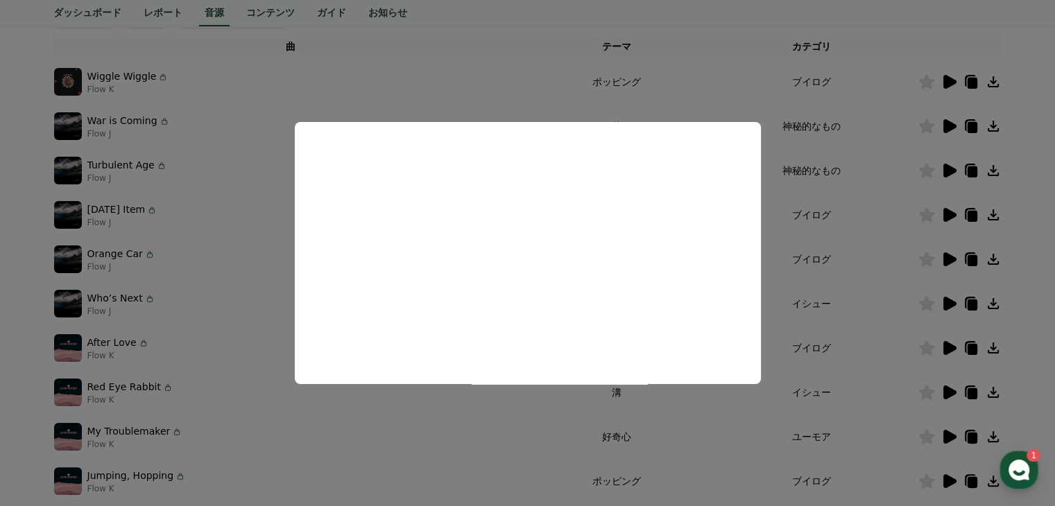
click at [946, 165] on button "close modal" at bounding box center [527, 253] width 1055 height 506
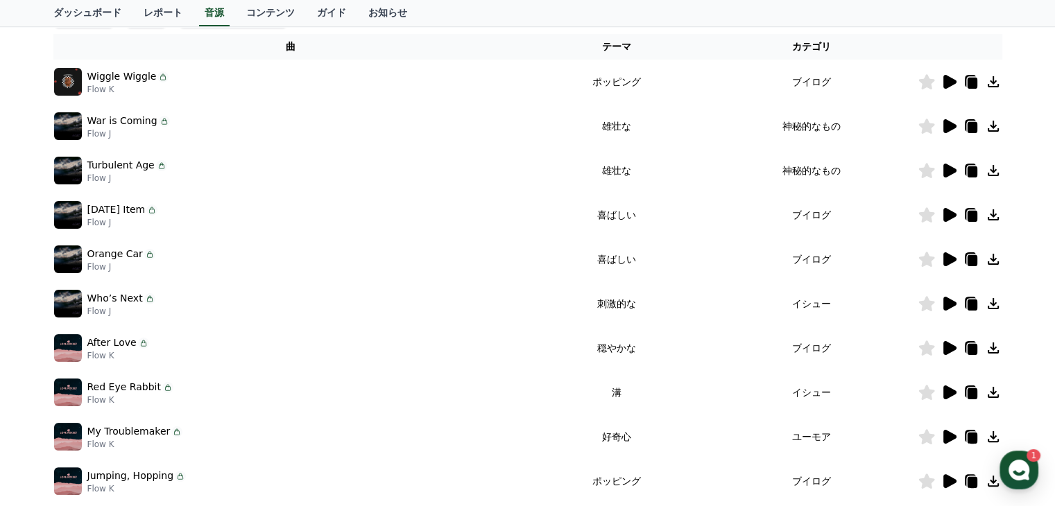
click at [947, 171] on icon at bounding box center [949, 171] width 13 height 14
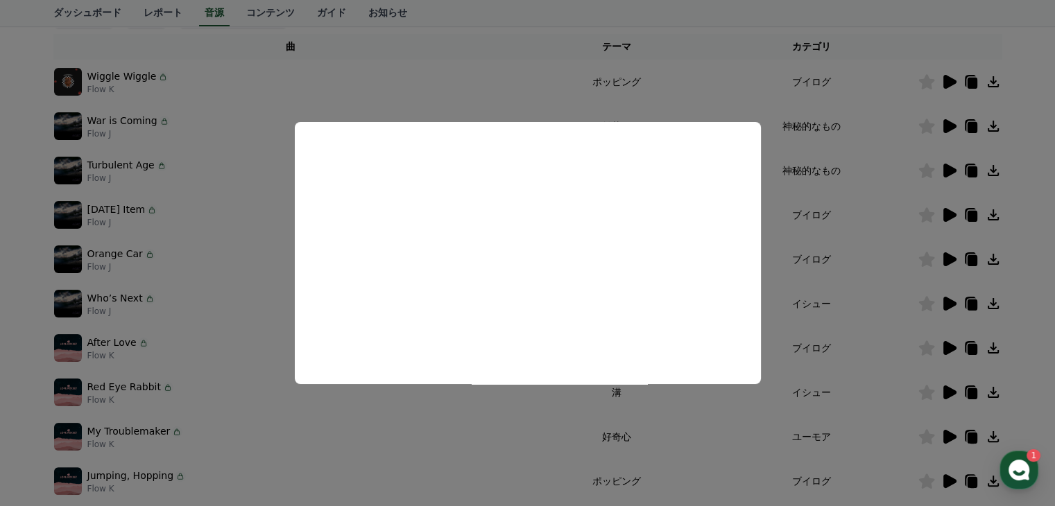
click at [872, 273] on button "close modal" at bounding box center [527, 253] width 1055 height 506
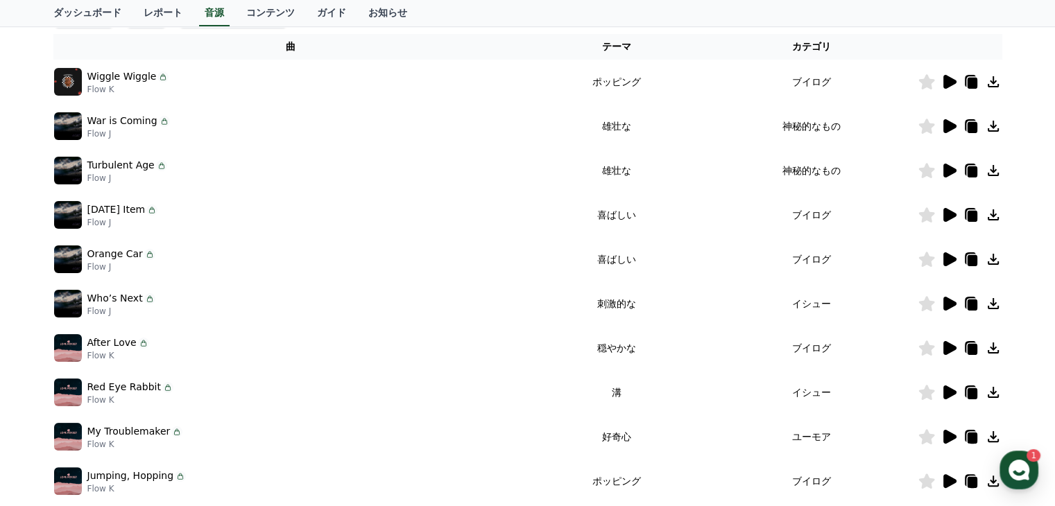
click at [952, 215] on icon at bounding box center [949, 215] width 13 height 14
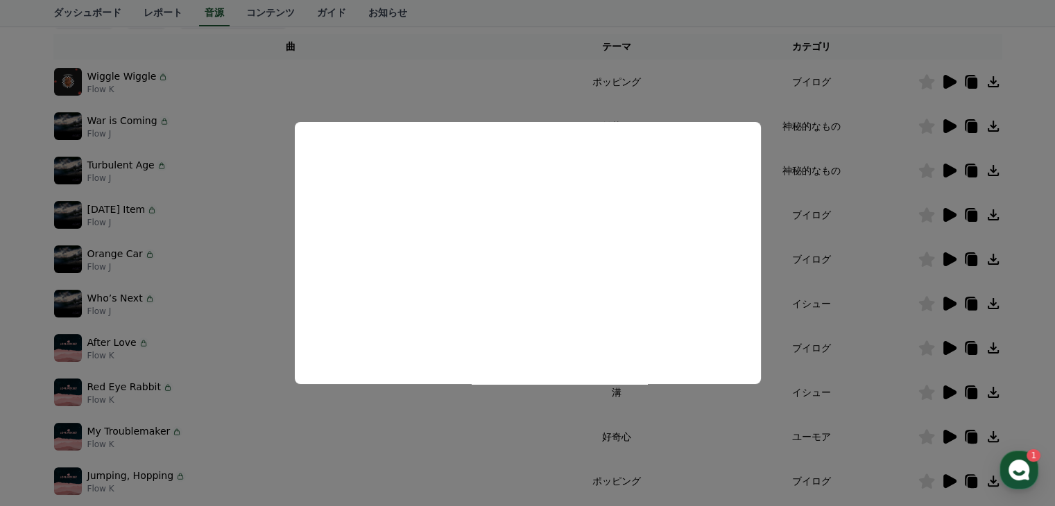
click at [864, 264] on button "close modal" at bounding box center [527, 253] width 1055 height 506
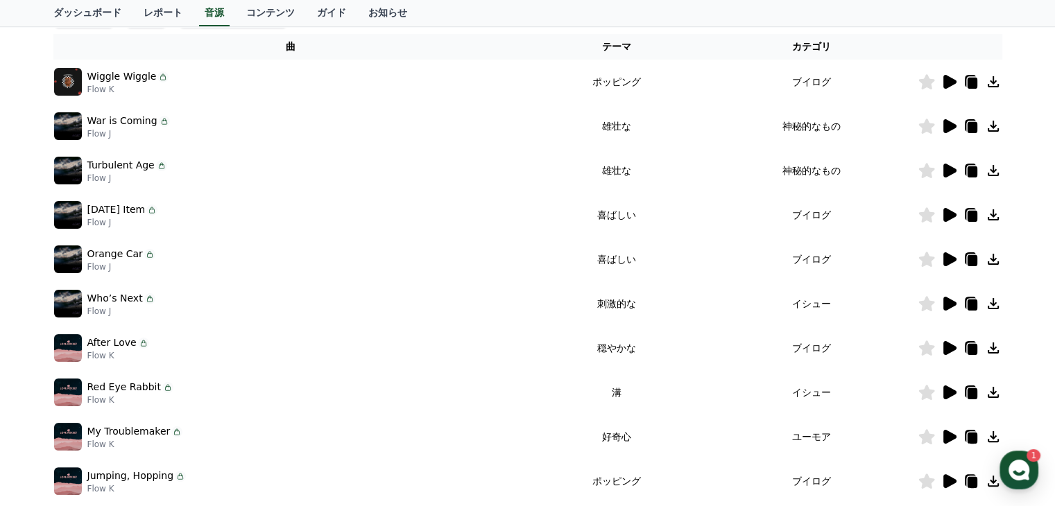
click at [949, 257] on icon at bounding box center [949, 259] width 13 height 14
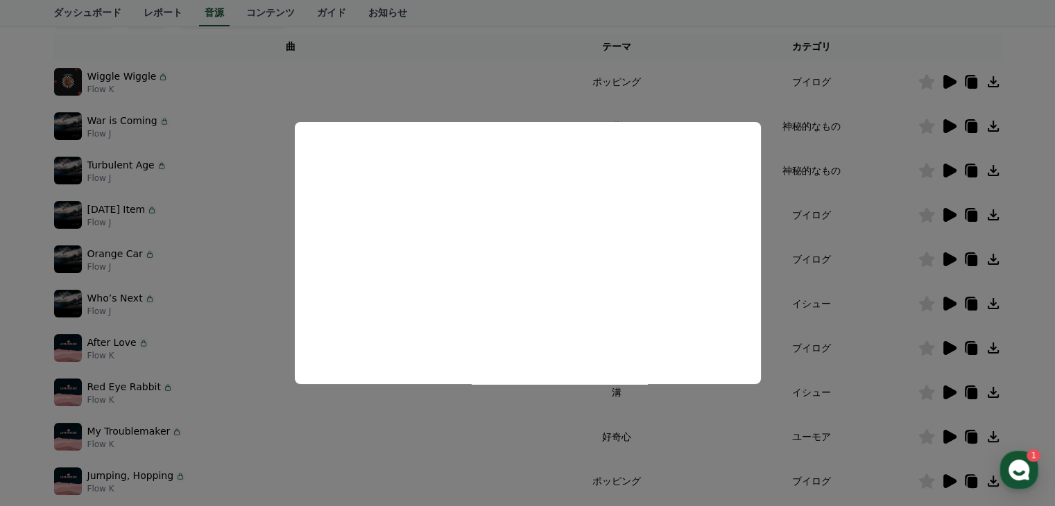
click at [882, 279] on button "close modal" at bounding box center [527, 253] width 1055 height 506
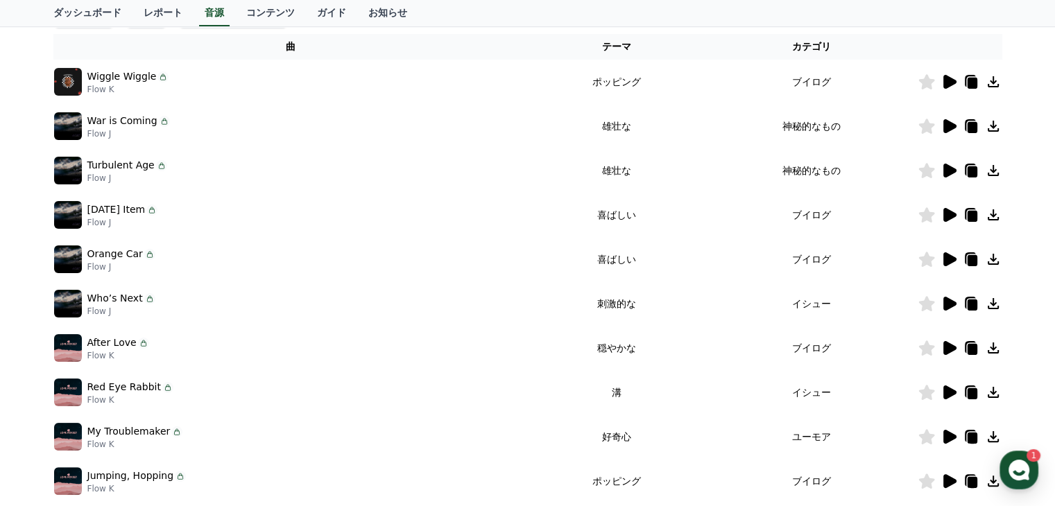
click at [945, 344] on icon at bounding box center [949, 348] width 13 height 14
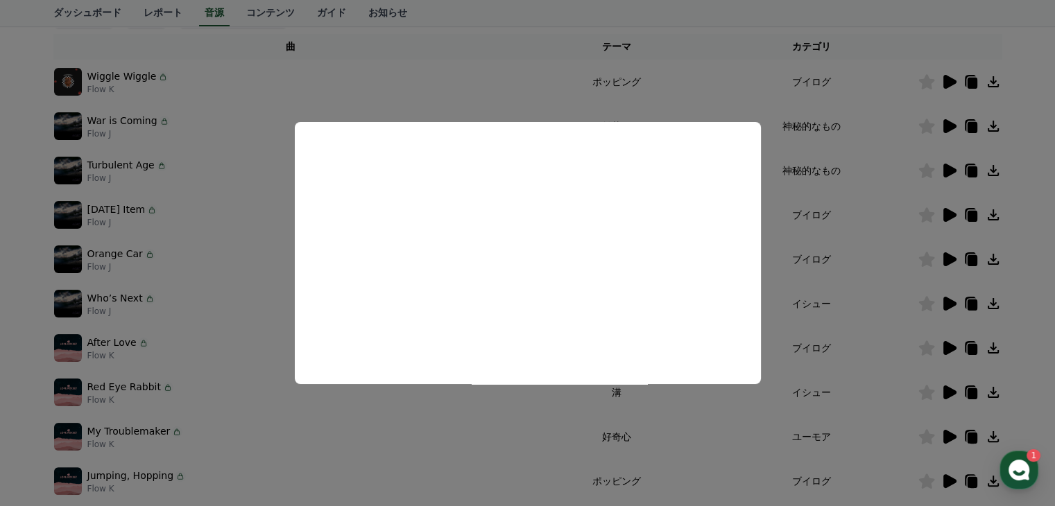
click at [866, 276] on button "close modal" at bounding box center [527, 253] width 1055 height 506
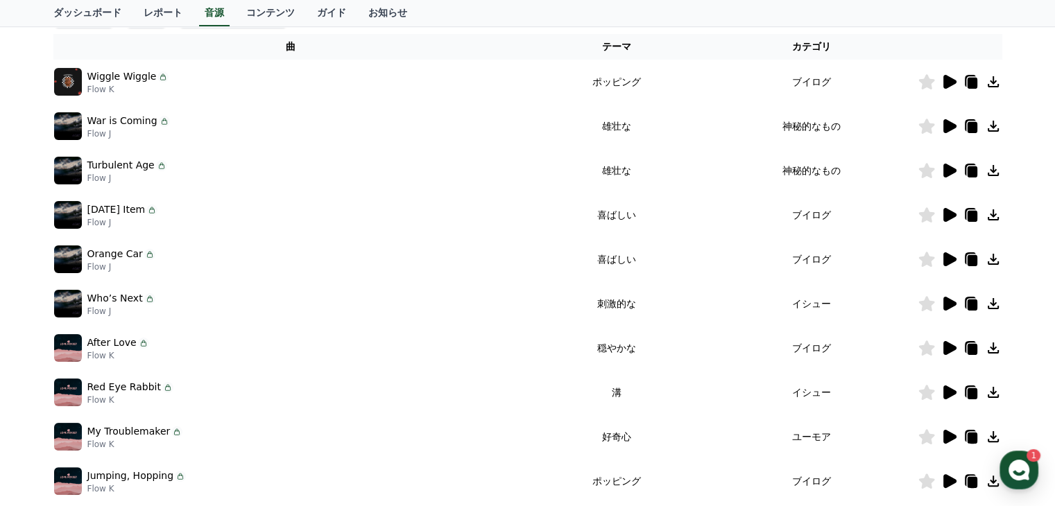
click at [947, 392] on icon at bounding box center [949, 393] width 13 height 14
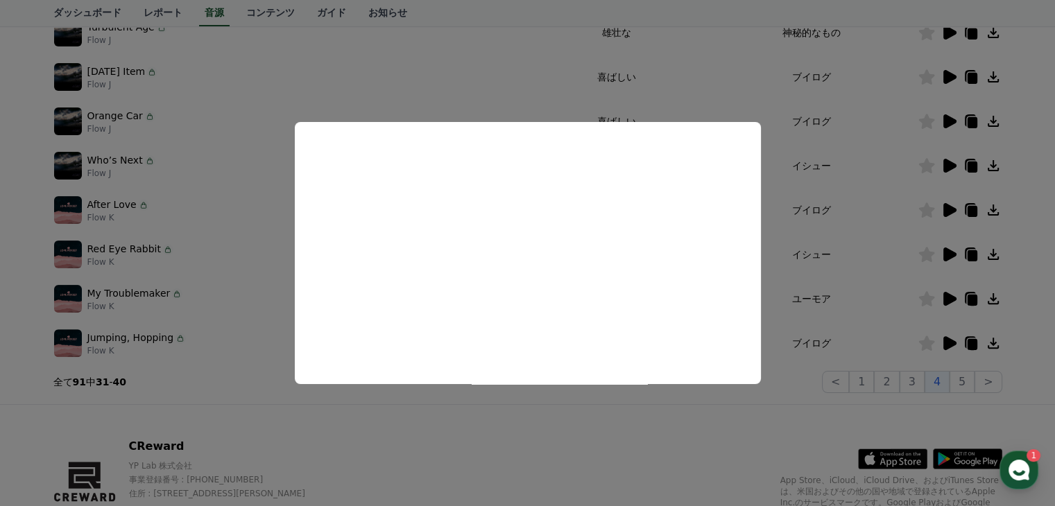
scroll to position [363, 0]
click at [966, 384] on button "close modal" at bounding box center [527, 253] width 1055 height 506
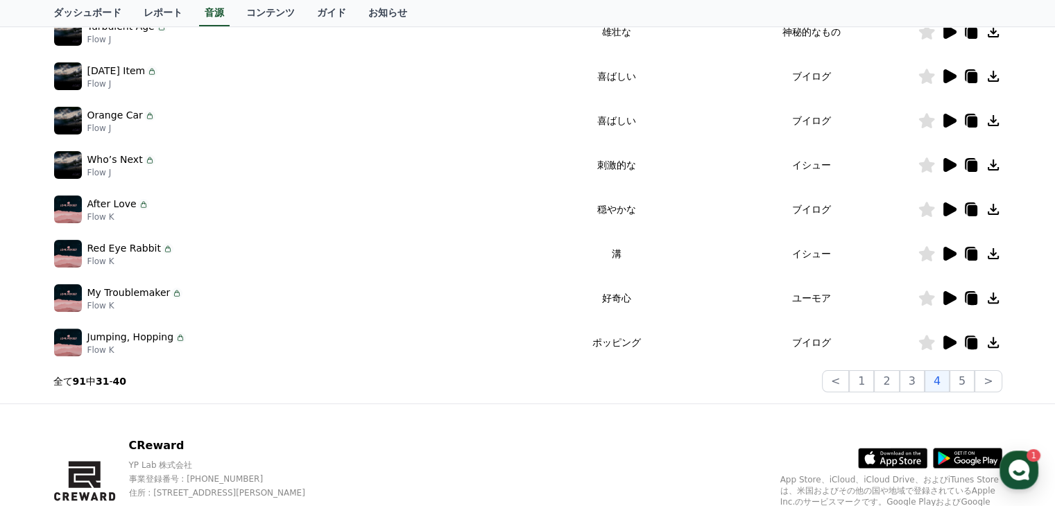
click at [966, 384] on button "5" at bounding box center [962, 381] width 25 height 22
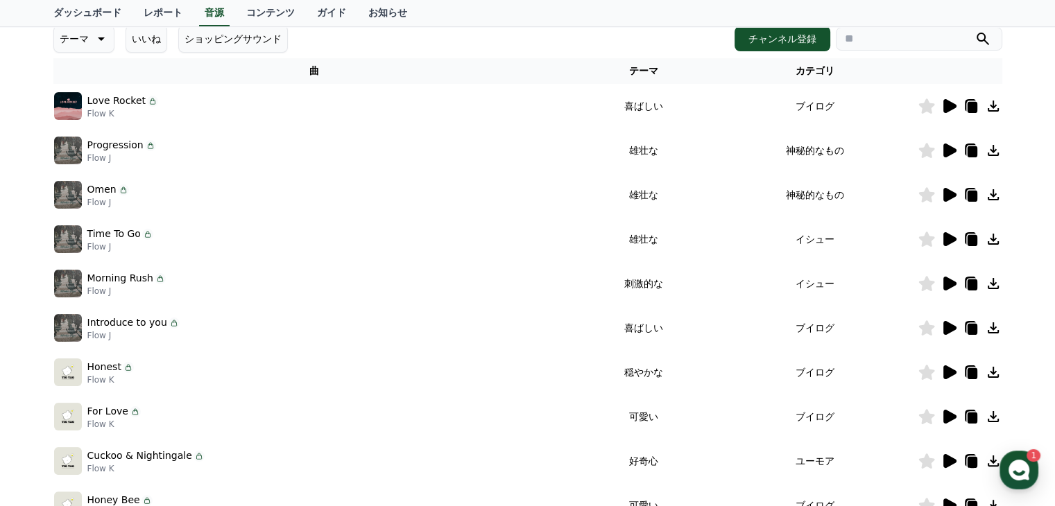
scroll to position [224, 0]
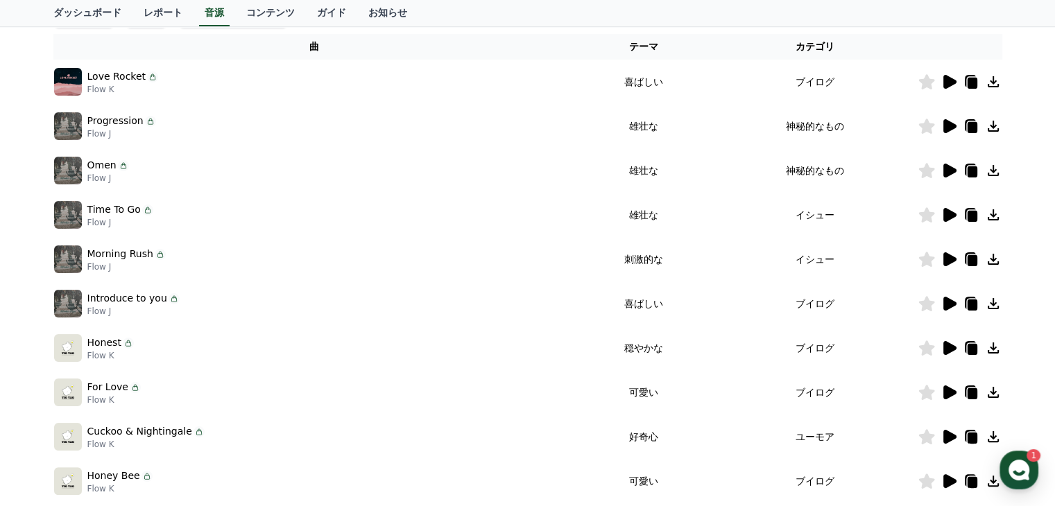
click at [947, 349] on icon at bounding box center [949, 348] width 13 height 14
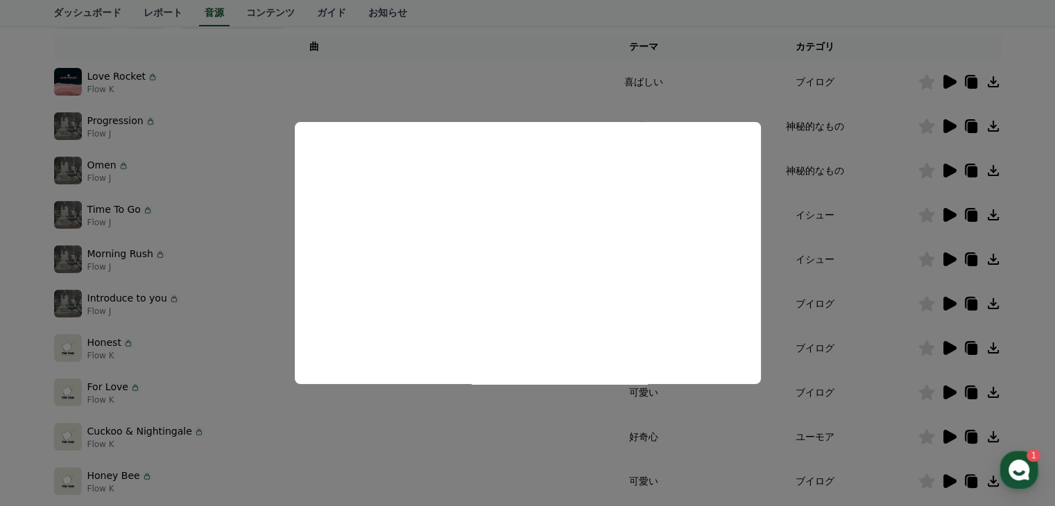
click at [874, 348] on button "close modal" at bounding box center [527, 253] width 1055 height 506
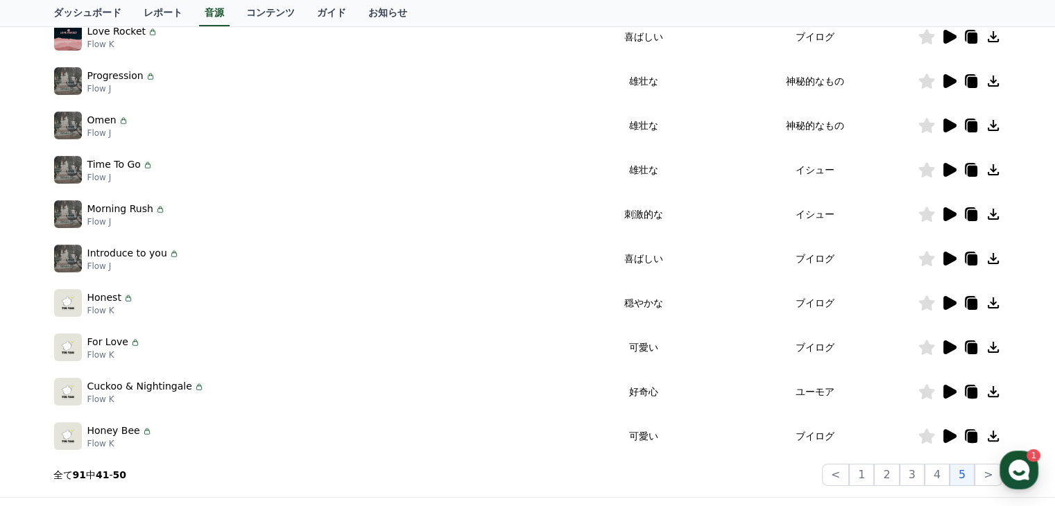
scroll to position [293, 0]
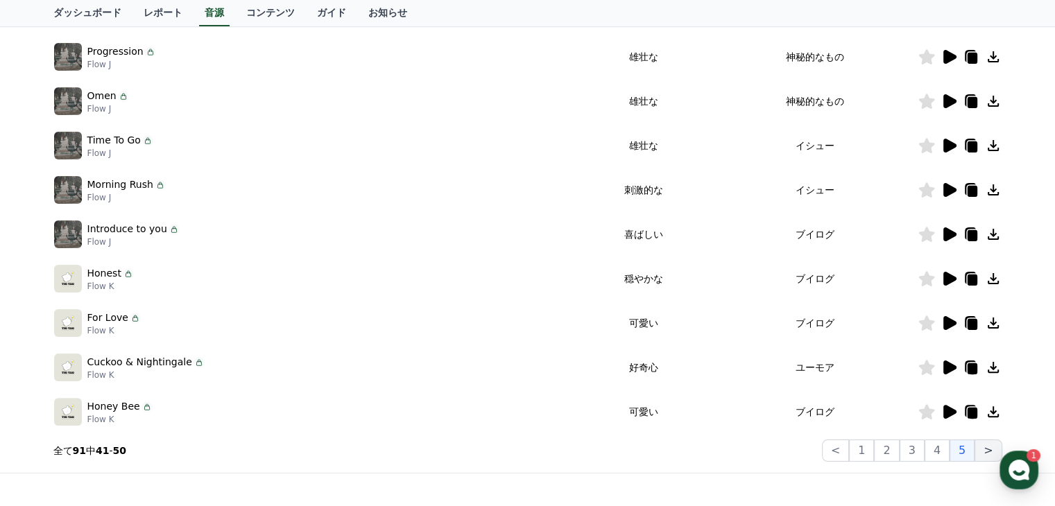
click at [990, 450] on button ">" at bounding box center [988, 451] width 27 height 22
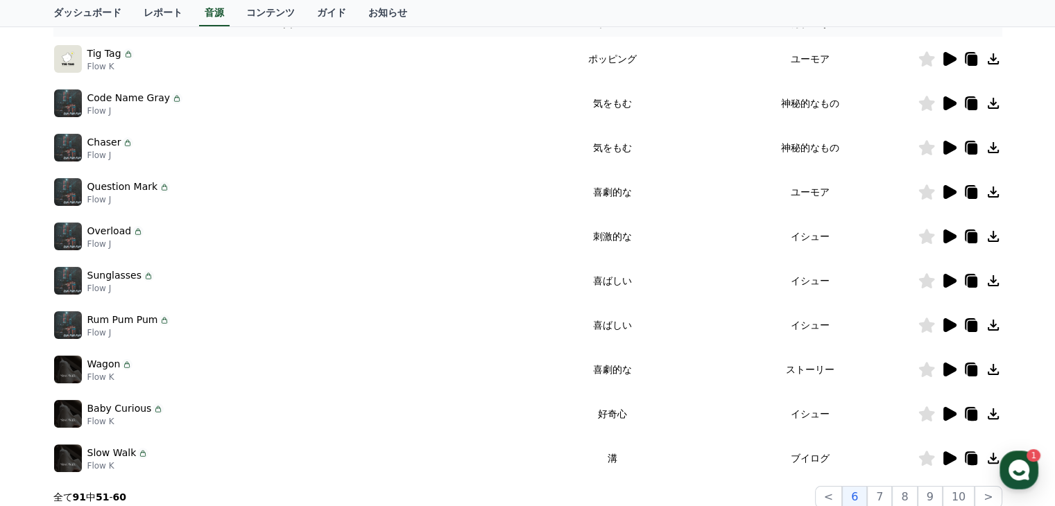
scroll to position [363, 0]
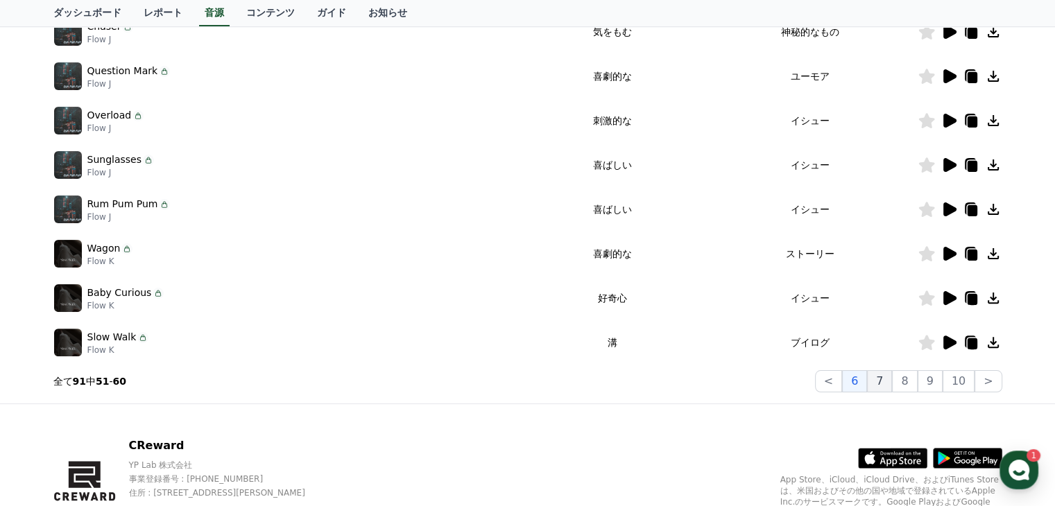
click at [889, 381] on button "7" at bounding box center [879, 381] width 25 height 22
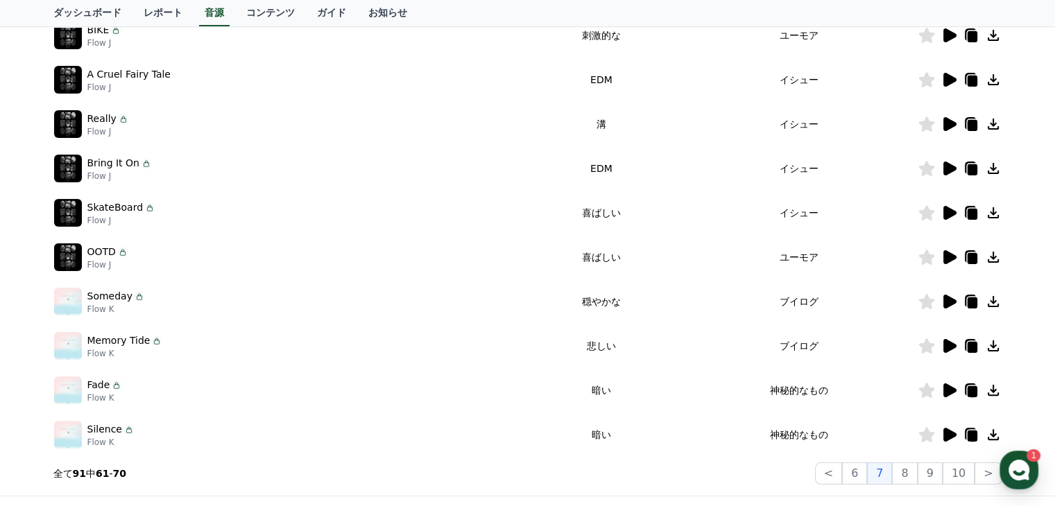
scroll to position [293, 0]
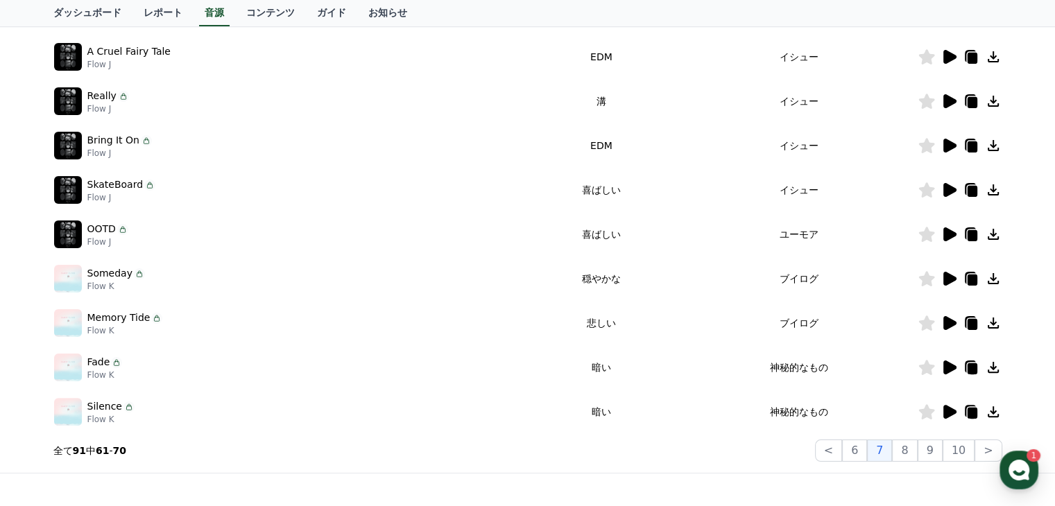
click at [947, 281] on icon at bounding box center [949, 279] width 13 height 14
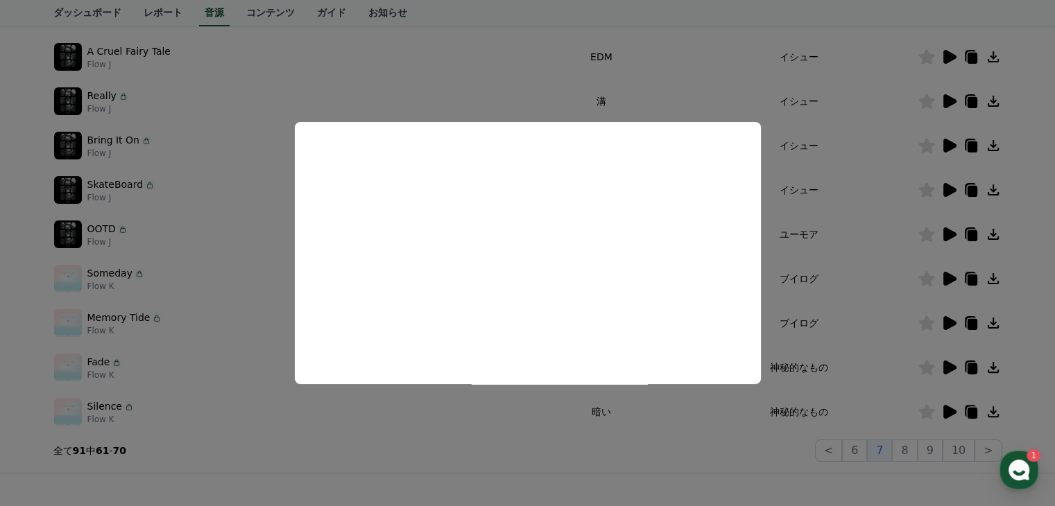
click at [859, 300] on button "close modal" at bounding box center [527, 253] width 1055 height 506
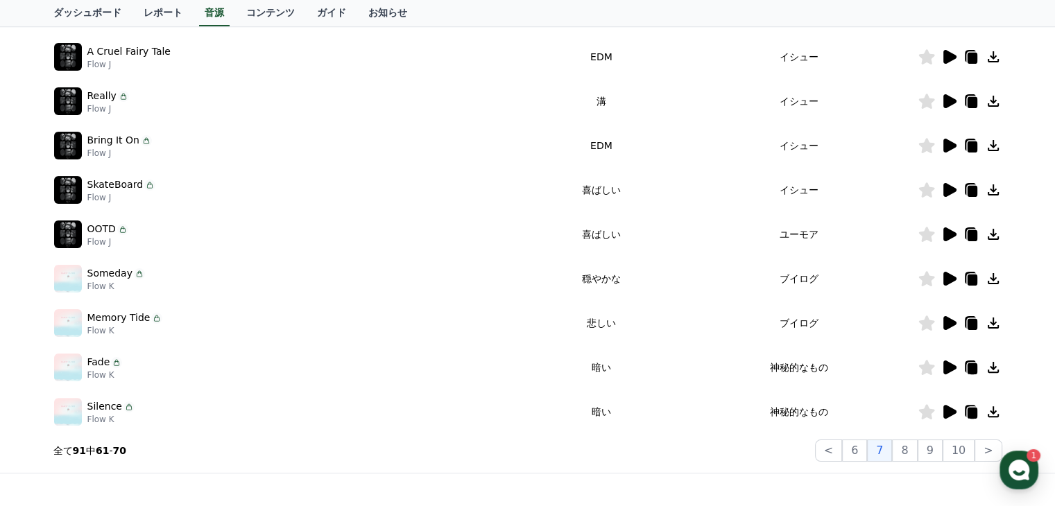
click at [945, 320] on icon at bounding box center [949, 323] width 13 height 14
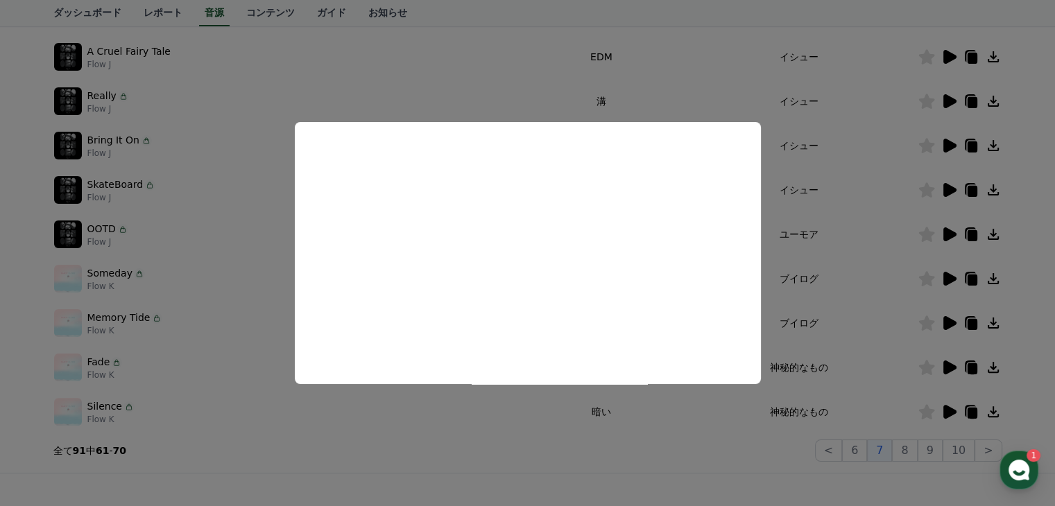
click at [882, 252] on button "close modal" at bounding box center [527, 253] width 1055 height 506
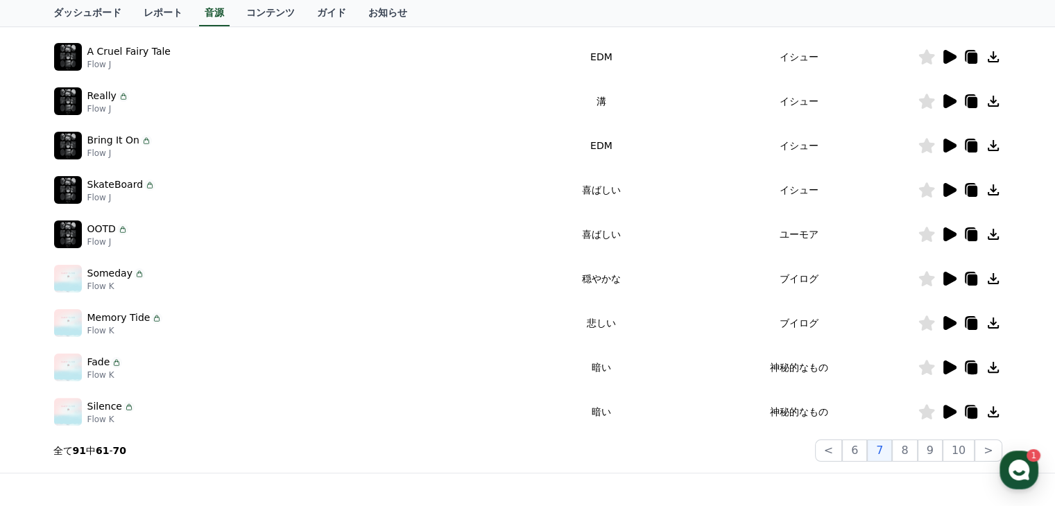
click at [947, 366] on icon at bounding box center [949, 368] width 13 height 14
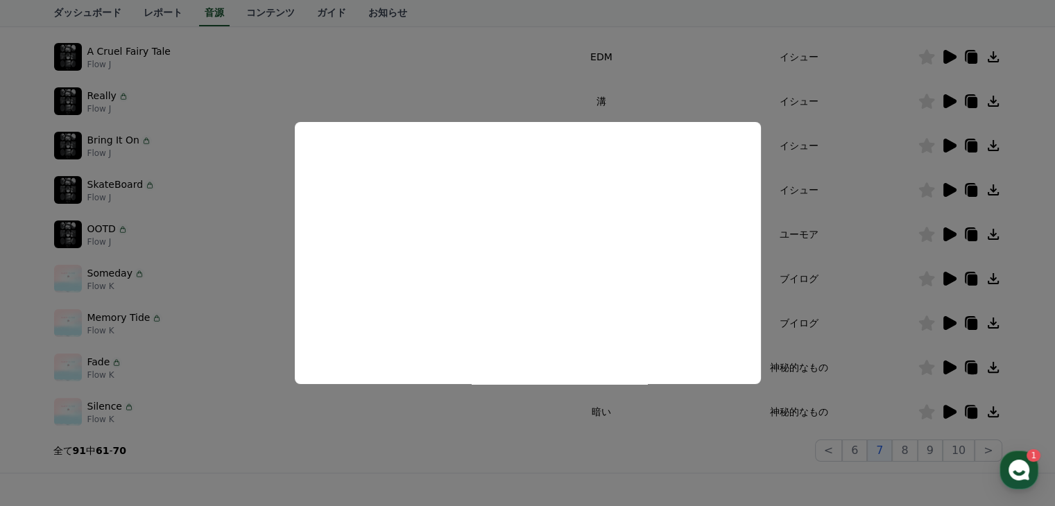
click at [888, 384] on button "close modal" at bounding box center [527, 253] width 1055 height 506
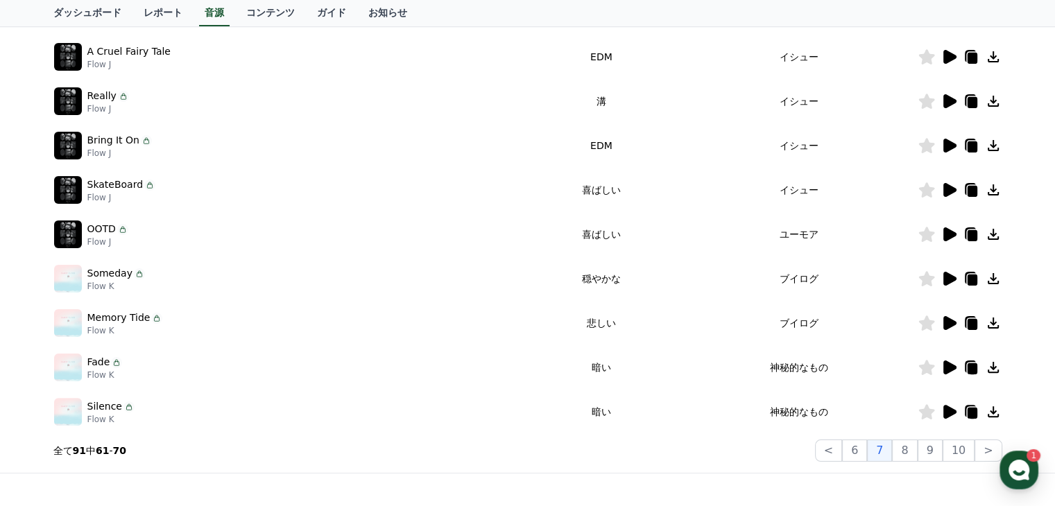
click at [947, 413] on icon at bounding box center [949, 412] width 13 height 14
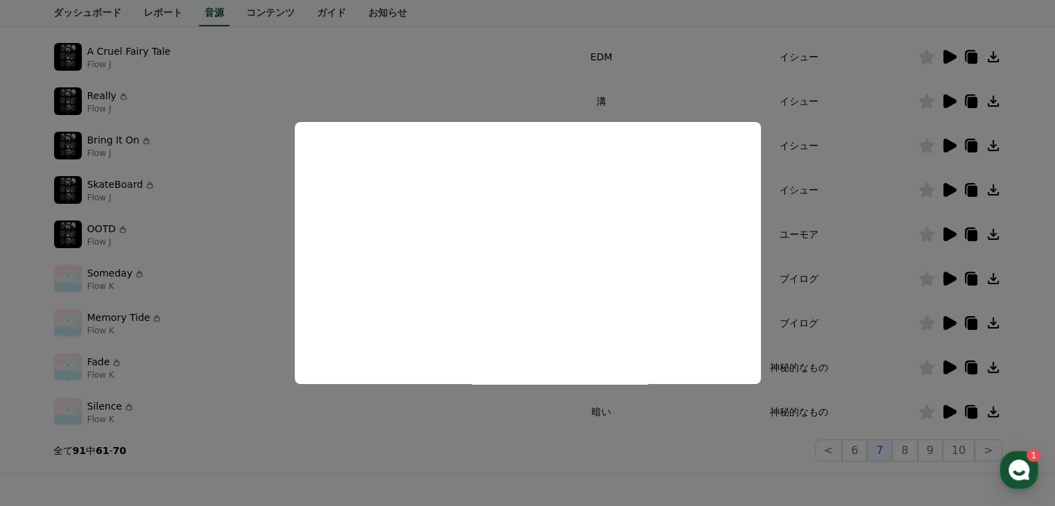
click at [832, 295] on button "close modal" at bounding box center [527, 253] width 1055 height 506
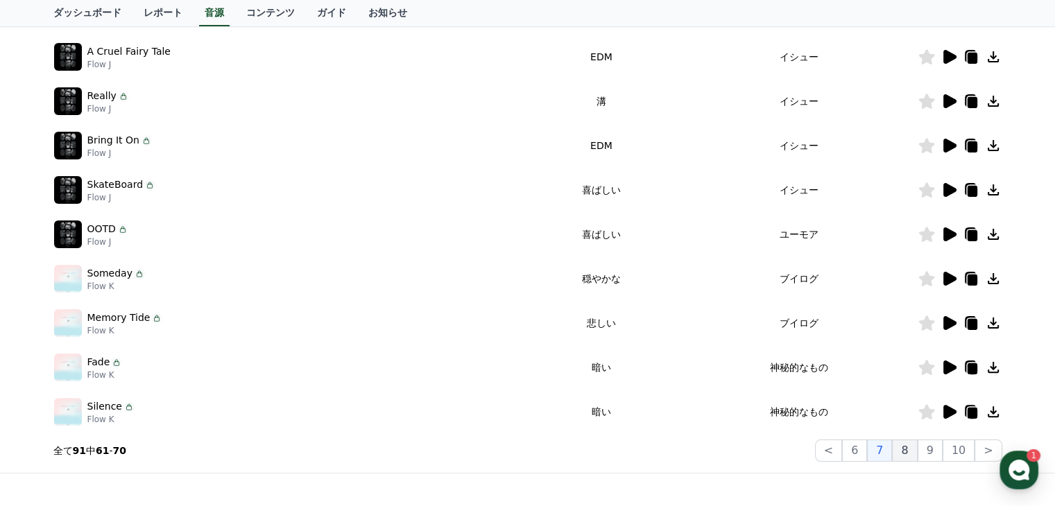
click at [917, 449] on button "8" at bounding box center [904, 451] width 25 height 22
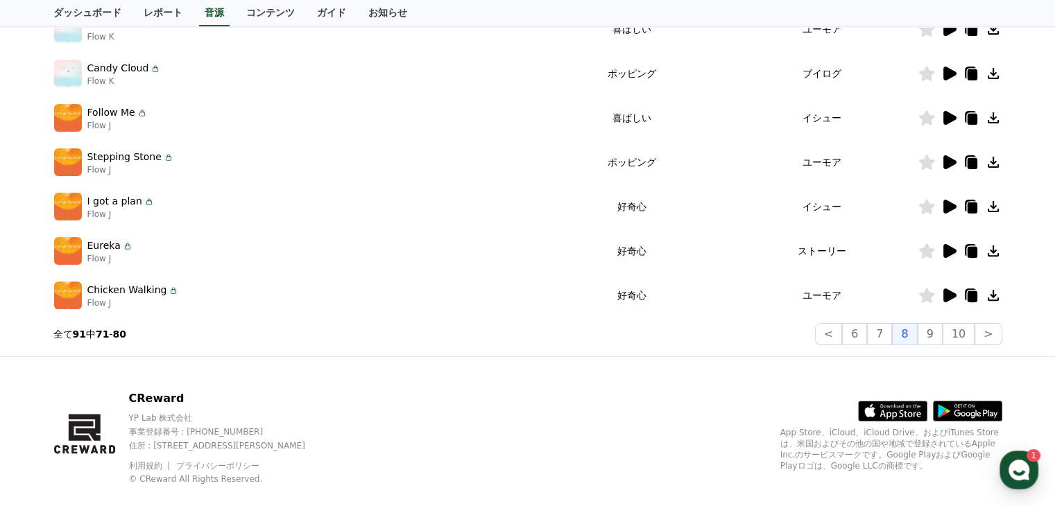
scroll to position [432, 0]
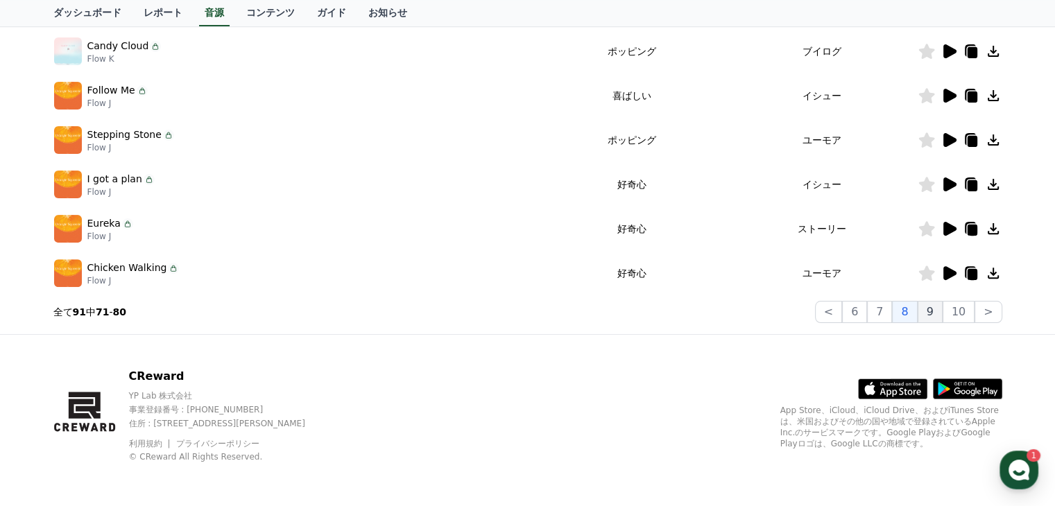
click at [934, 314] on button "9" at bounding box center [930, 312] width 25 height 22
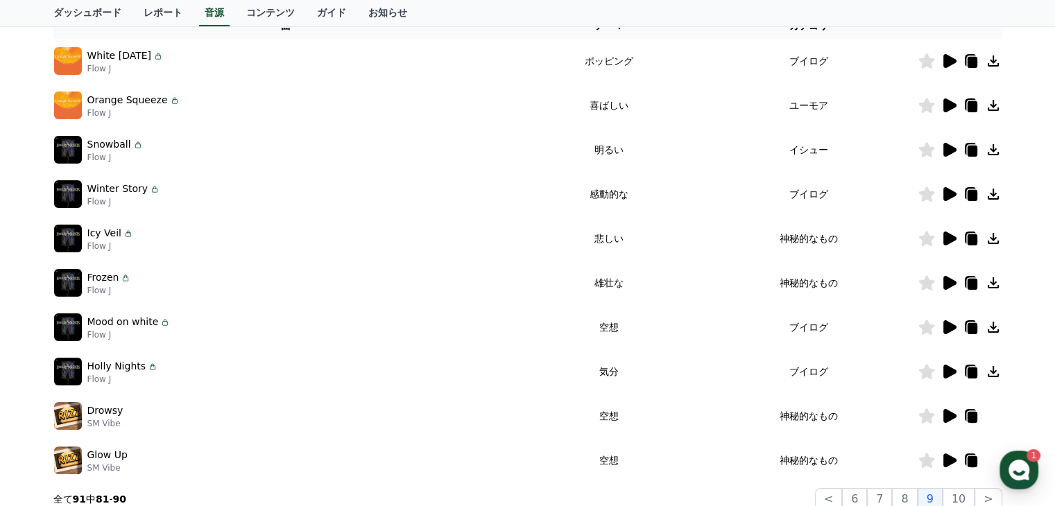
scroll to position [224, 0]
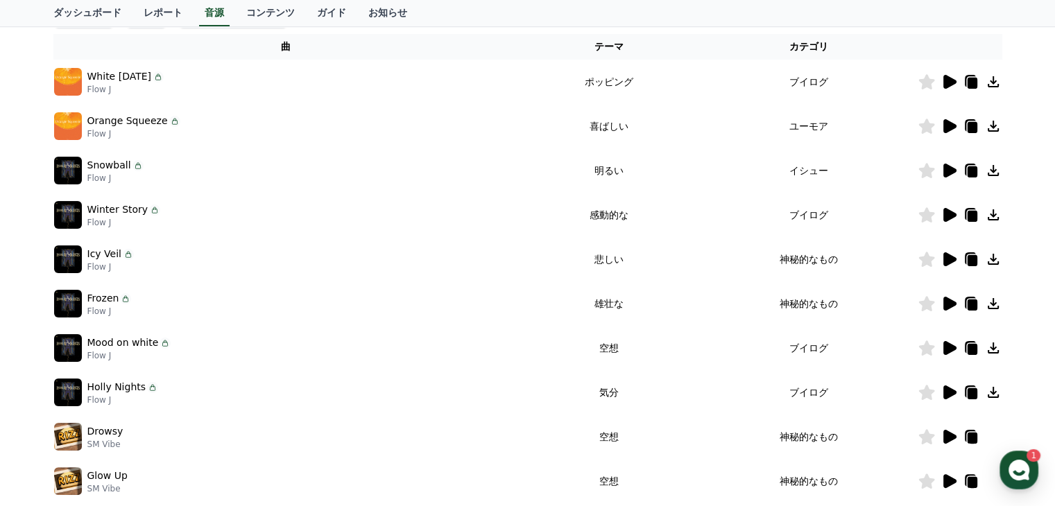
click at [946, 214] on icon at bounding box center [949, 215] width 13 height 14
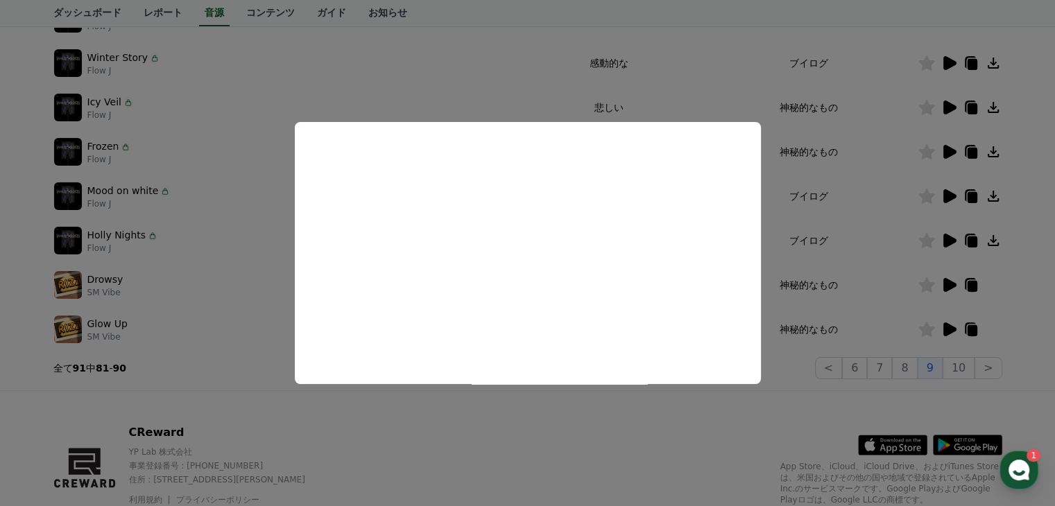
scroll to position [293, 0]
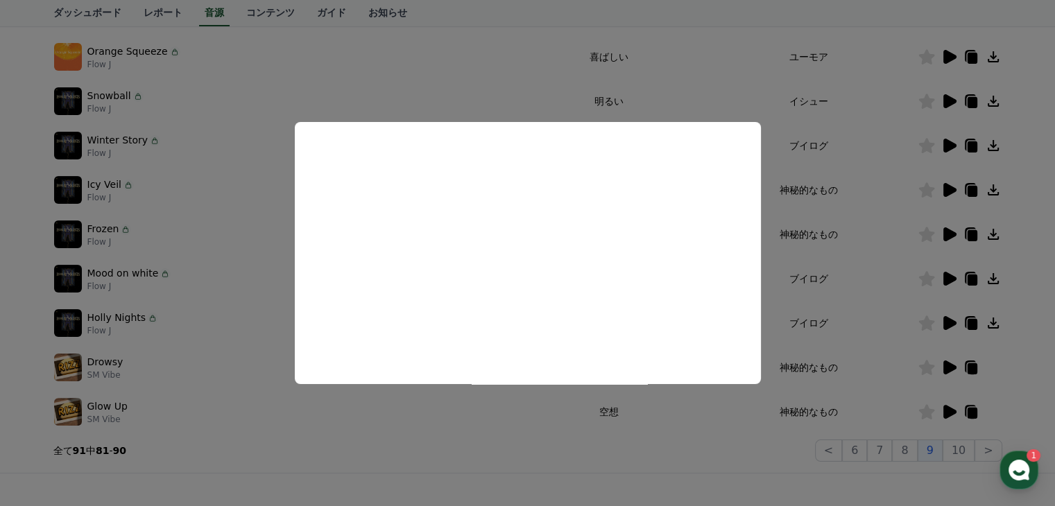
click at [884, 286] on button "close modal" at bounding box center [527, 253] width 1055 height 506
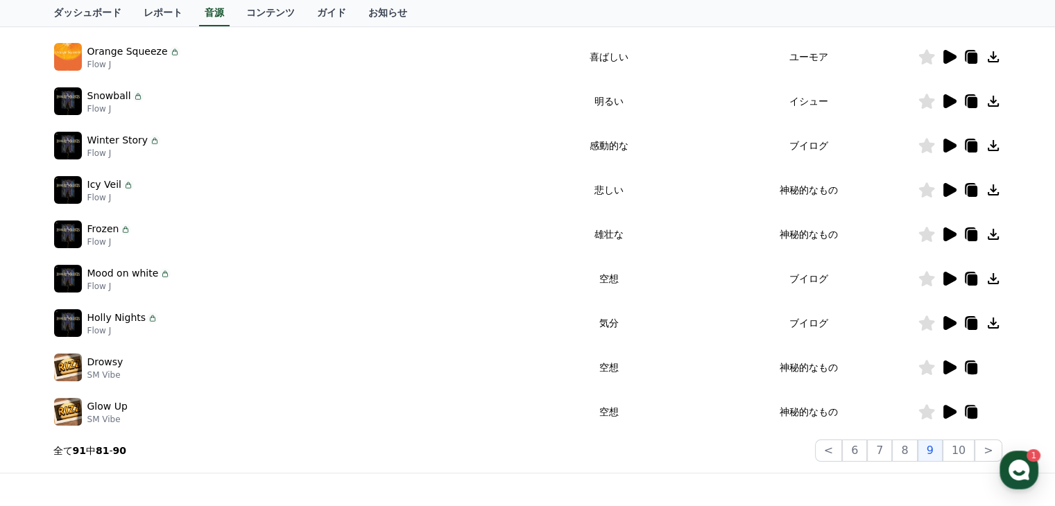
click at [947, 277] on icon at bounding box center [949, 279] width 13 height 14
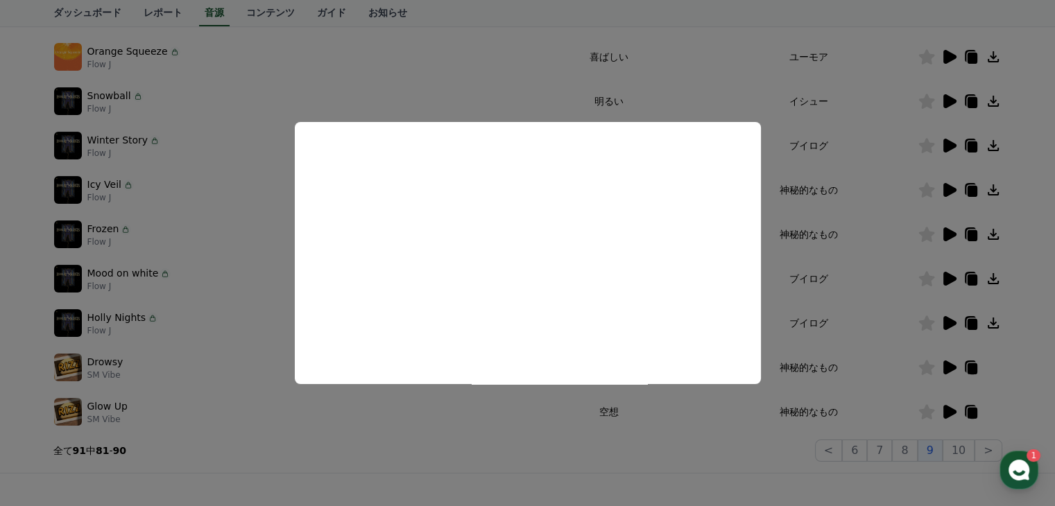
click at [863, 295] on button "close modal" at bounding box center [527, 253] width 1055 height 506
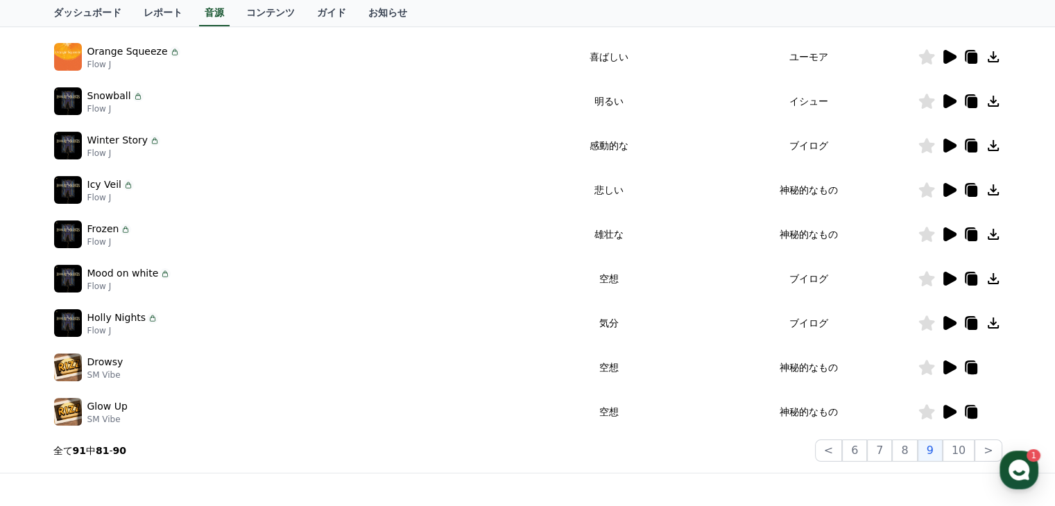
click at [948, 366] on icon at bounding box center [949, 368] width 13 height 14
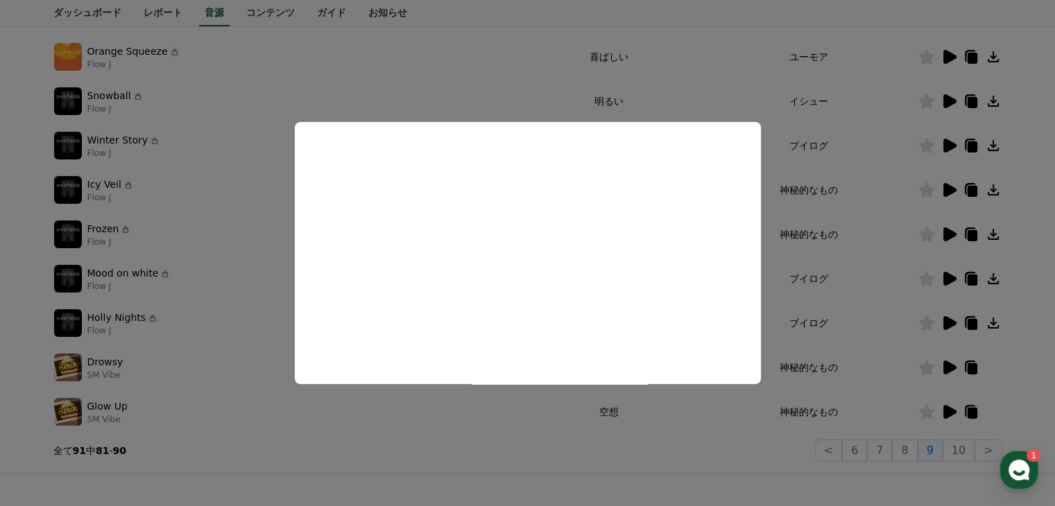
click at [881, 375] on button "close modal" at bounding box center [527, 253] width 1055 height 506
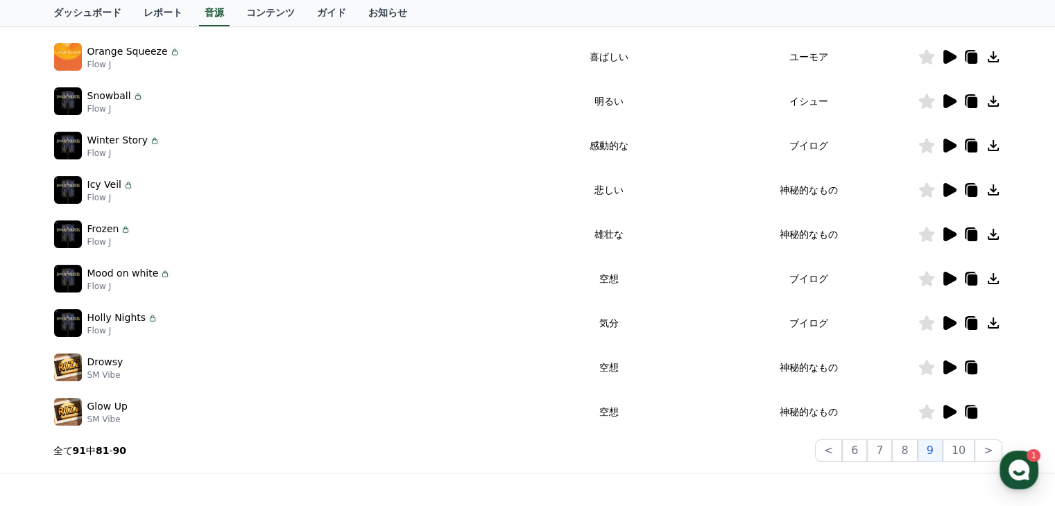
click at [952, 411] on icon at bounding box center [949, 412] width 13 height 14
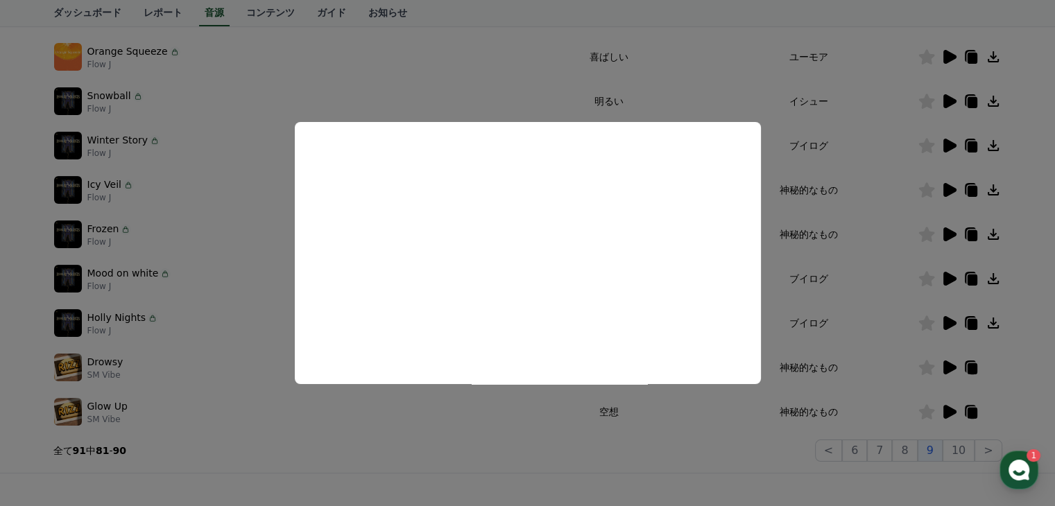
click at [960, 450] on button "close modal" at bounding box center [527, 253] width 1055 height 506
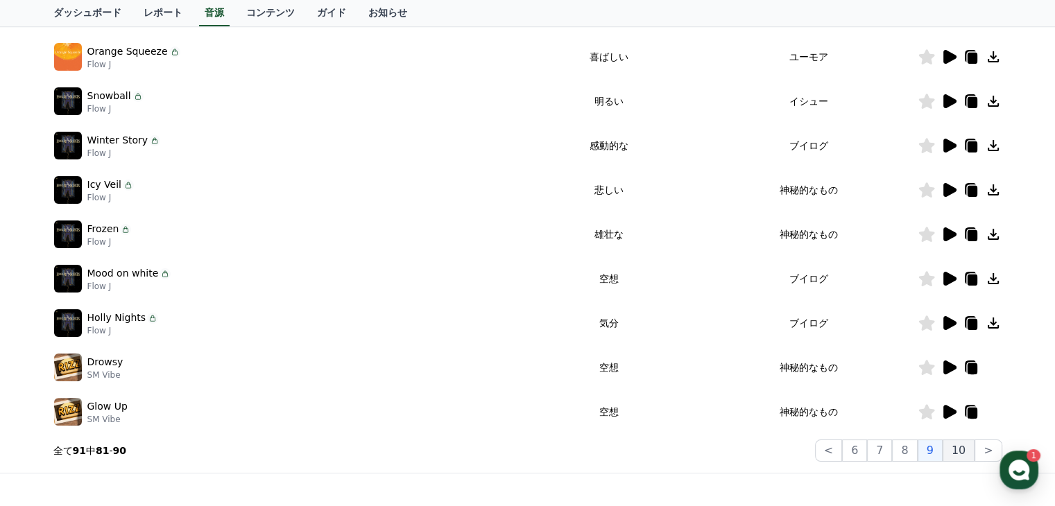
click at [960, 450] on button "10" at bounding box center [959, 451] width 32 height 22
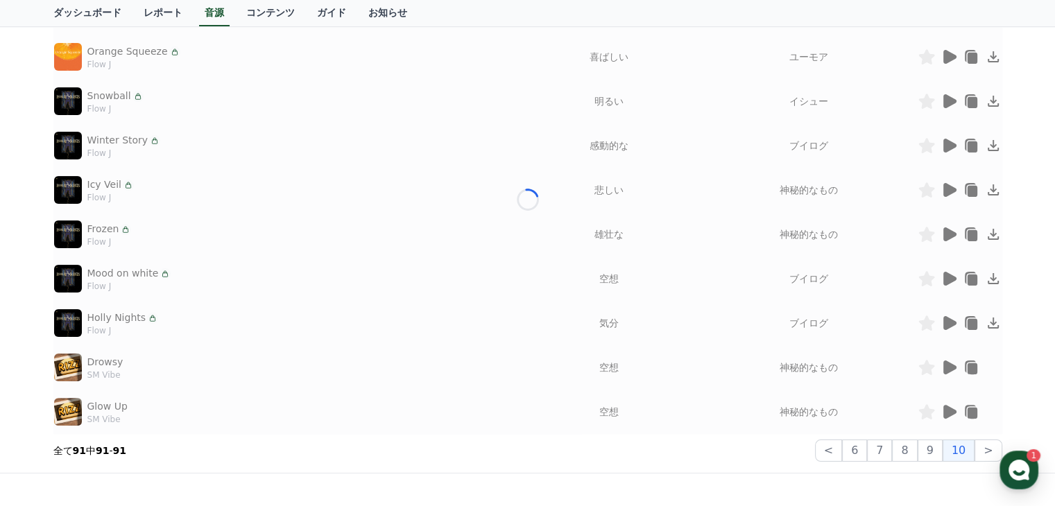
scroll to position [33, 0]
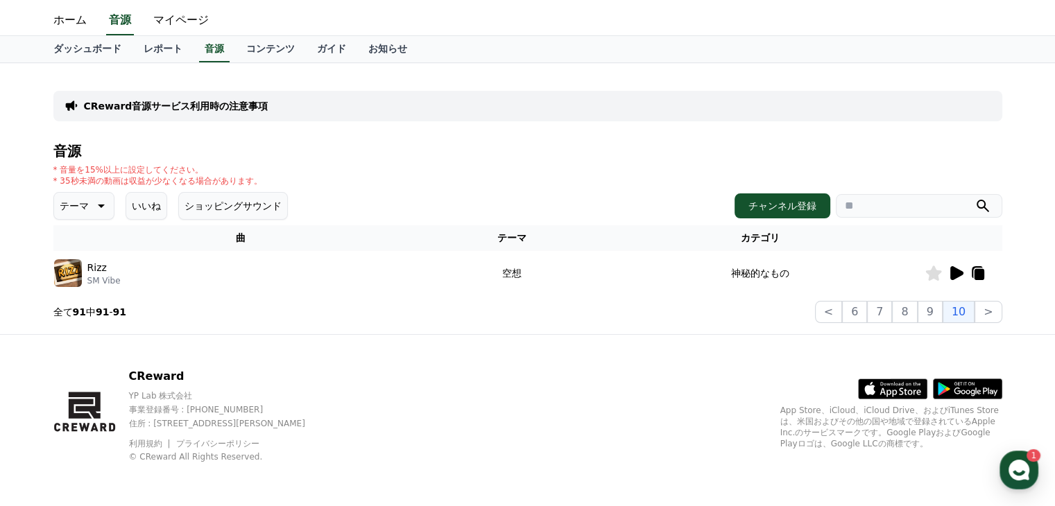
click at [956, 273] on icon at bounding box center [956, 273] width 13 height 14
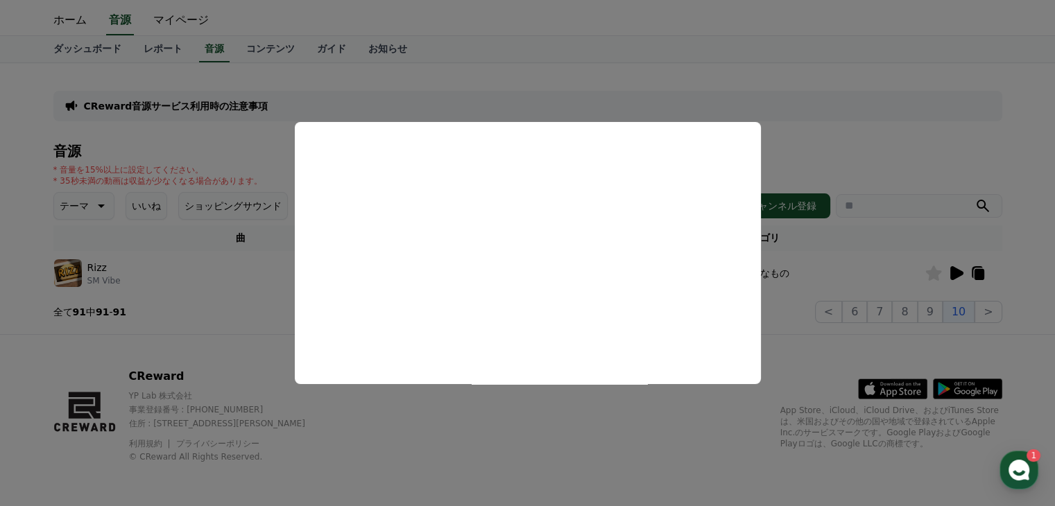
click at [834, 248] on button "close modal" at bounding box center [527, 253] width 1055 height 506
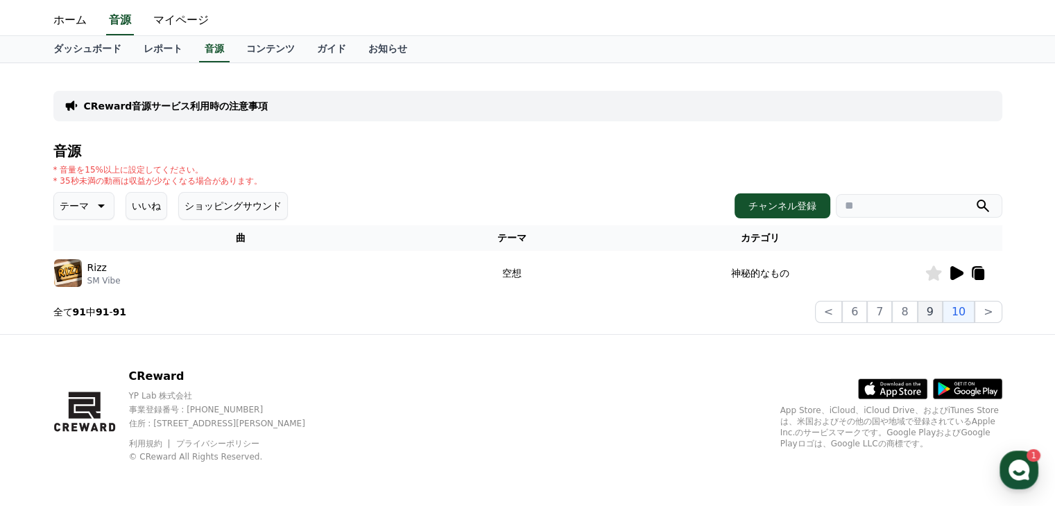
click at [932, 311] on button "9" at bounding box center [930, 312] width 25 height 22
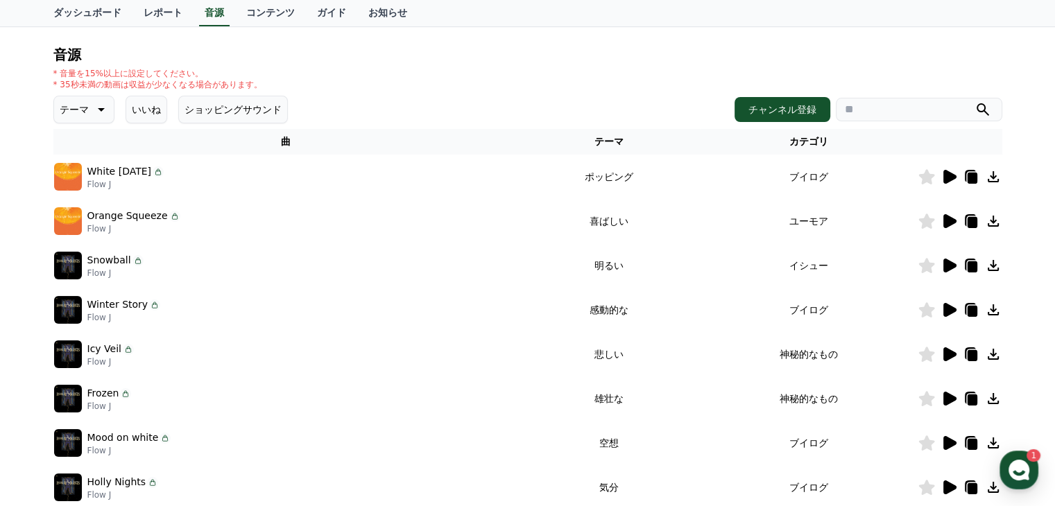
scroll to position [241, 0]
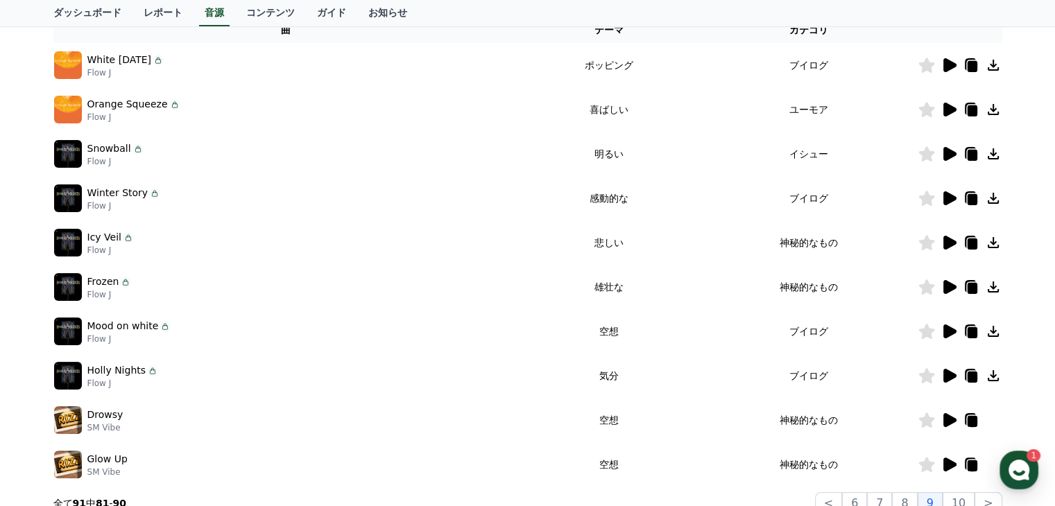
click at [947, 196] on icon at bounding box center [949, 198] width 13 height 14
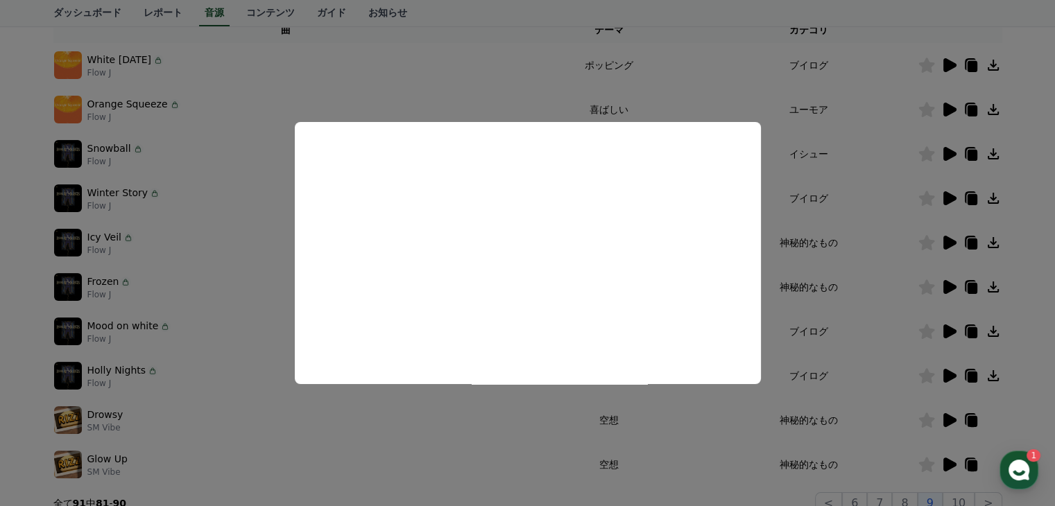
scroll to position [310, 0]
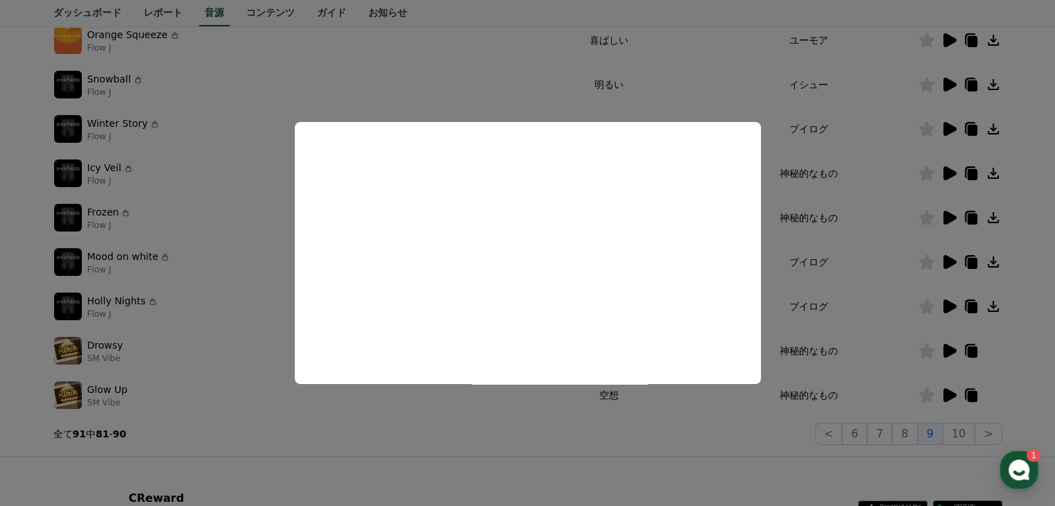
click at [884, 436] on button "close modal" at bounding box center [527, 253] width 1055 height 506
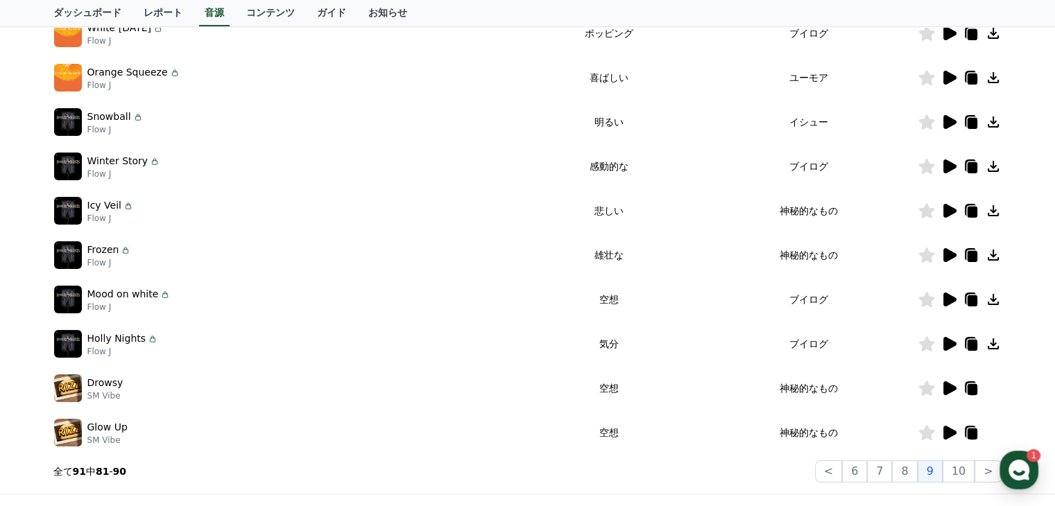
scroll to position [379, 0]
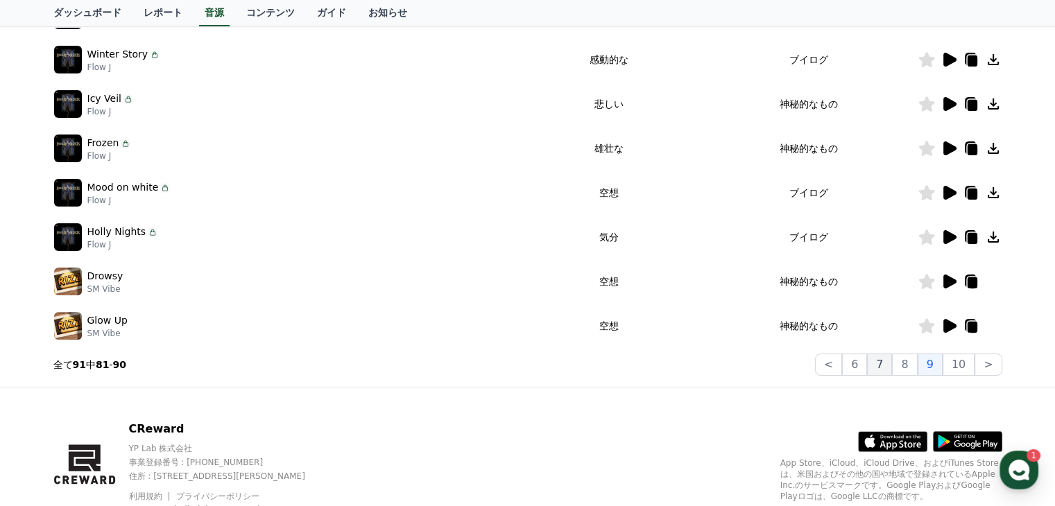
click at [889, 370] on button "7" at bounding box center [879, 365] width 25 height 22
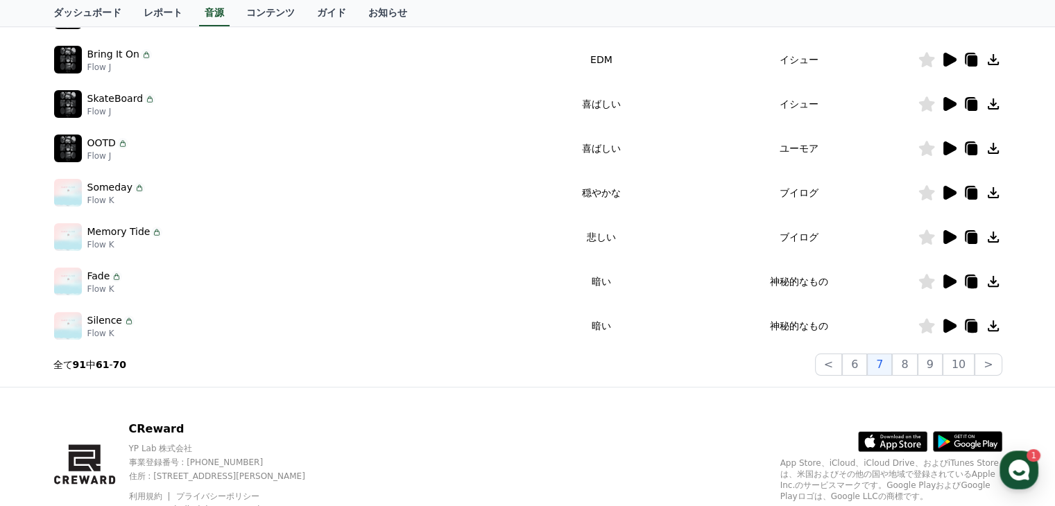
click at [948, 235] on icon at bounding box center [949, 237] width 13 height 14
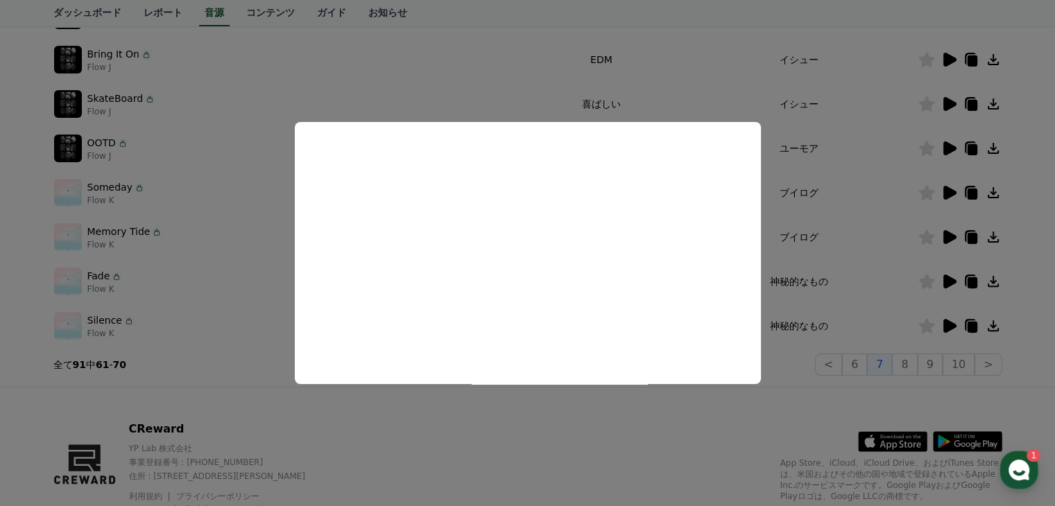
click at [936, 367] on button "close modal" at bounding box center [527, 253] width 1055 height 506
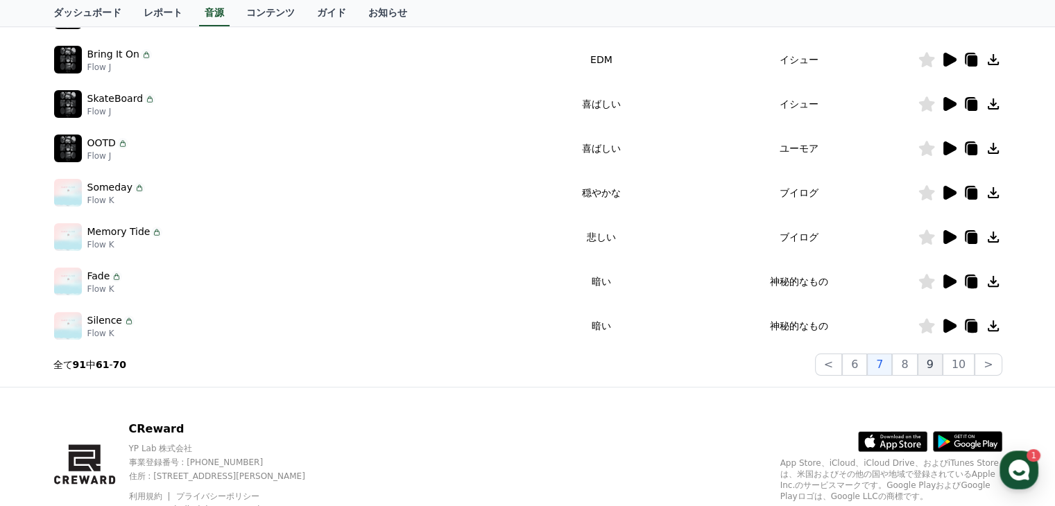
click at [935, 366] on button "9" at bounding box center [930, 365] width 25 height 22
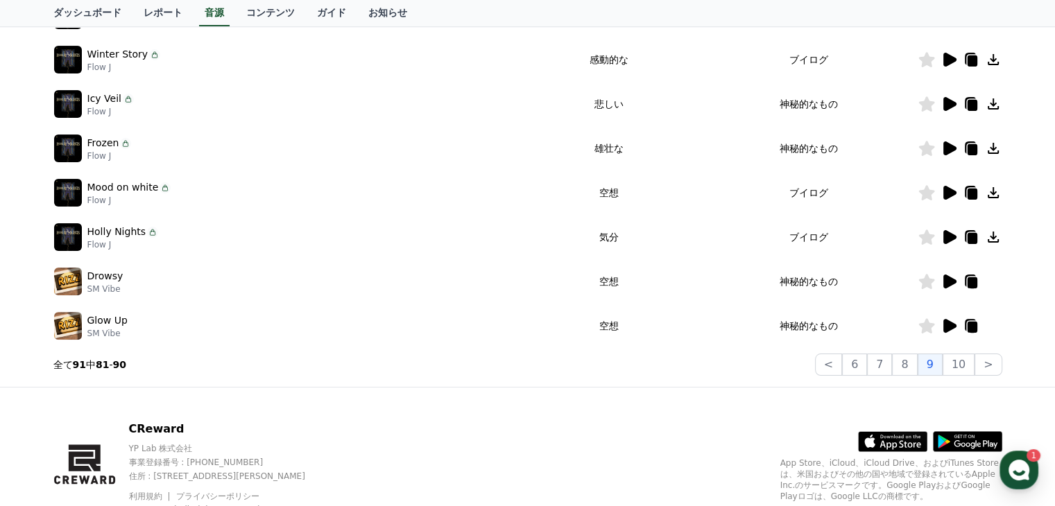
click at [946, 60] on icon at bounding box center [949, 60] width 13 height 14
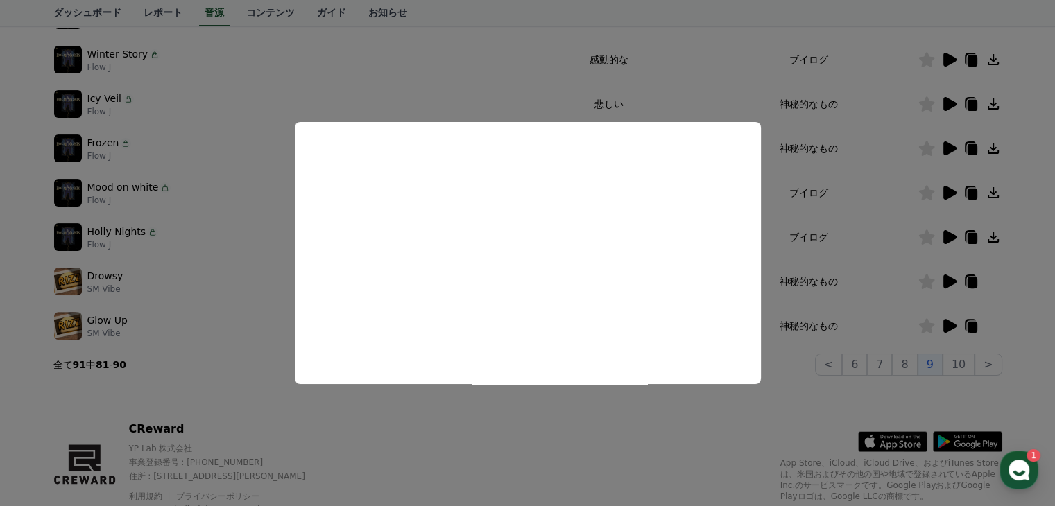
click at [889, 365] on button "close modal" at bounding box center [527, 253] width 1055 height 506
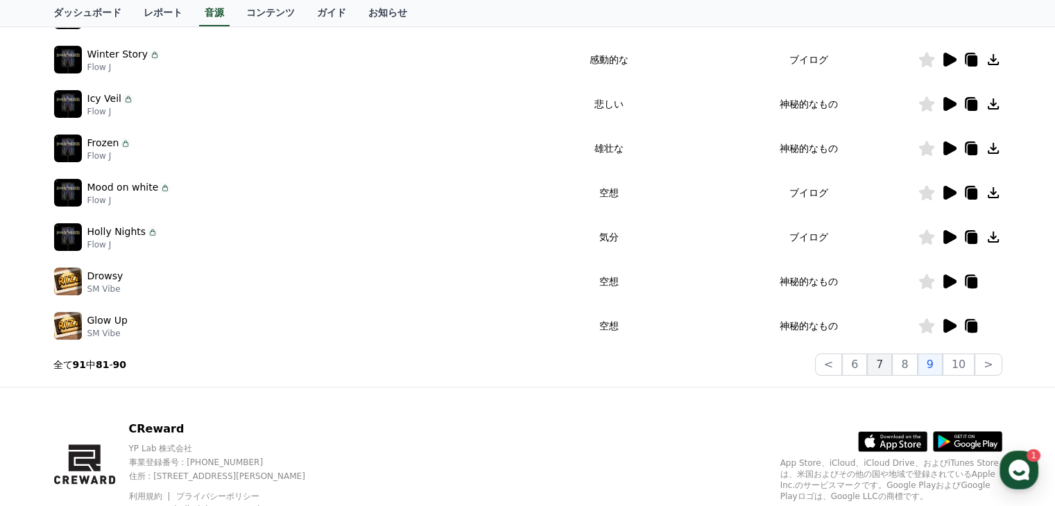
click at [888, 367] on button "7" at bounding box center [879, 365] width 25 height 22
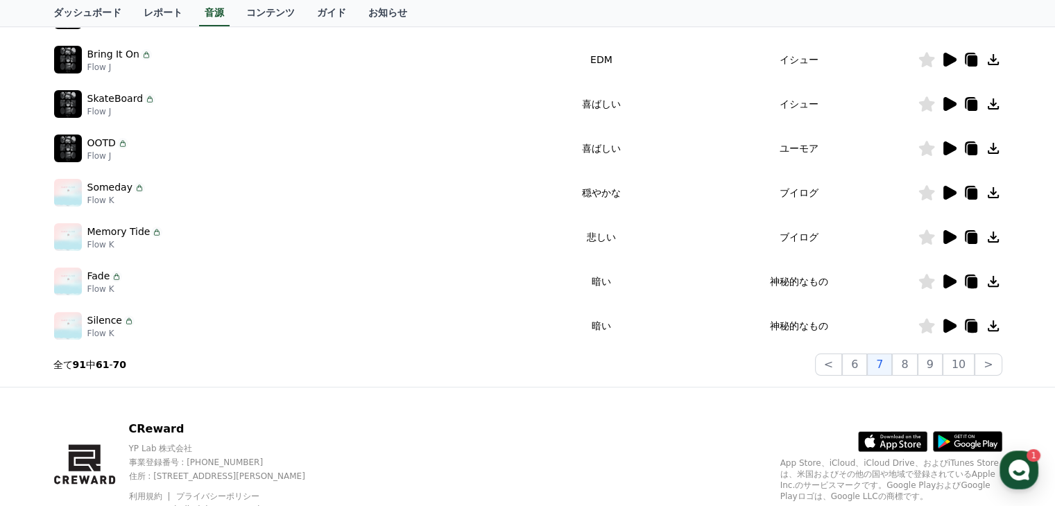
click at [993, 237] on icon at bounding box center [993, 237] width 11 height 11
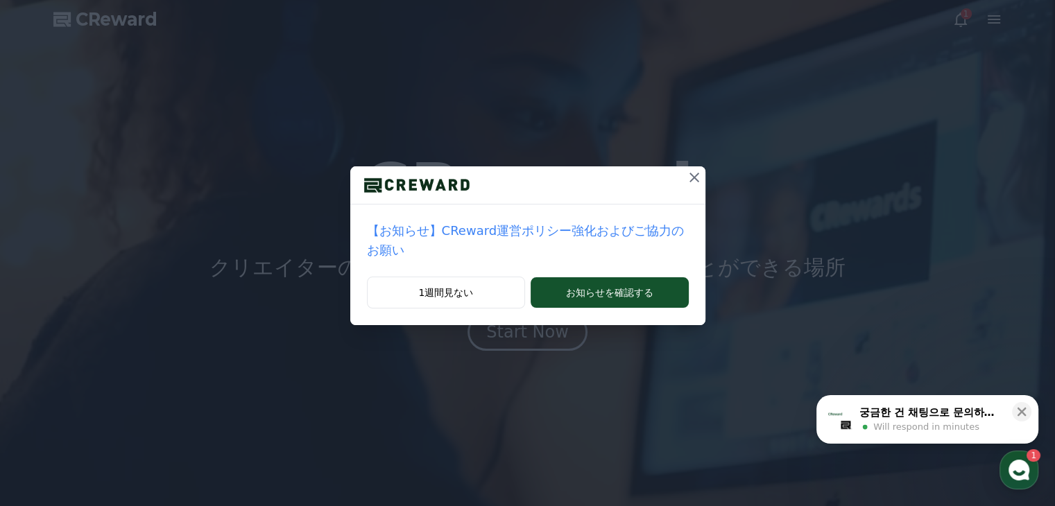
click at [689, 175] on icon at bounding box center [694, 178] width 10 height 10
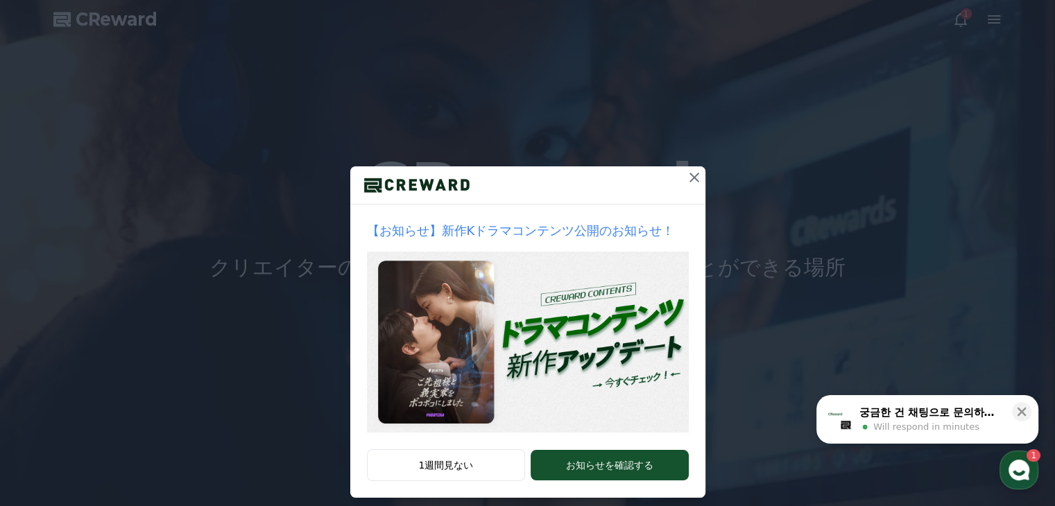
click at [693, 173] on icon at bounding box center [694, 178] width 10 height 10
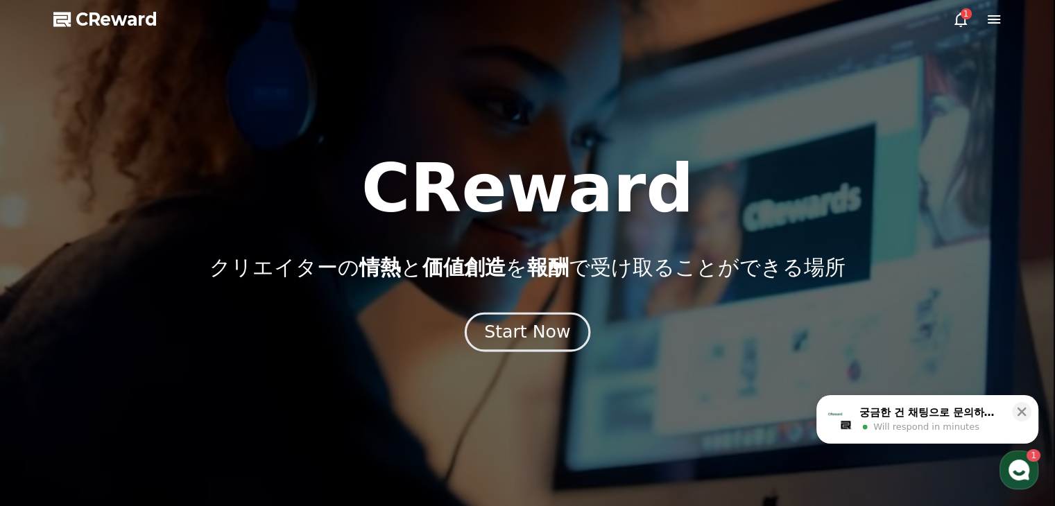
click at [547, 330] on div "Start Now" at bounding box center [527, 332] width 86 height 24
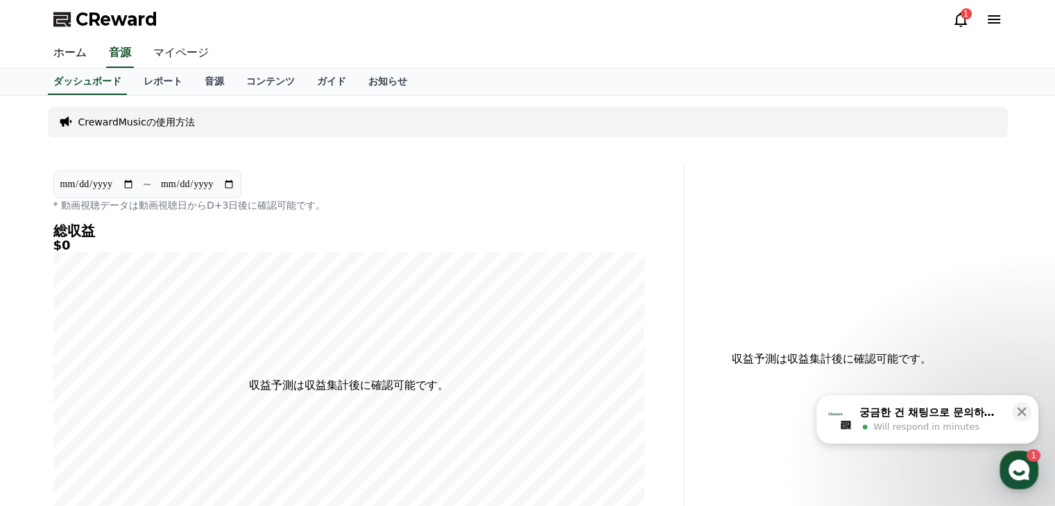
click at [166, 54] on link "マイページ" at bounding box center [181, 53] width 78 height 29
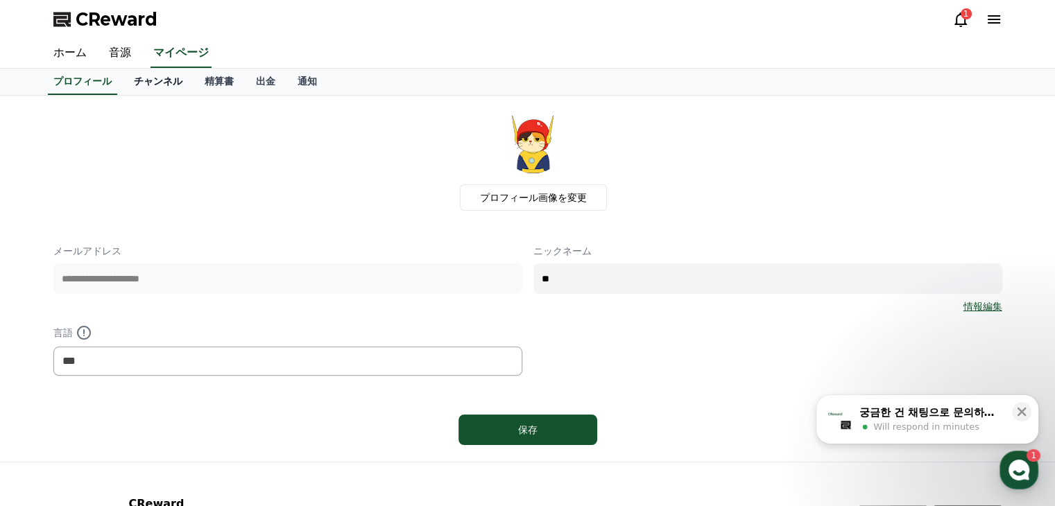
click at [137, 82] on link "チャンネル" at bounding box center [158, 82] width 71 height 26
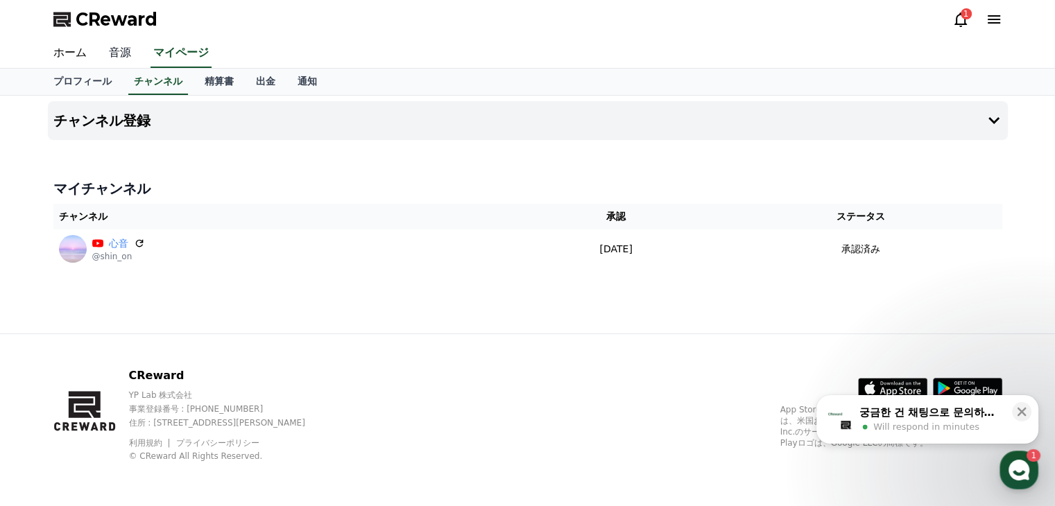
click at [108, 53] on link "音源" at bounding box center [120, 53] width 44 height 29
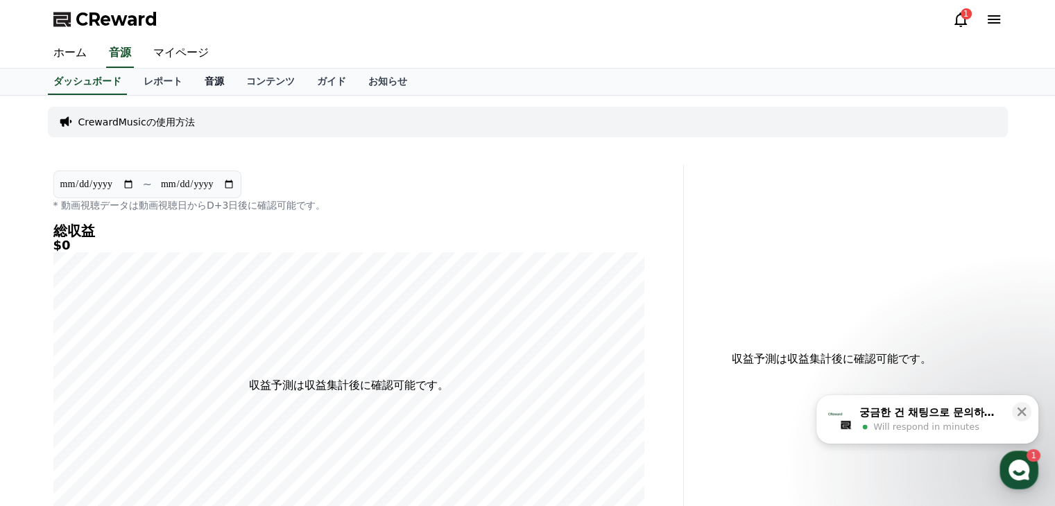
click at [194, 80] on link "音源" at bounding box center [215, 82] width 42 height 26
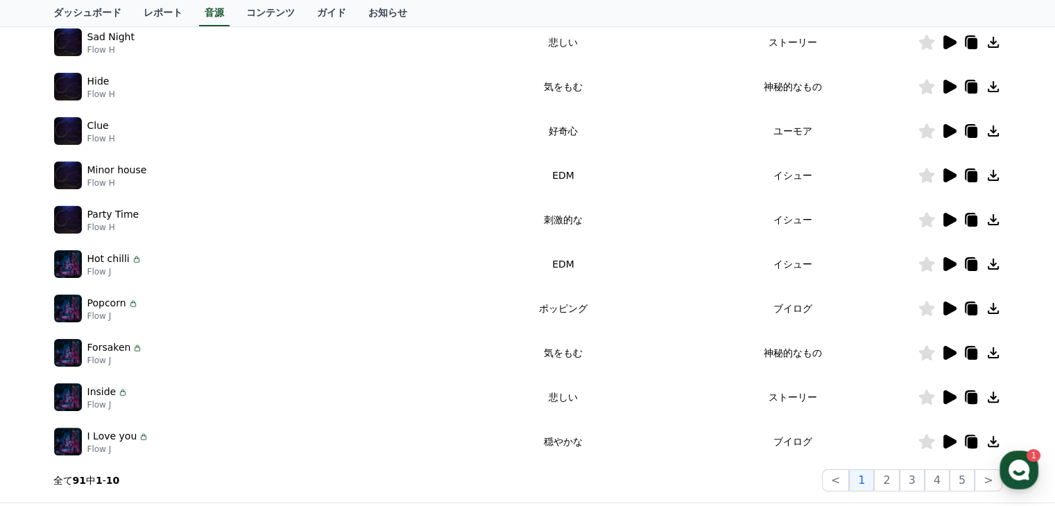
scroll to position [347, 0]
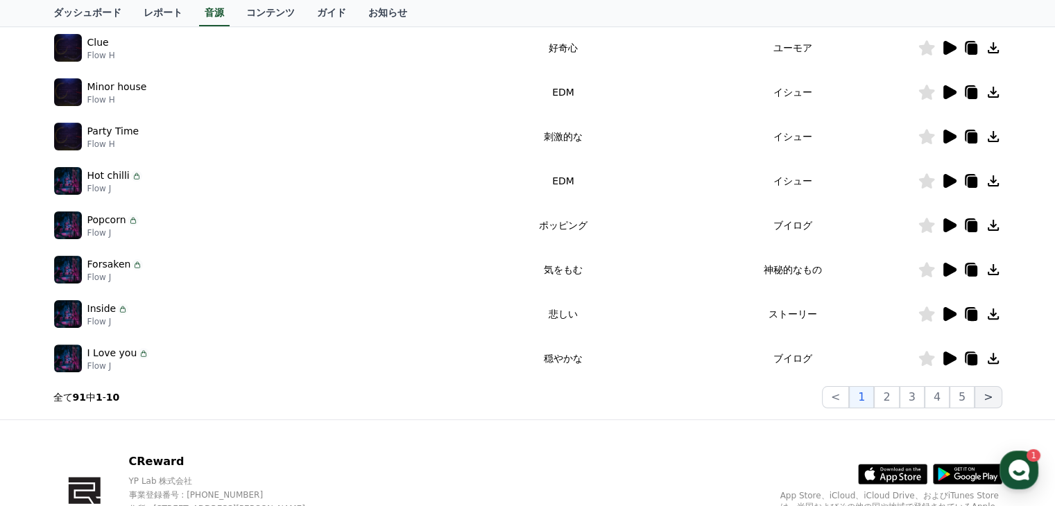
click at [988, 400] on button ">" at bounding box center [988, 397] width 27 height 22
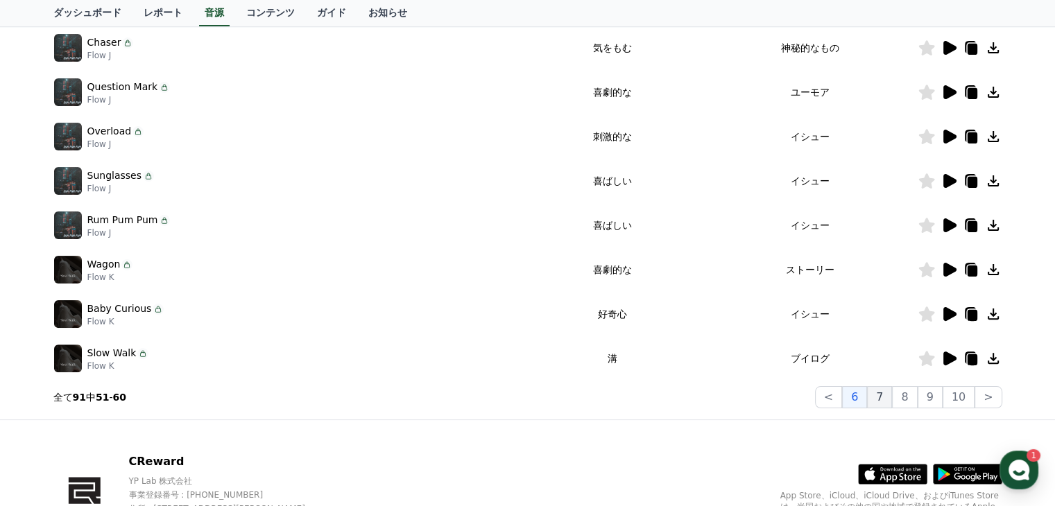
click at [890, 396] on button "7" at bounding box center [879, 397] width 25 height 22
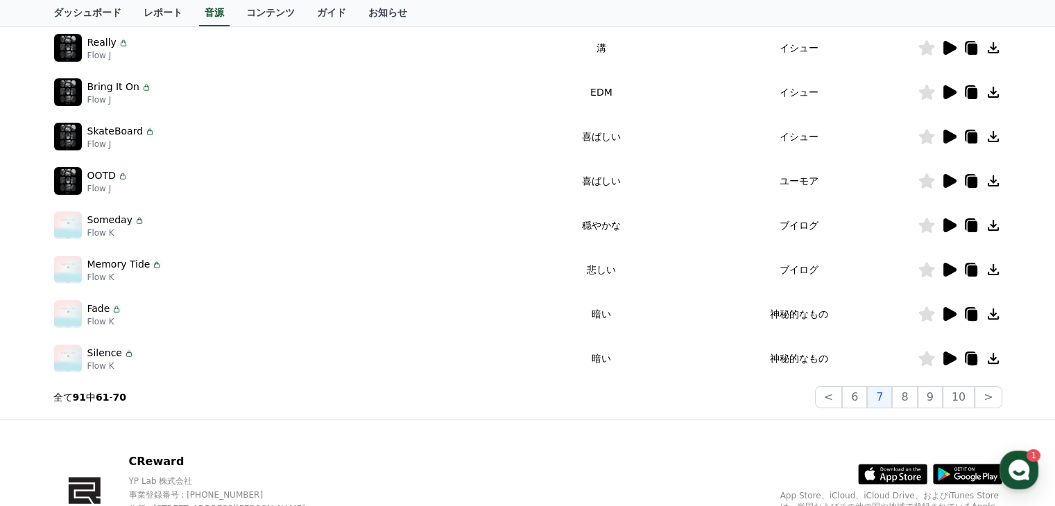
click at [951, 269] on icon at bounding box center [949, 270] width 13 height 14
